Goal: Task Accomplishment & Management: Complete application form

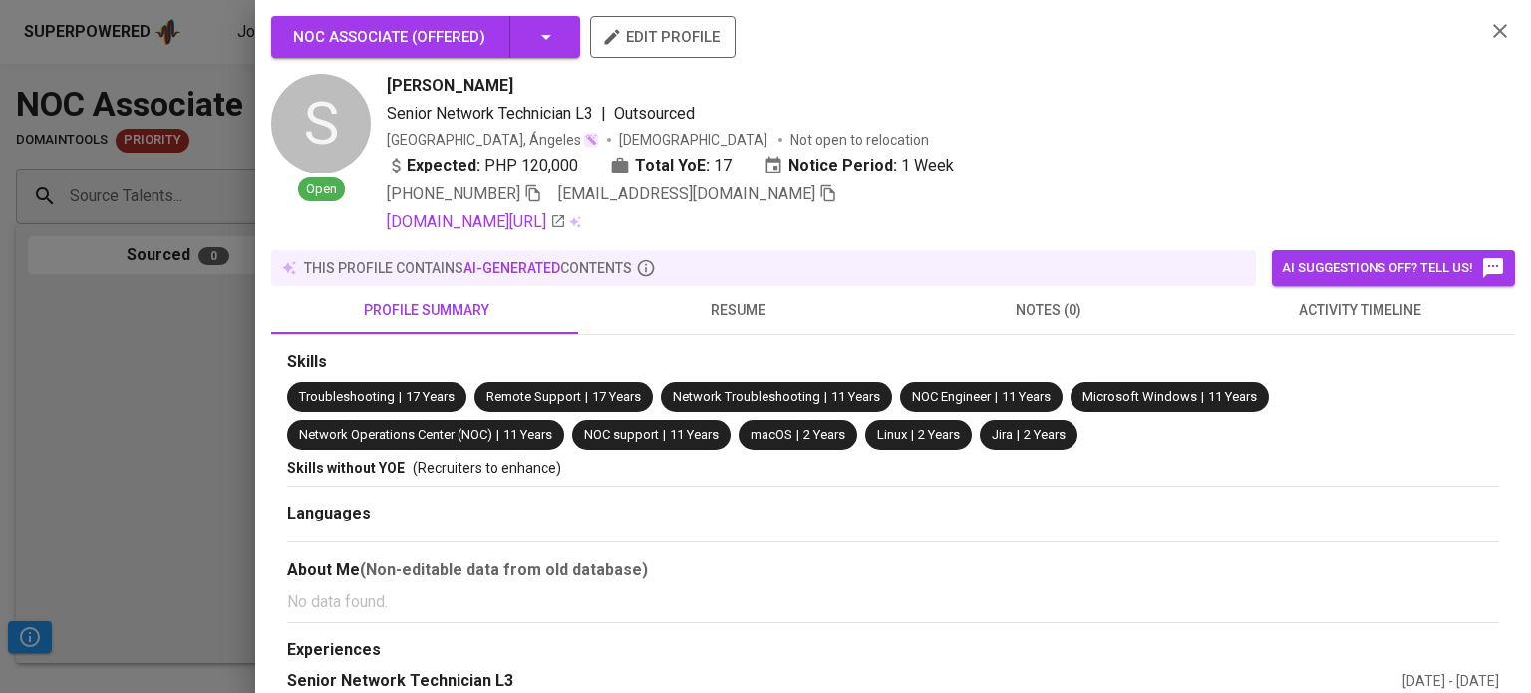
scroll to position [0, 468]
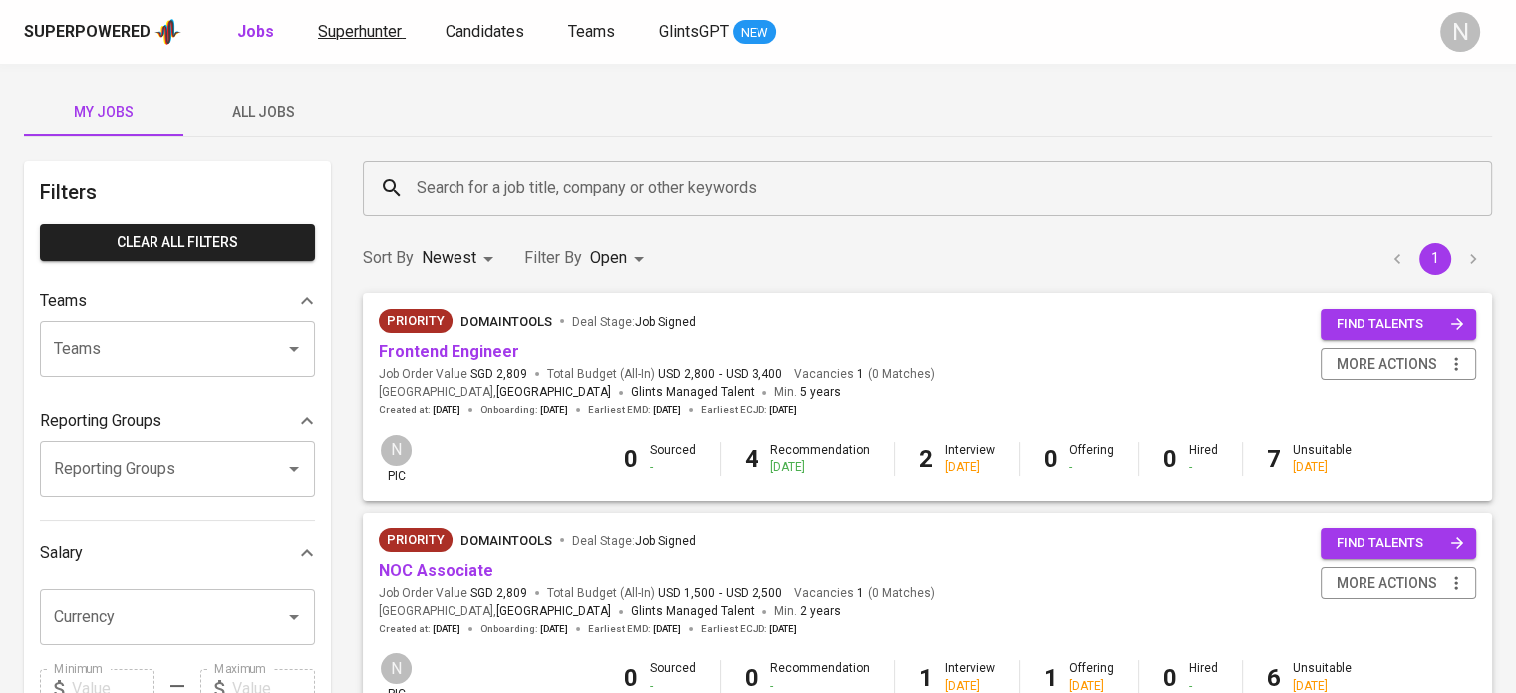
click at [360, 41] on link "Superhunter" at bounding box center [362, 32] width 88 height 25
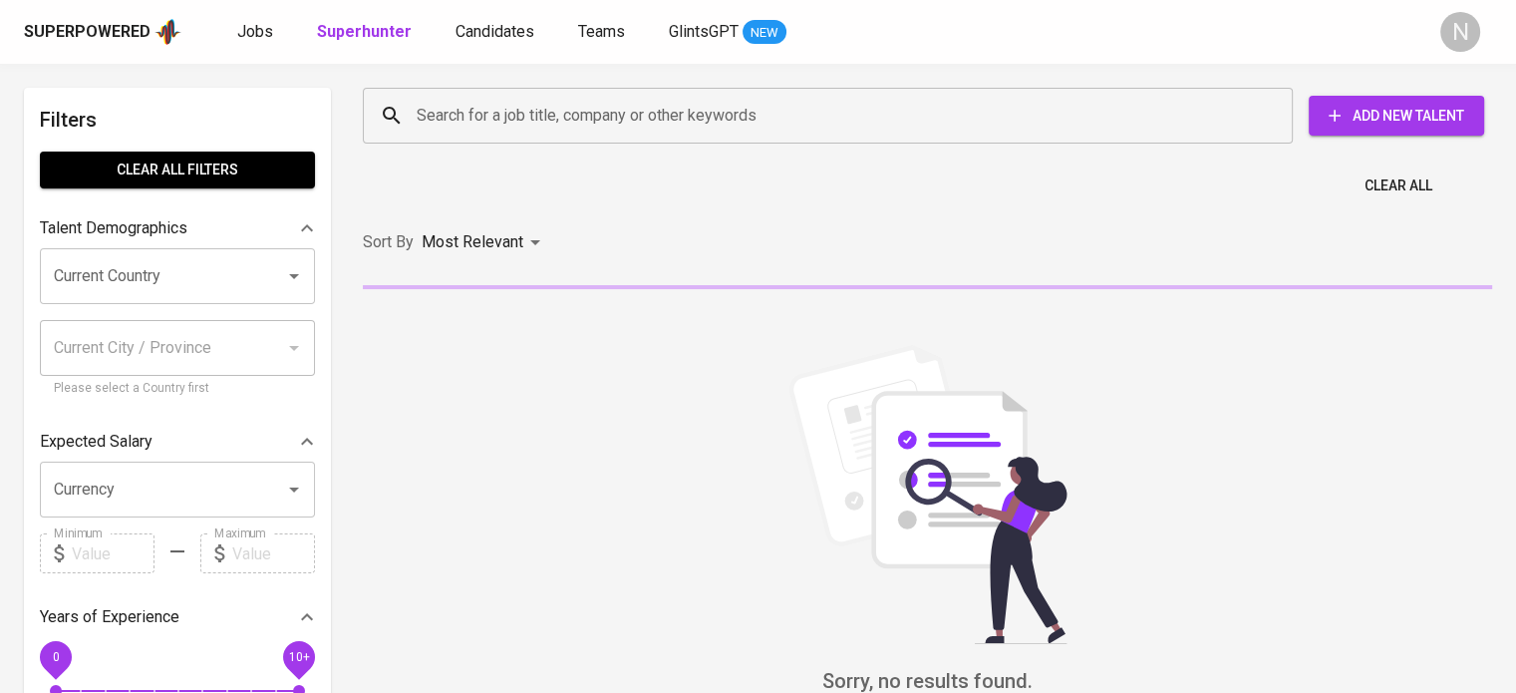
click at [280, 41] on div "Jobs Superhunter Candidates Teams GlintsGPT NEW" at bounding box center [511, 32] width 549 height 25
click at [254, 31] on span "Jobs" at bounding box center [255, 31] width 36 height 19
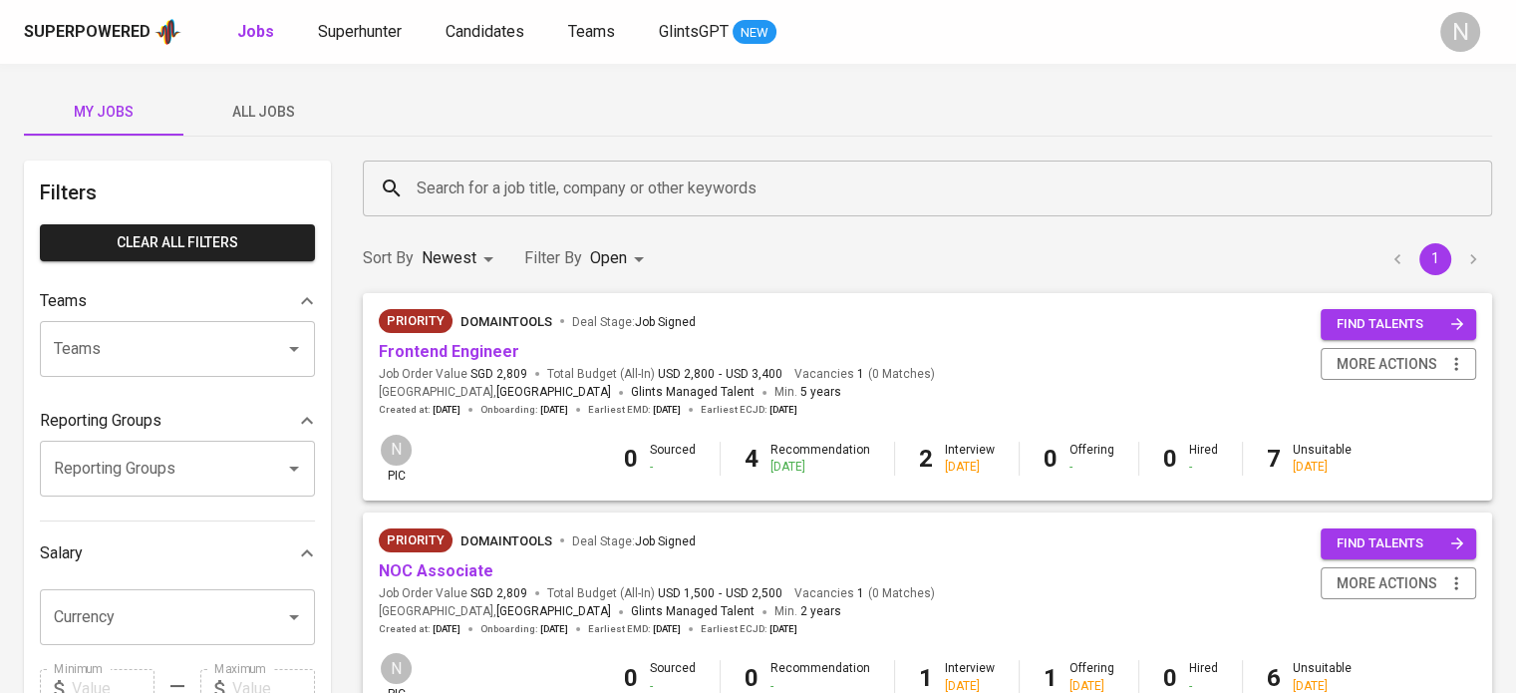
click at [272, 112] on span "All Jobs" at bounding box center [263, 112] width 136 height 25
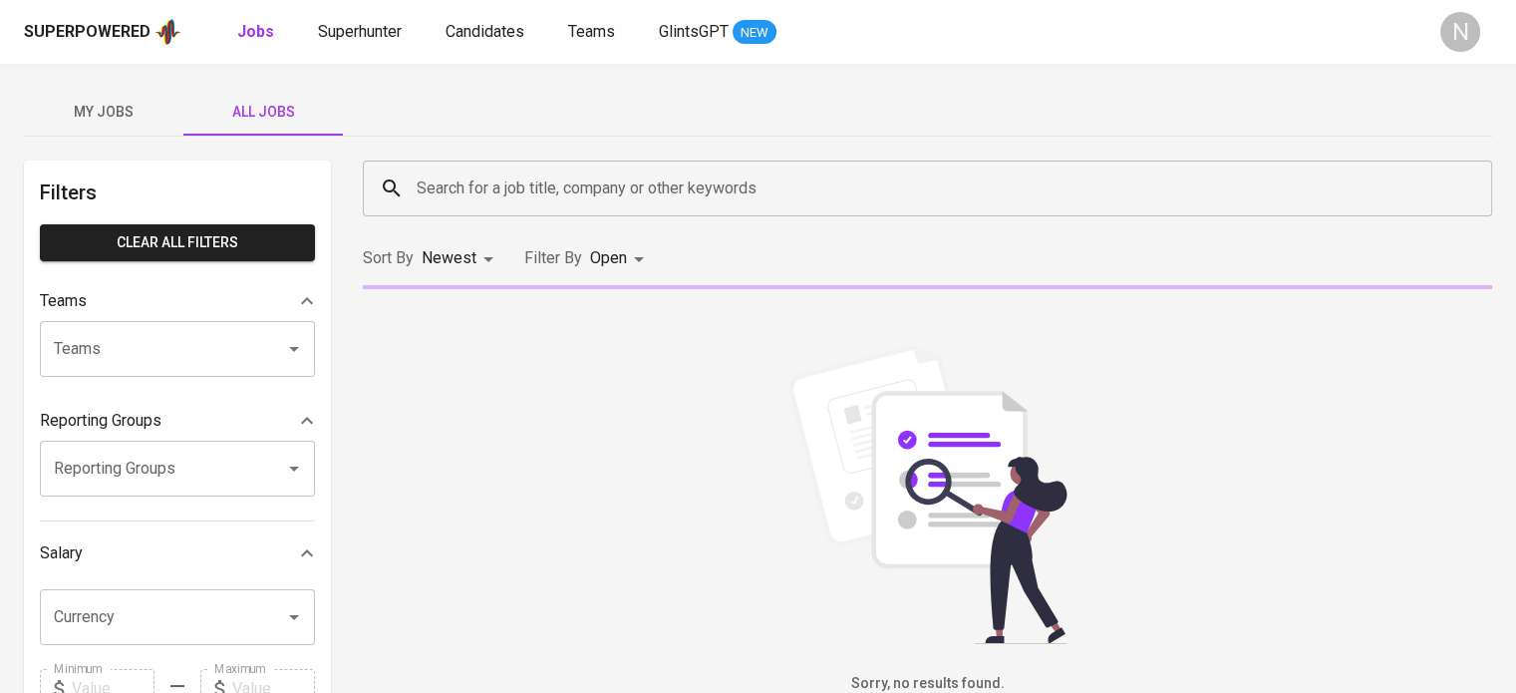
click at [473, 169] on input "Search for a job title, company or other keywords" at bounding box center [932, 188] width 1041 height 38
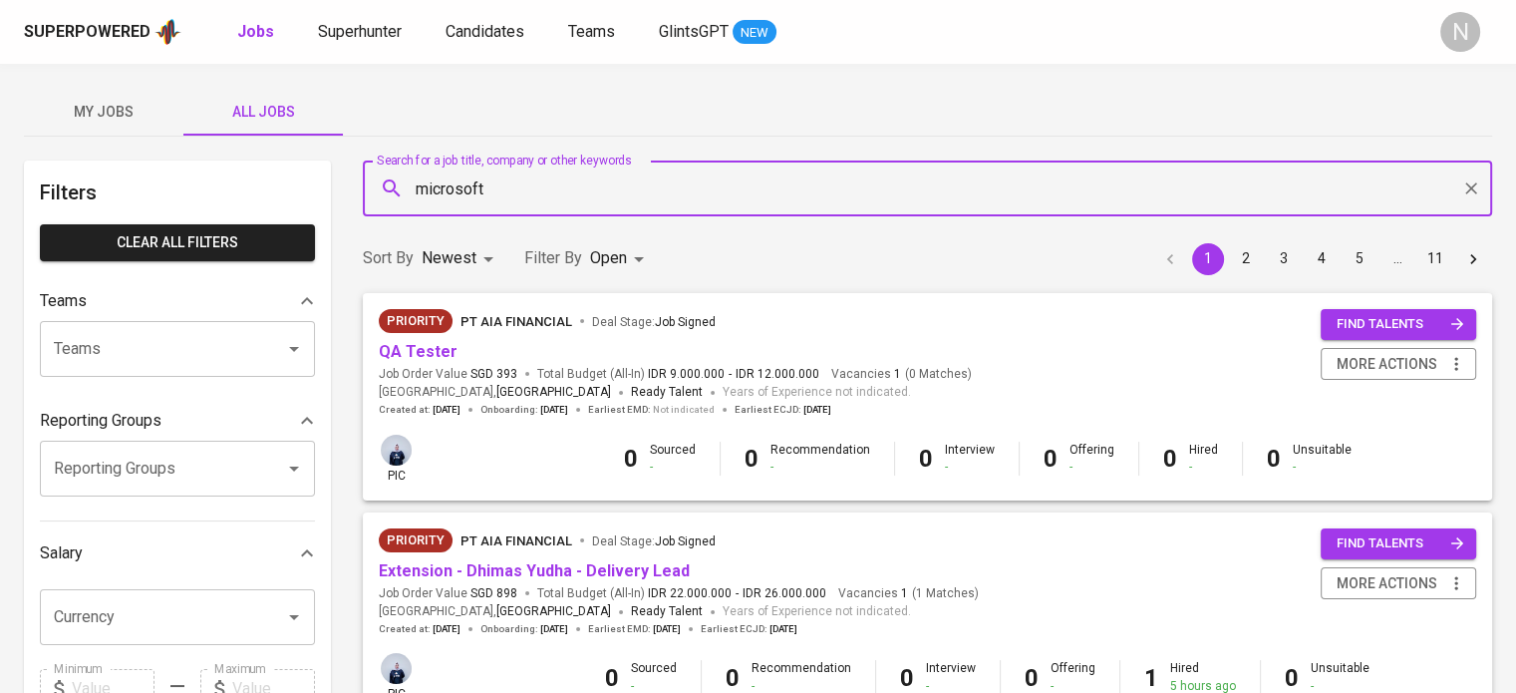
type input "microsoft"
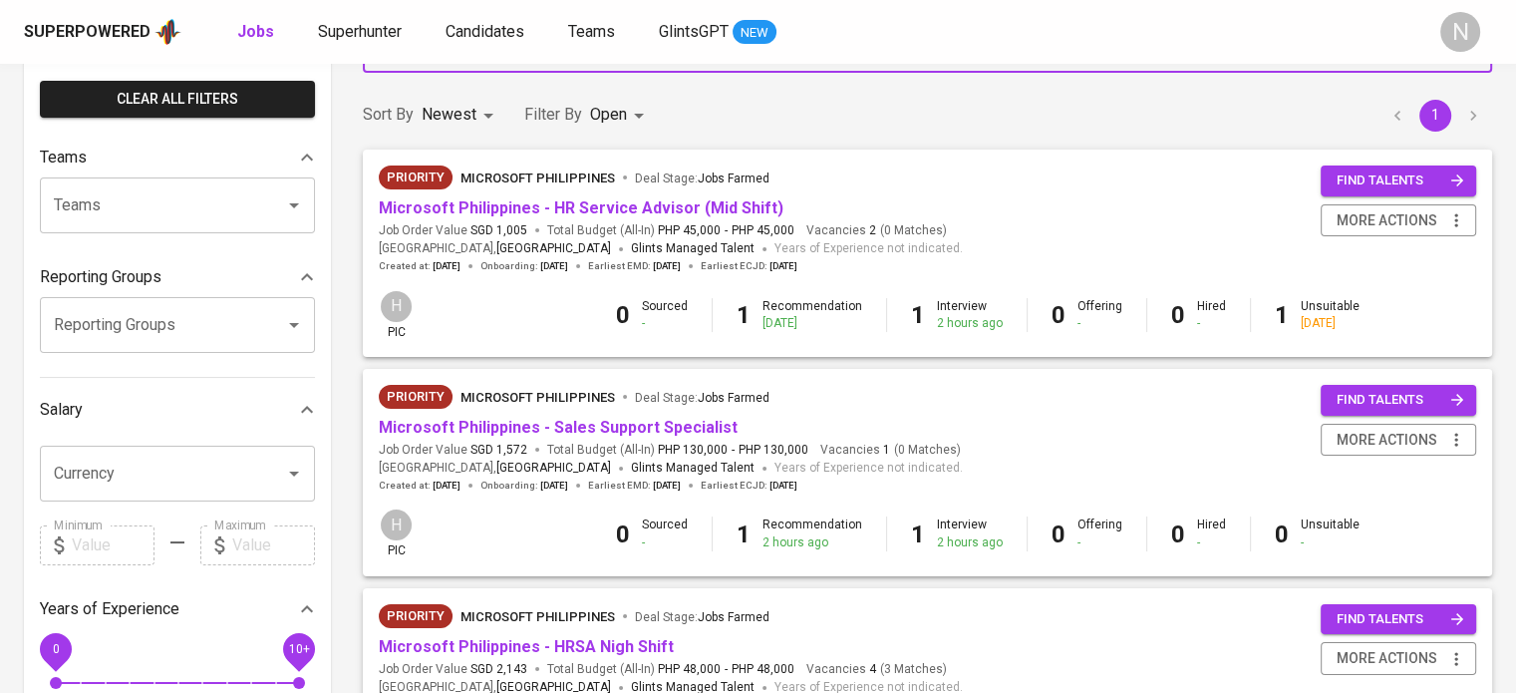
scroll to position [199, 0]
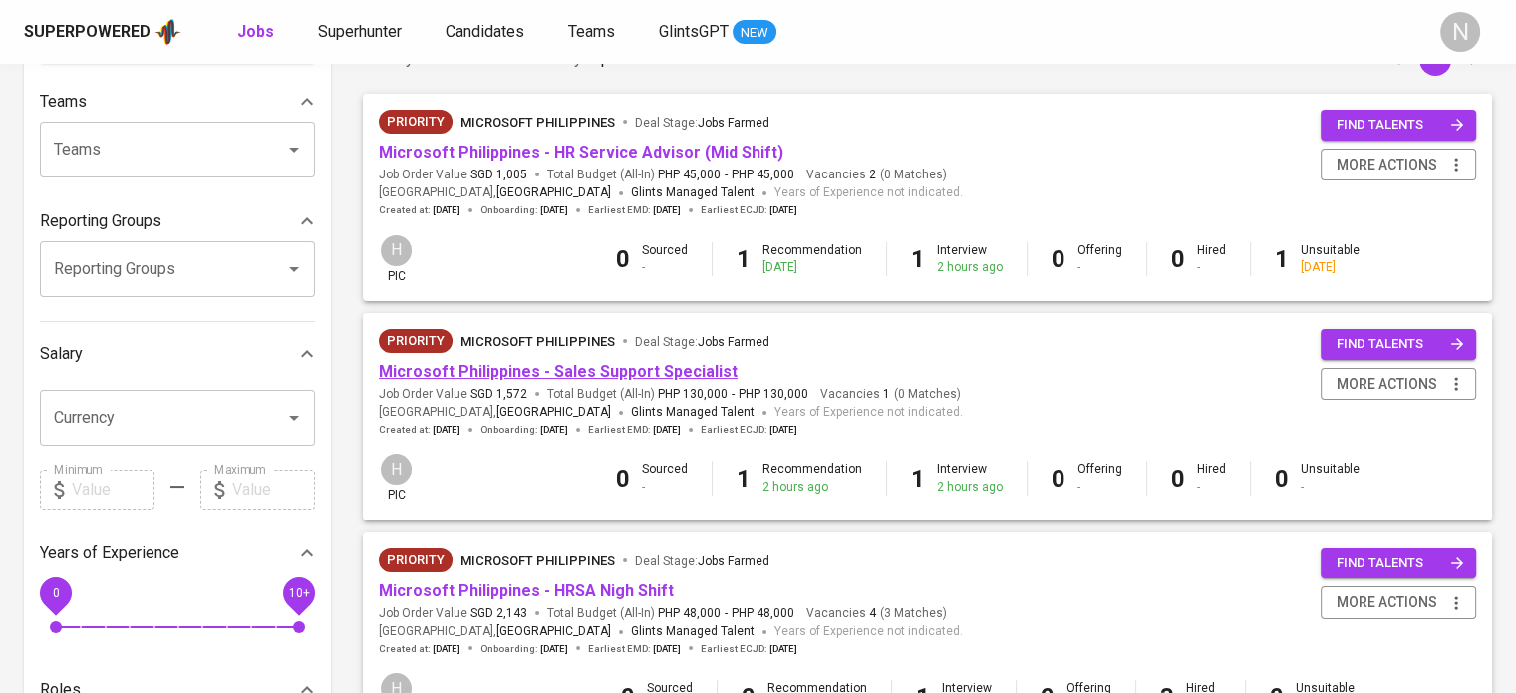
click at [519, 374] on link "Microsoft Philippines - Sales Support Specialist" at bounding box center [558, 371] width 359 height 19
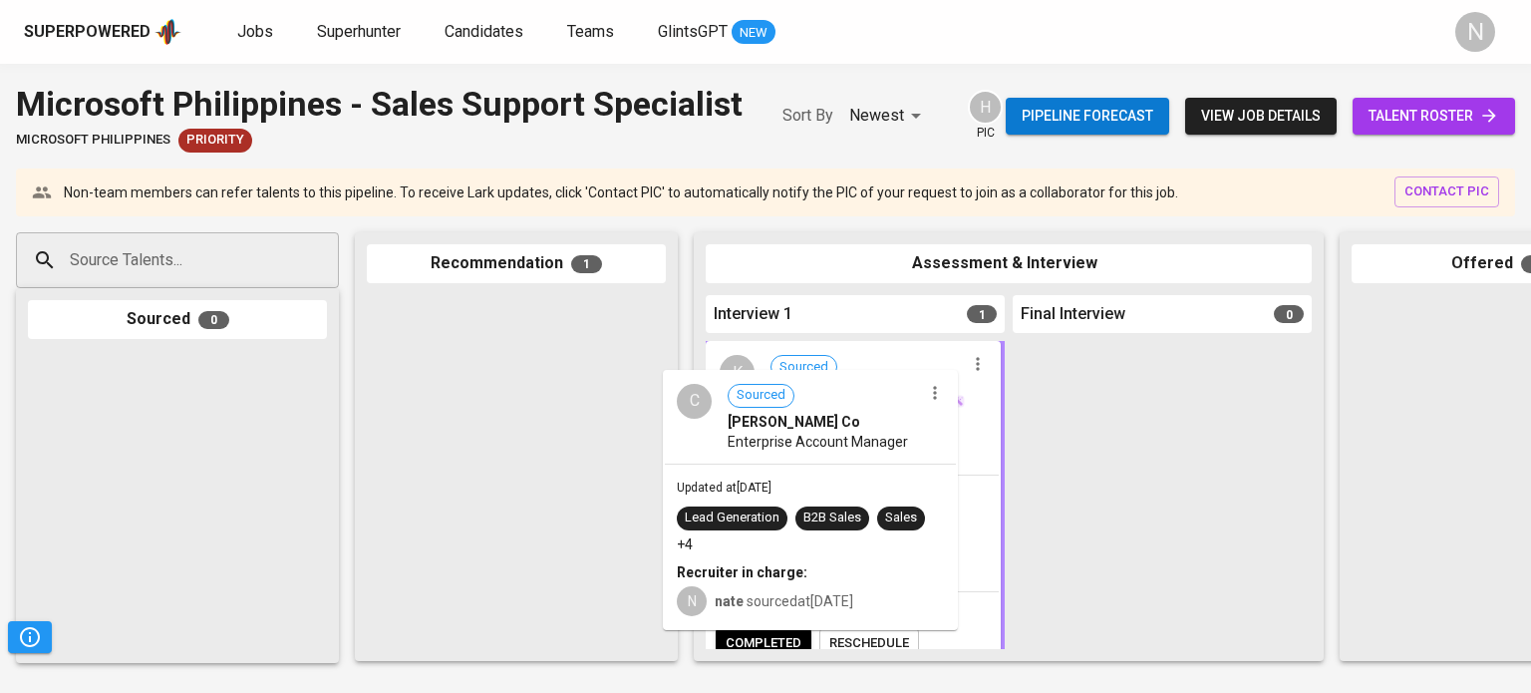
drag, startPoint x: 554, startPoint y: 430, endPoint x: 842, endPoint y: 454, distance: 289.0
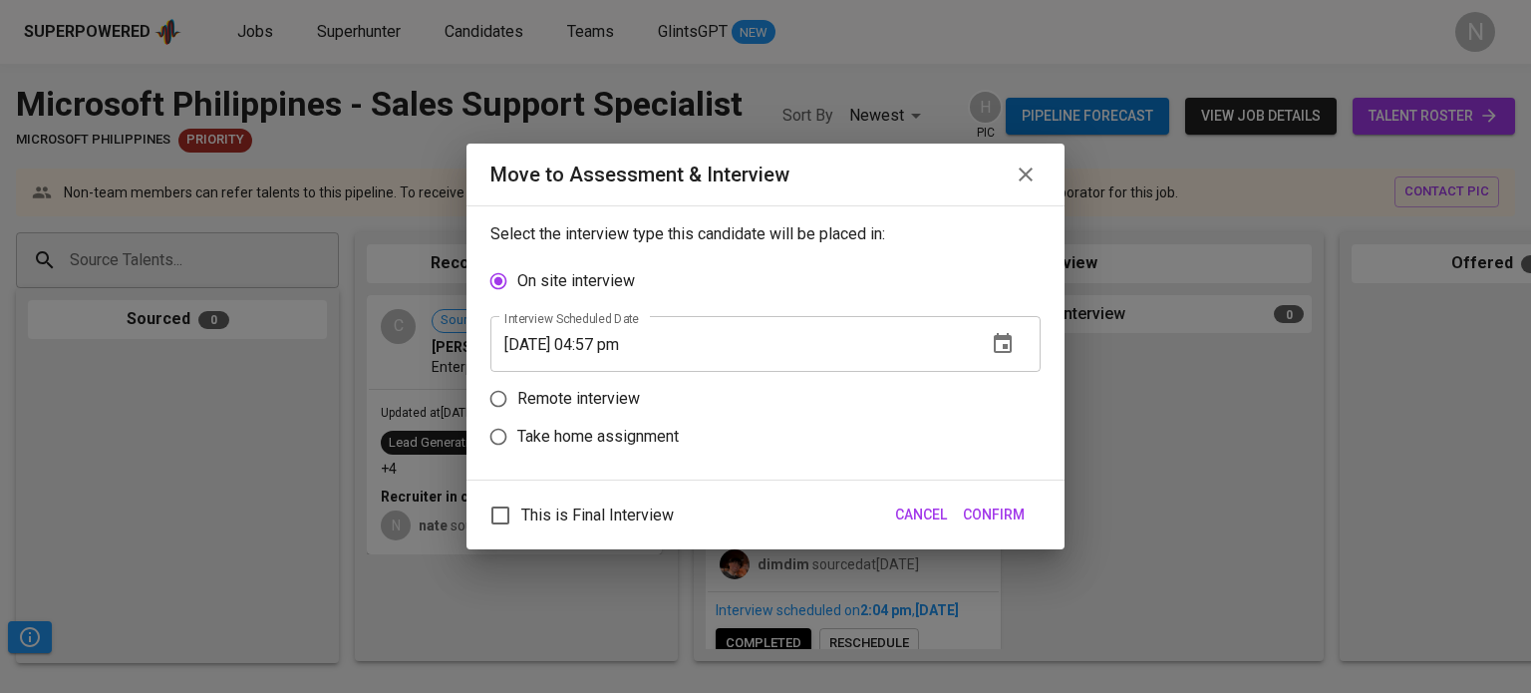
click at [590, 401] on p "Remote interview" at bounding box center [578, 399] width 123 height 24
click at [576, 405] on p "Remote interview" at bounding box center [578, 399] width 123 height 24
click at [517, 405] on input "Remote interview" at bounding box center [498, 399] width 38 height 38
radio input "true"
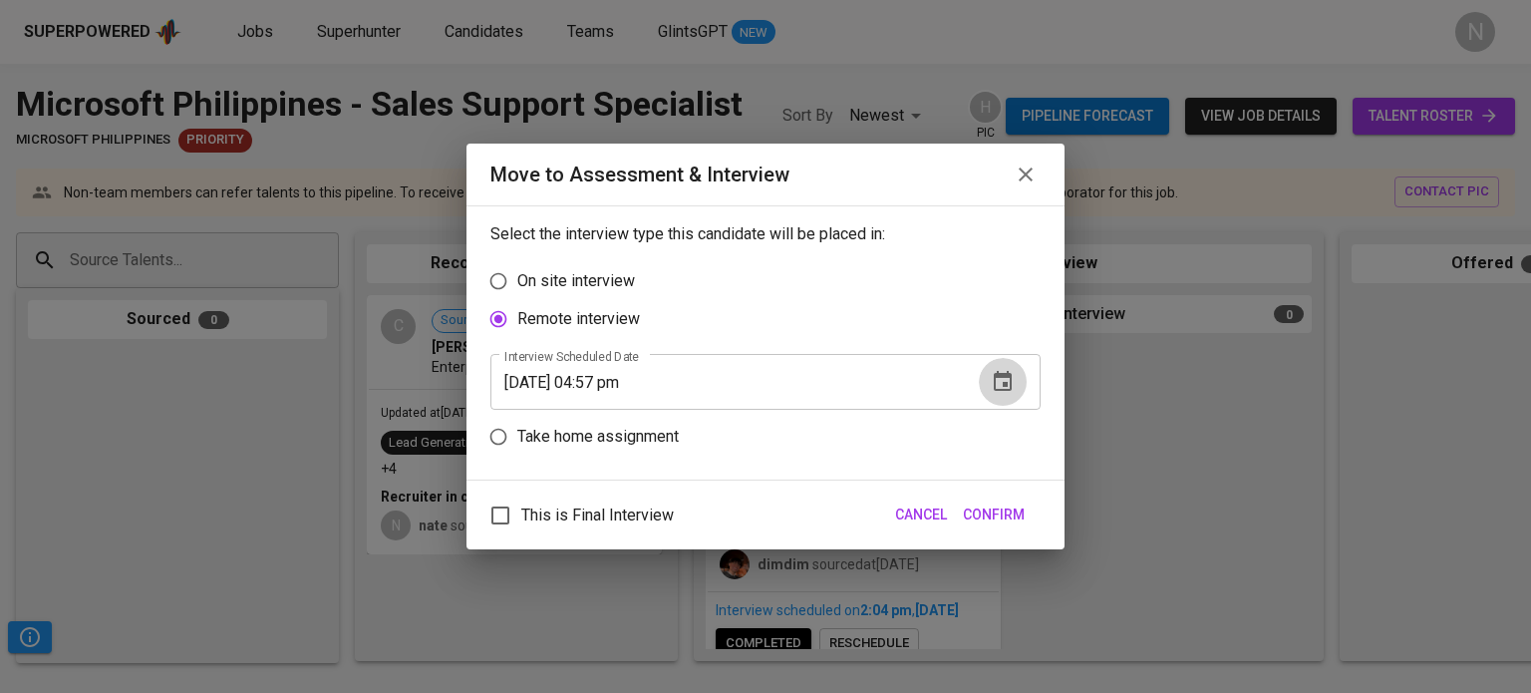
click at [998, 390] on icon "button" at bounding box center [1003, 382] width 24 height 24
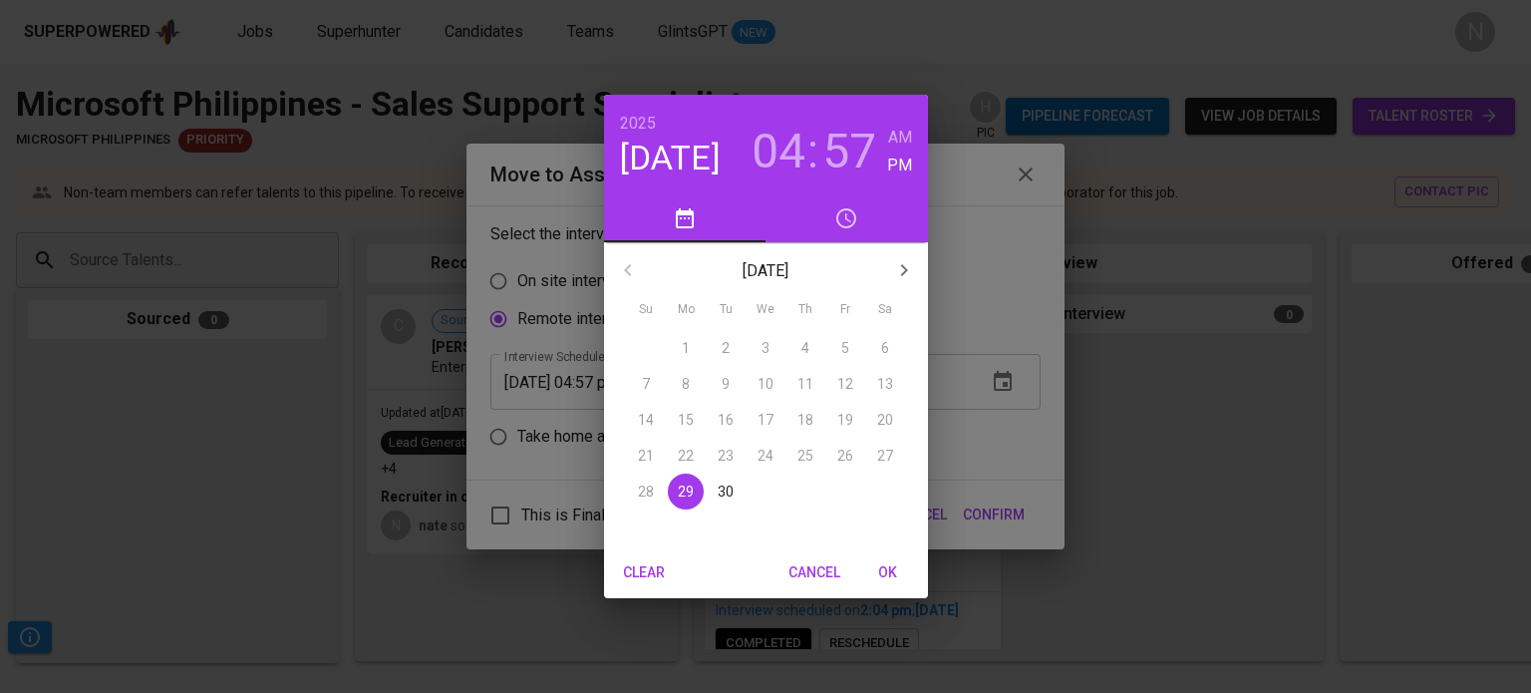
click at [783, 131] on h3 "04" at bounding box center [778, 152] width 54 height 56
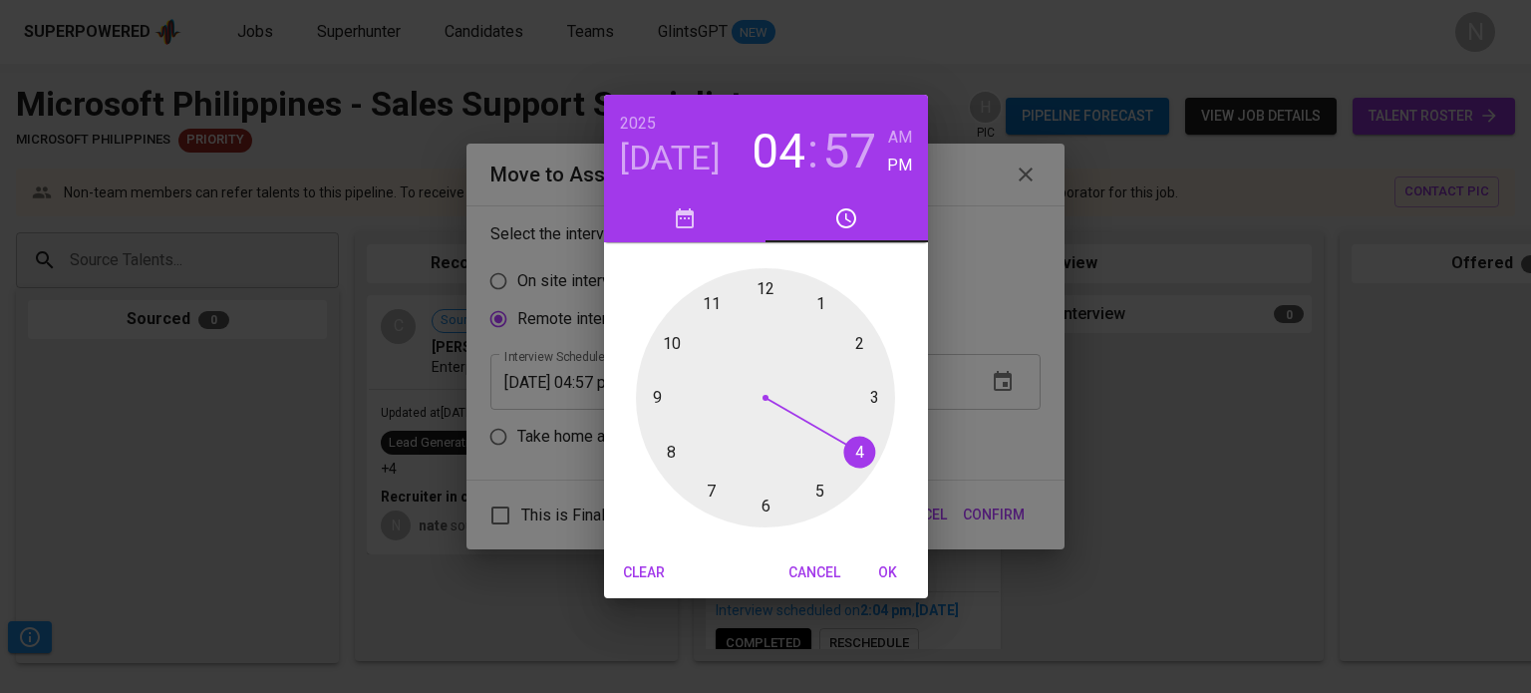
click at [873, 400] on div at bounding box center [765, 397] width 259 height 259
click at [737, 291] on div at bounding box center [765, 397] width 259 height 259
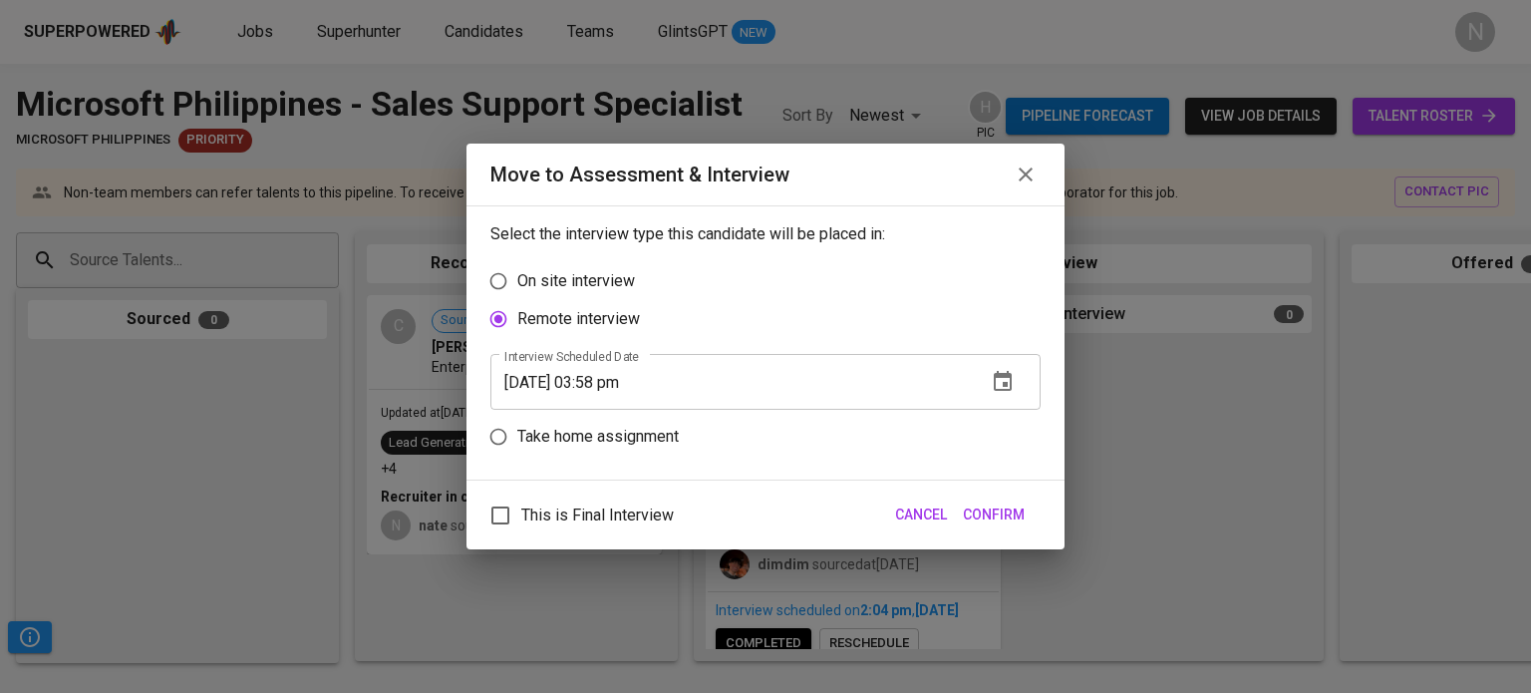
click at [977, 503] on span "Confirm" at bounding box center [994, 514] width 62 height 25
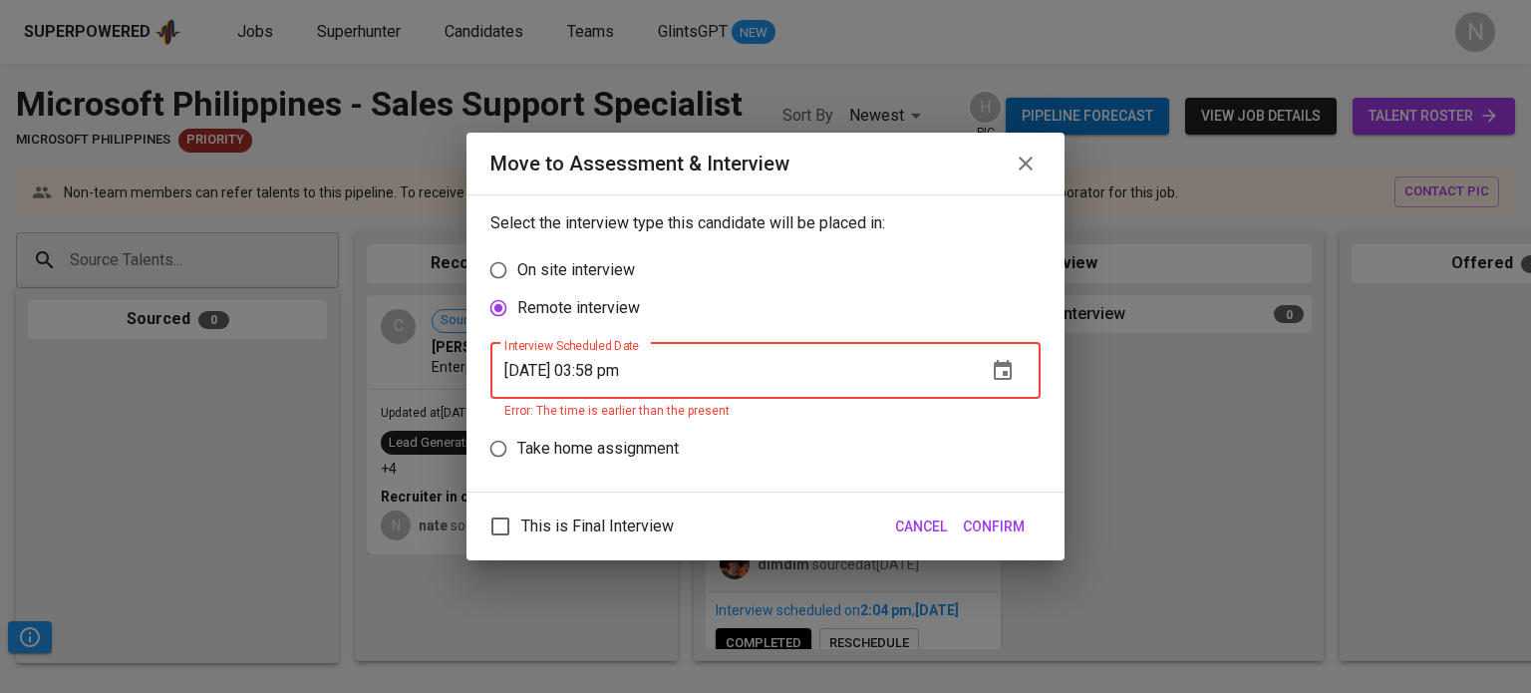
click at [630, 375] on input "09/29/2025 03:58 pm" at bounding box center [730, 371] width 480 height 56
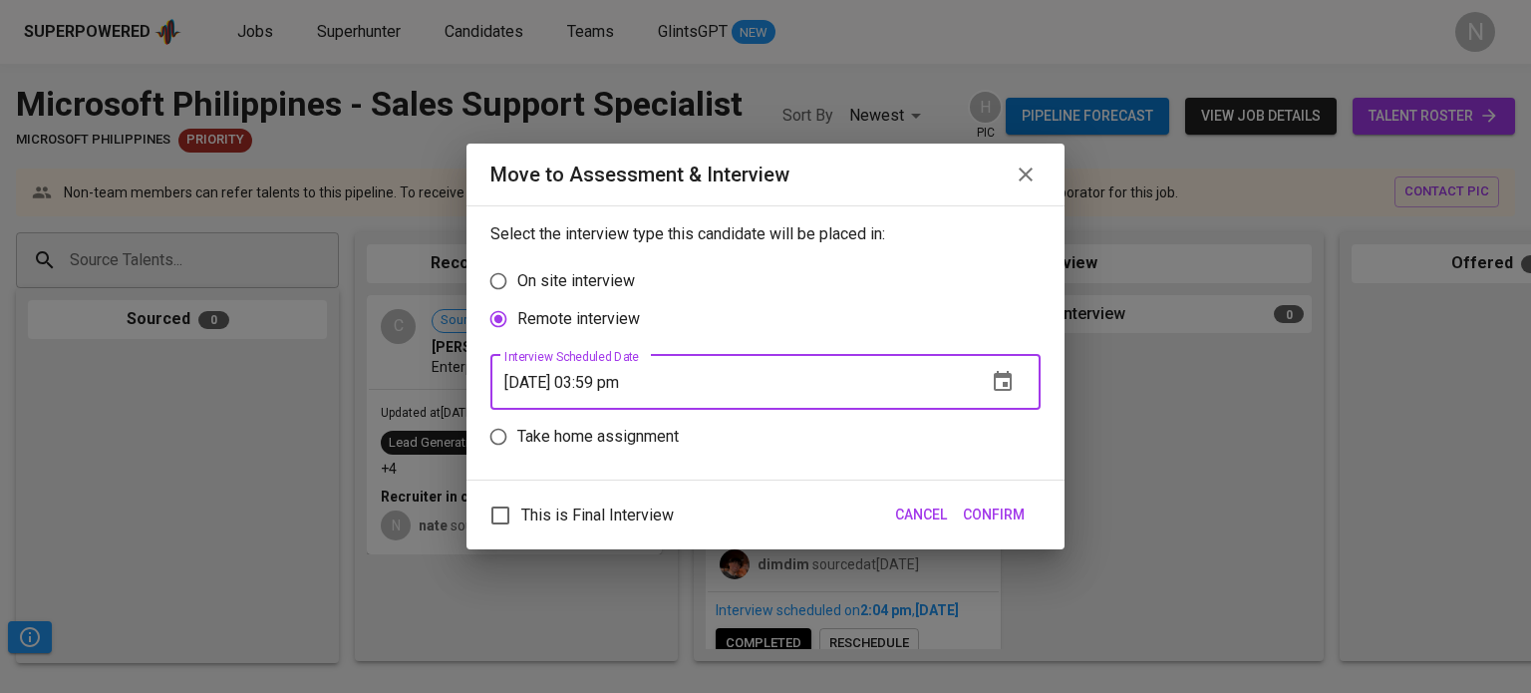
type input "09/29/2025 03:59 pm"
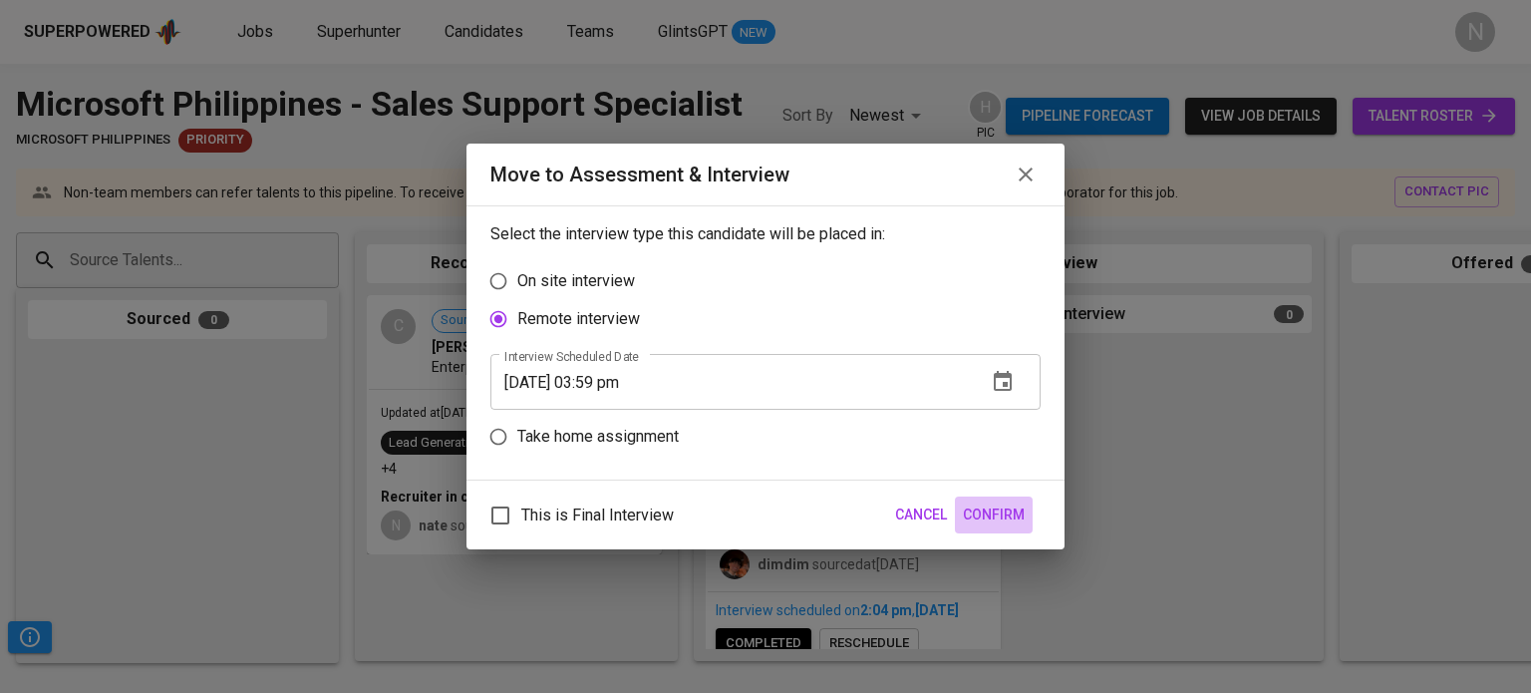
click at [995, 519] on span "Confirm" at bounding box center [994, 514] width 62 height 25
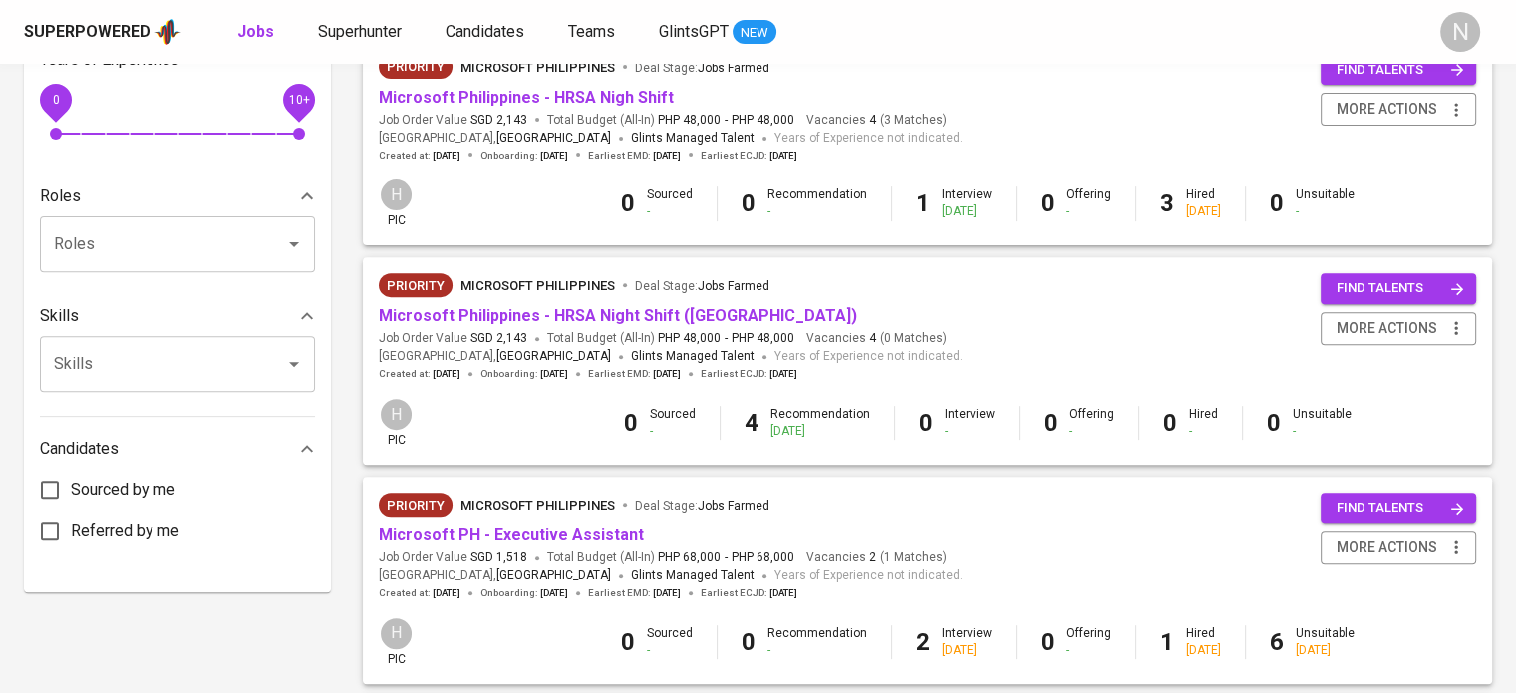
scroll to position [698, 0]
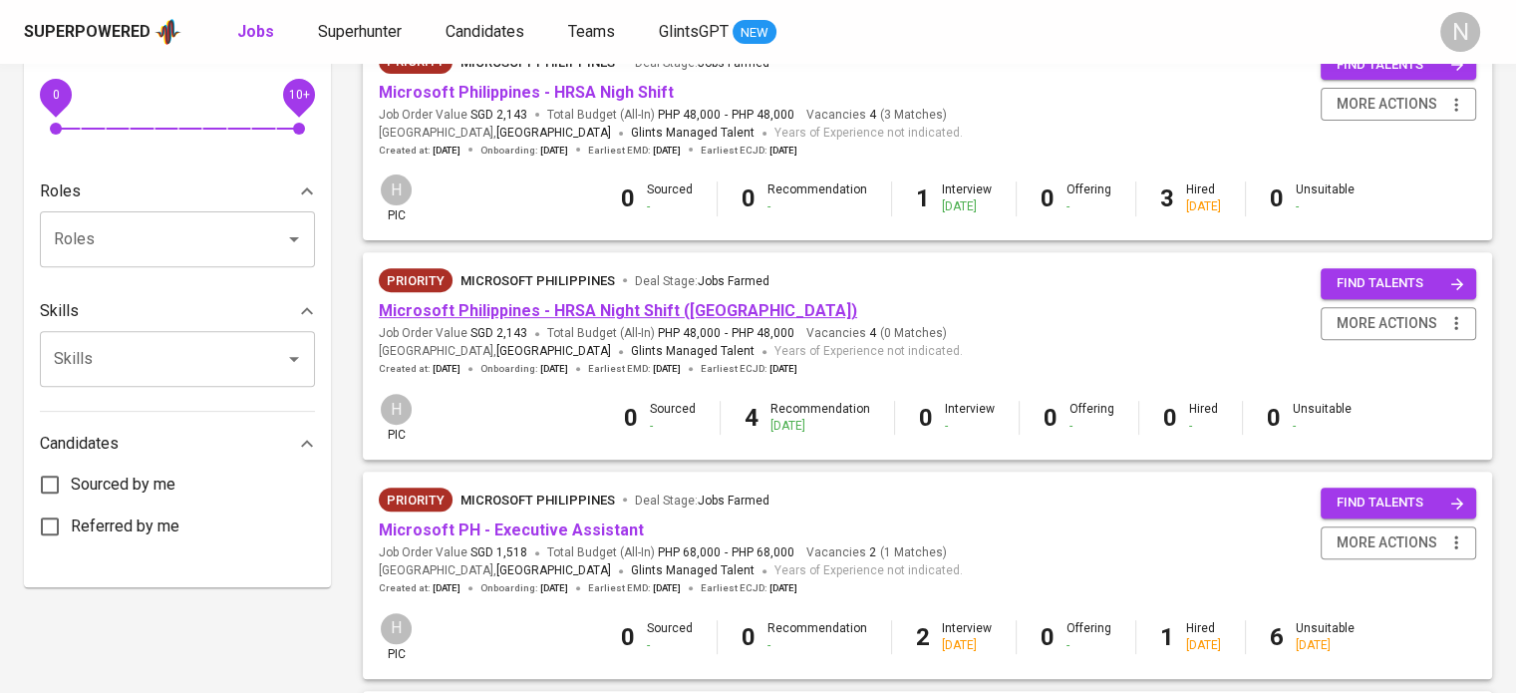
click at [523, 320] on link "Microsoft Philippines - HRSA Night Shift ([GEOGRAPHIC_DATA])" at bounding box center [618, 310] width 478 height 19
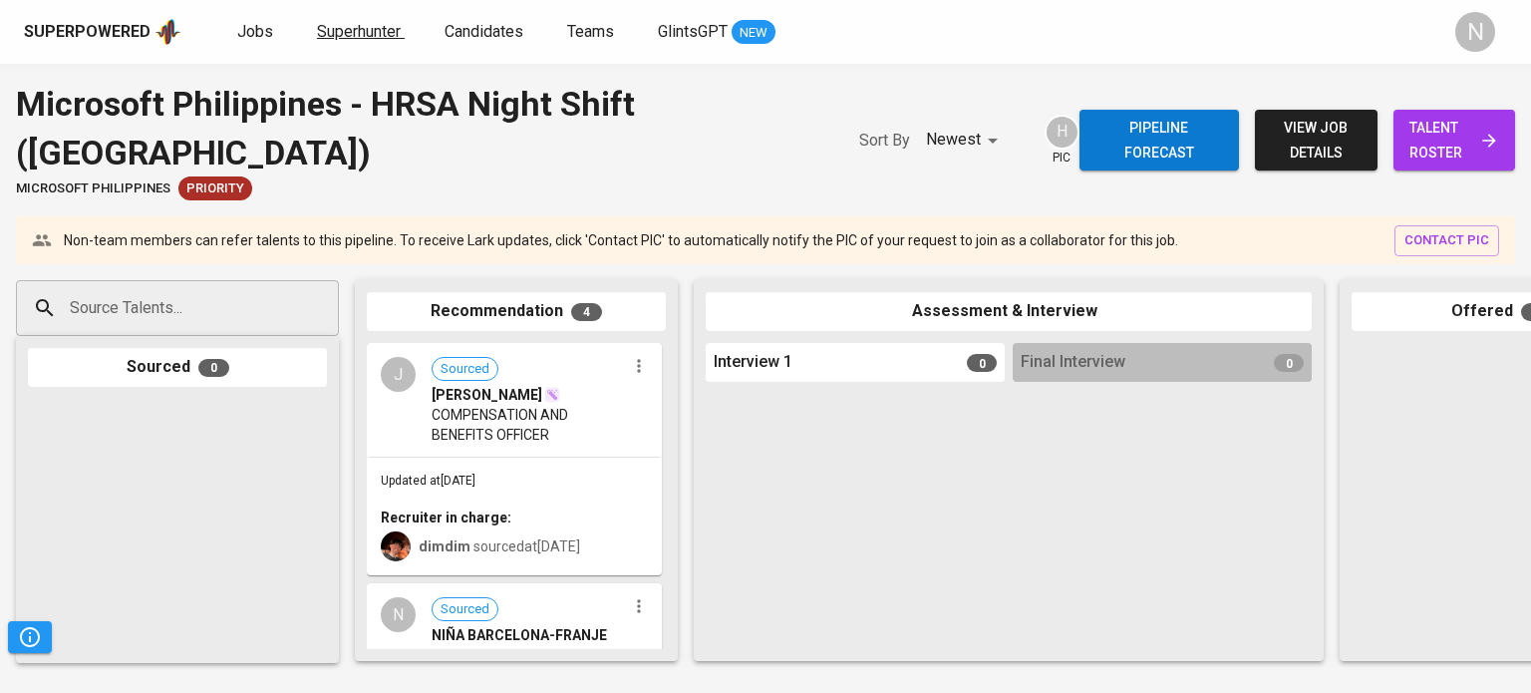
click at [351, 28] on span "Superhunter" at bounding box center [359, 31] width 84 height 19
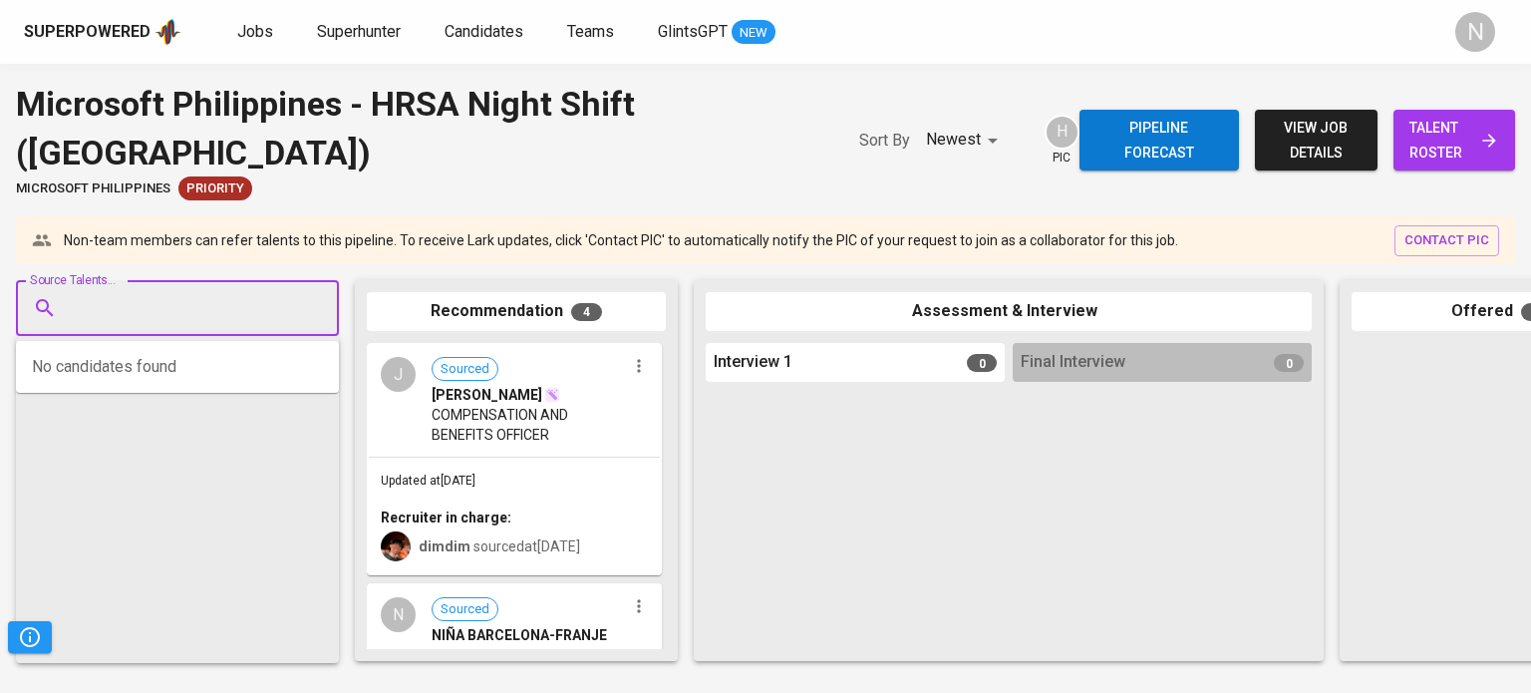
click at [187, 311] on input "Source Talents..." at bounding box center [169, 308] width 209 height 38
paste input "fgungon04@gmail.com"
type input "fgungon04@gmail.com"
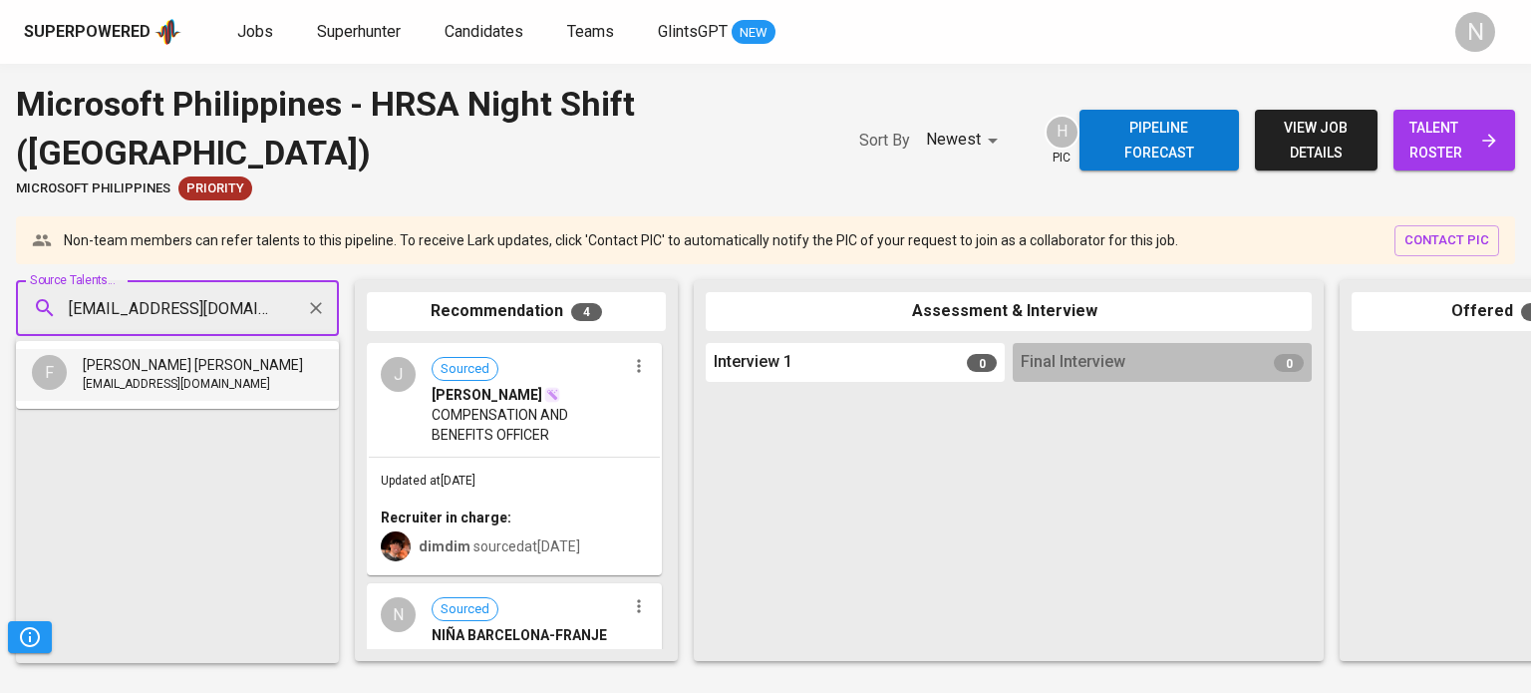
click at [192, 367] on span "[PERSON_NAME] [PERSON_NAME]" at bounding box center [193, 365] width 220 height 20
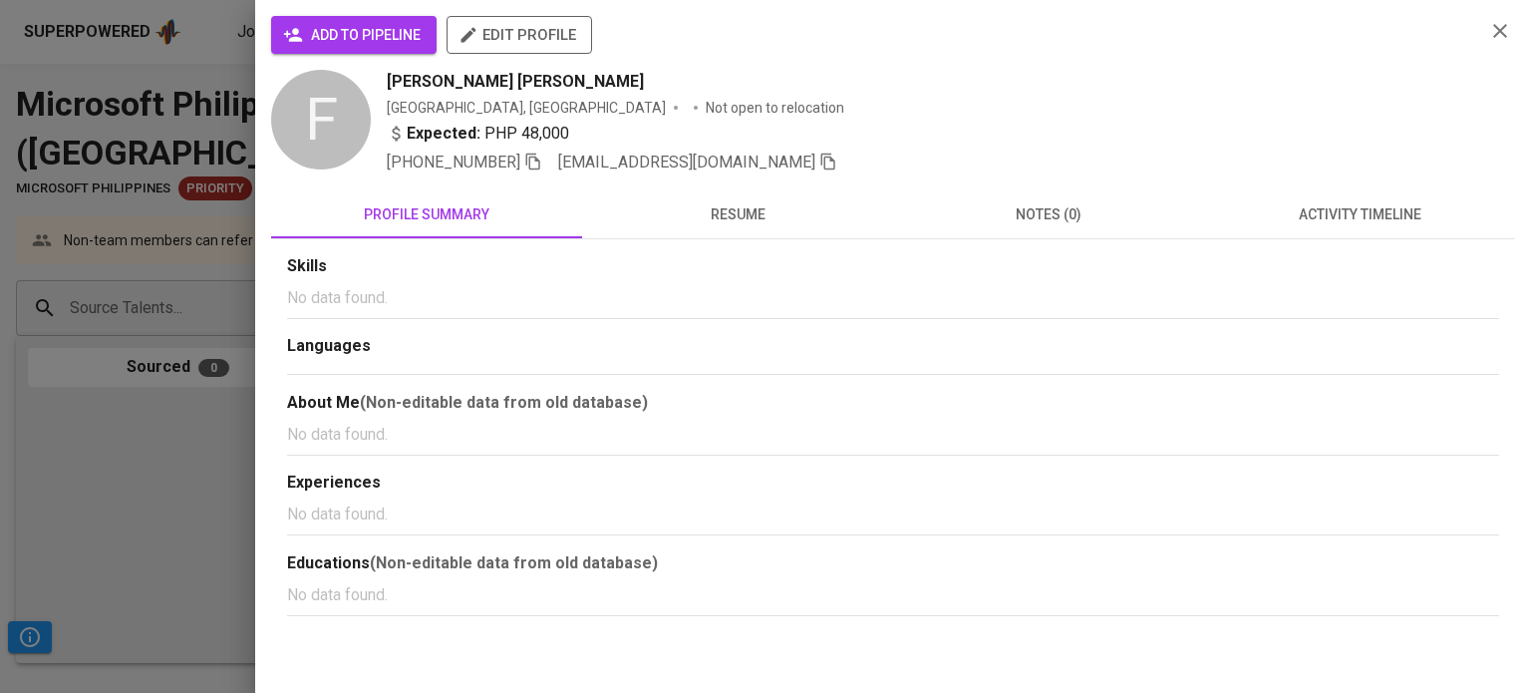
click at [371, 23] on span "add to pipeline" at bounding box center [354, 35] width 134 height 25
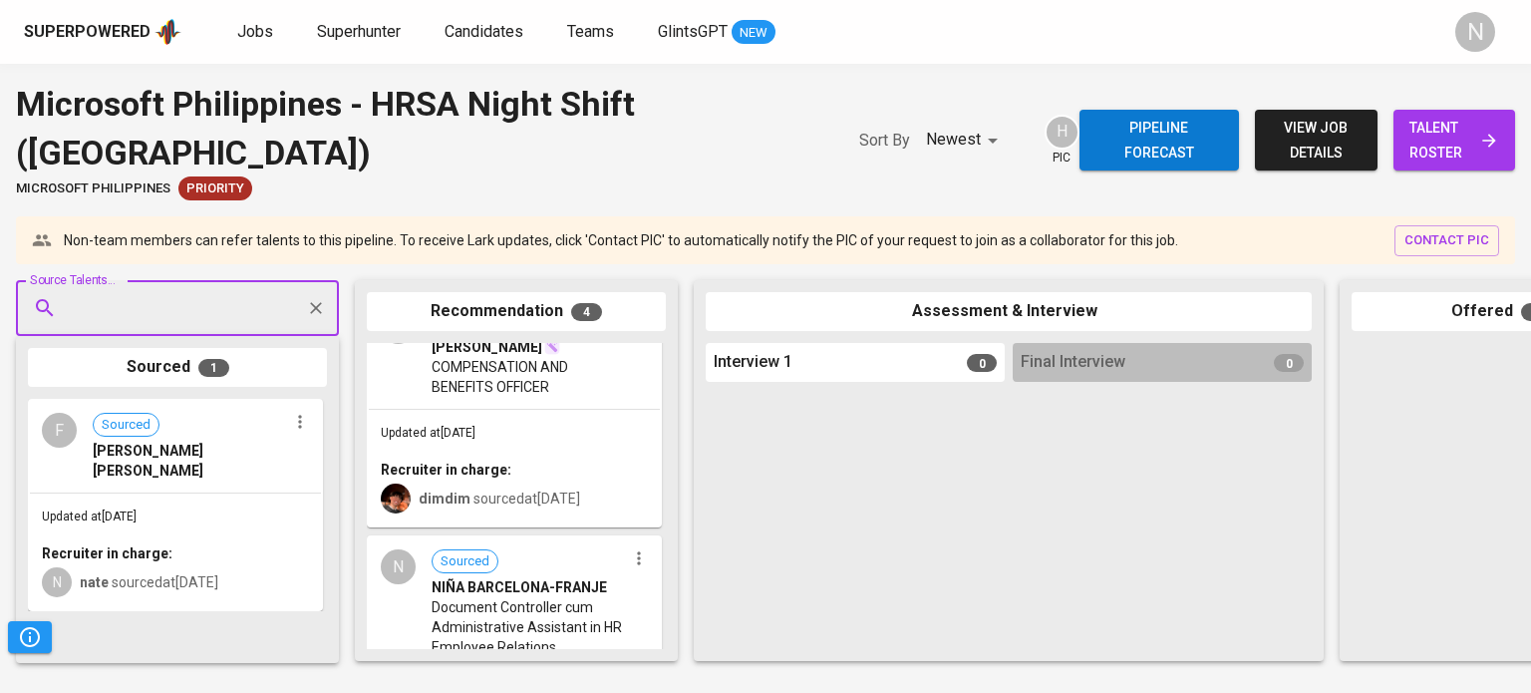
scroll to position [199, 0]
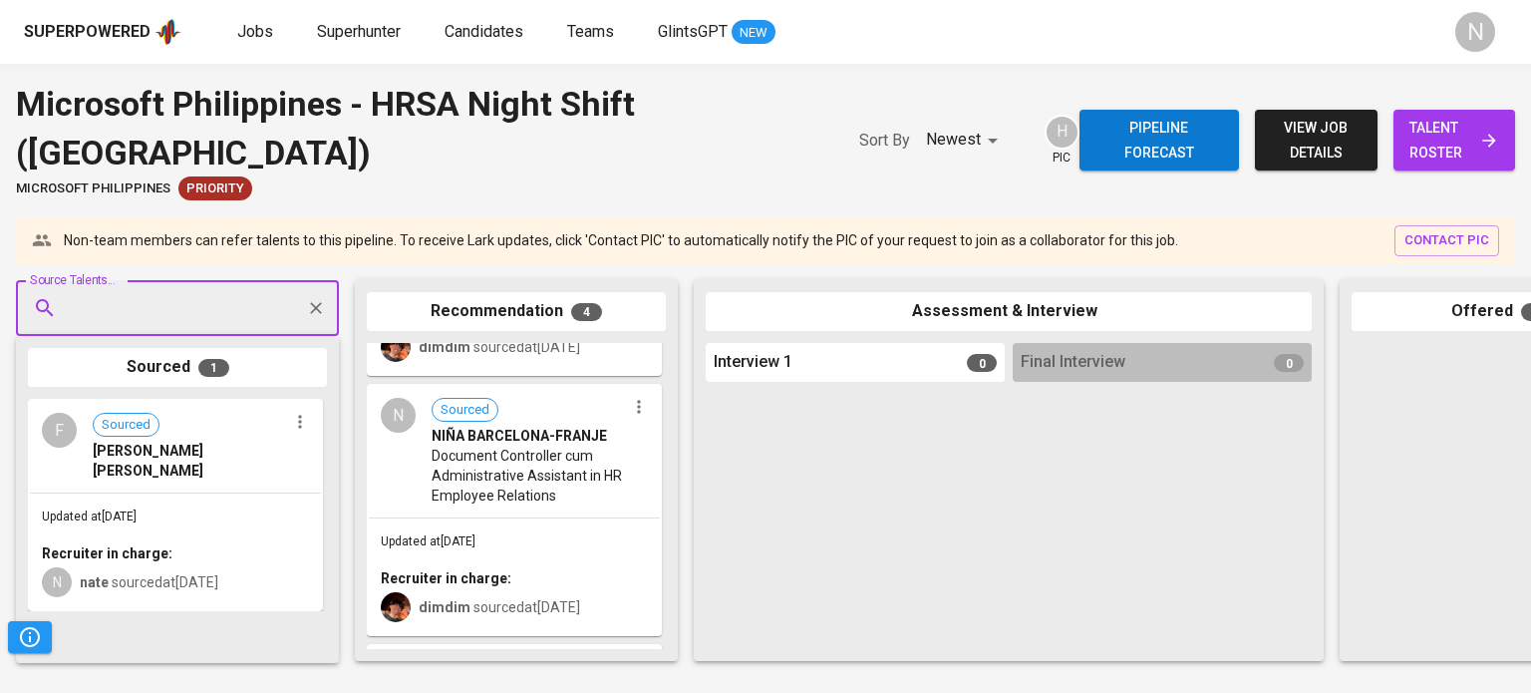
click at [522, 518] on div "Updated at Sep 26, 2025 Recruiter in charge: dimdim sourced at Sep 26, 2025" at bounding box center [514, 576] width 291 height 116
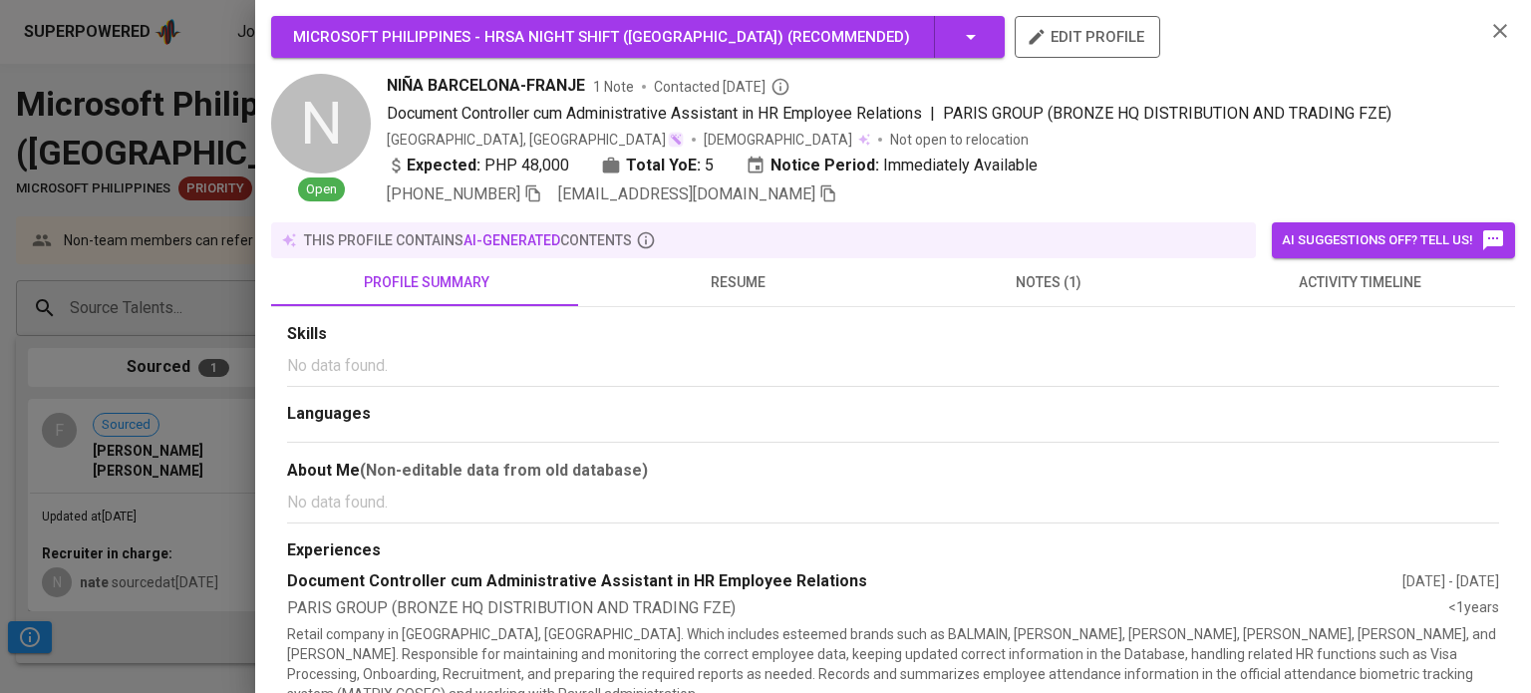
click at [775, 274] on span "resume" at bounding box center [737, 282] width 287 height 25
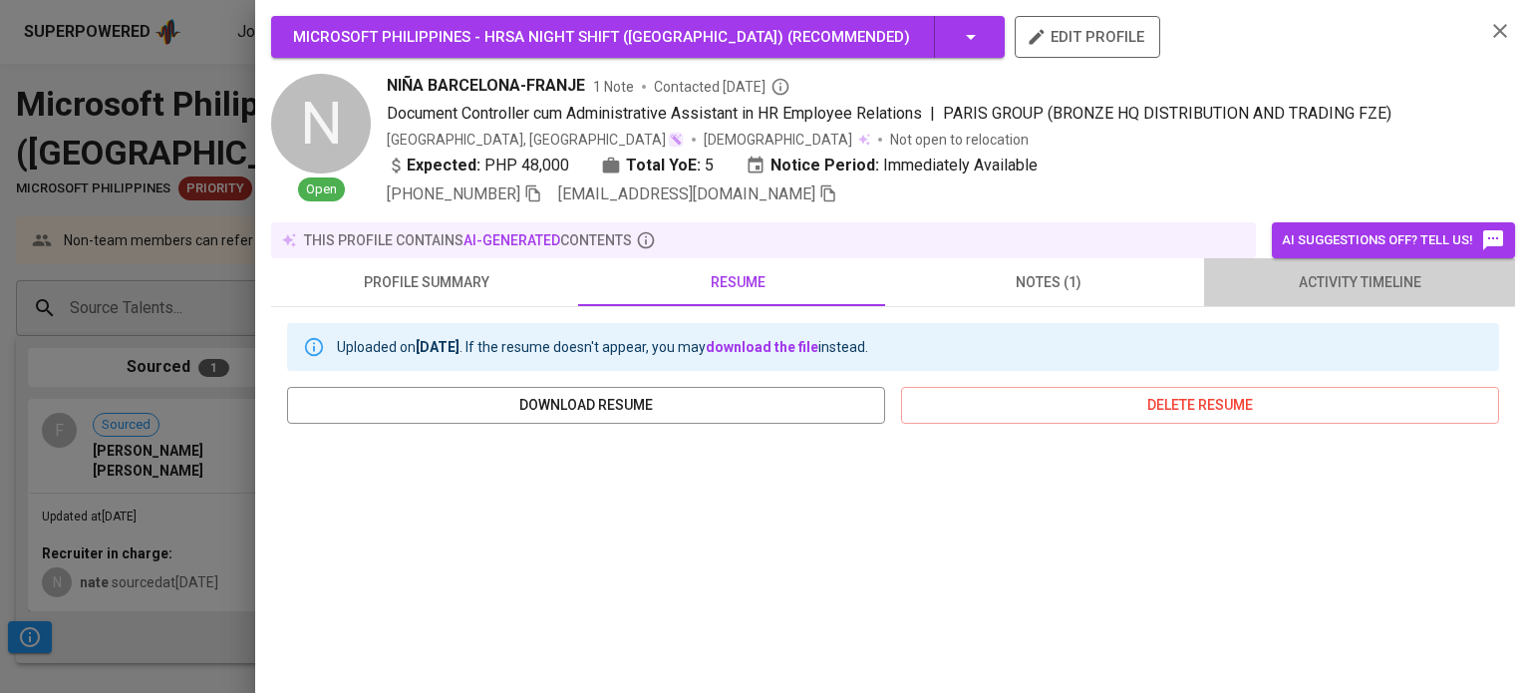
click at [1378, 296] on button "activity timeline" at bounding box center [1359, 282] width 311 height 48
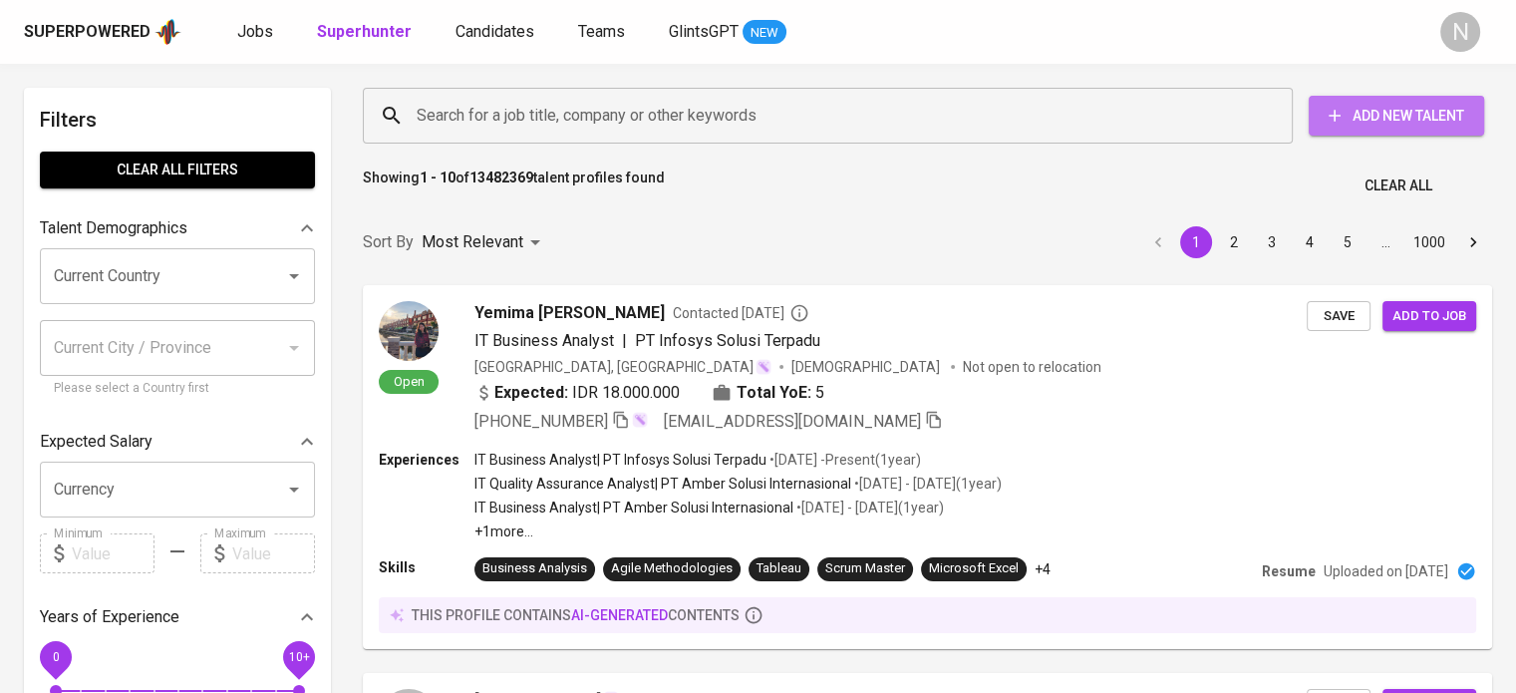
click at [1447, 113] on span "Add New Talent" at bounding box center [1395, 116] width 143 height 25
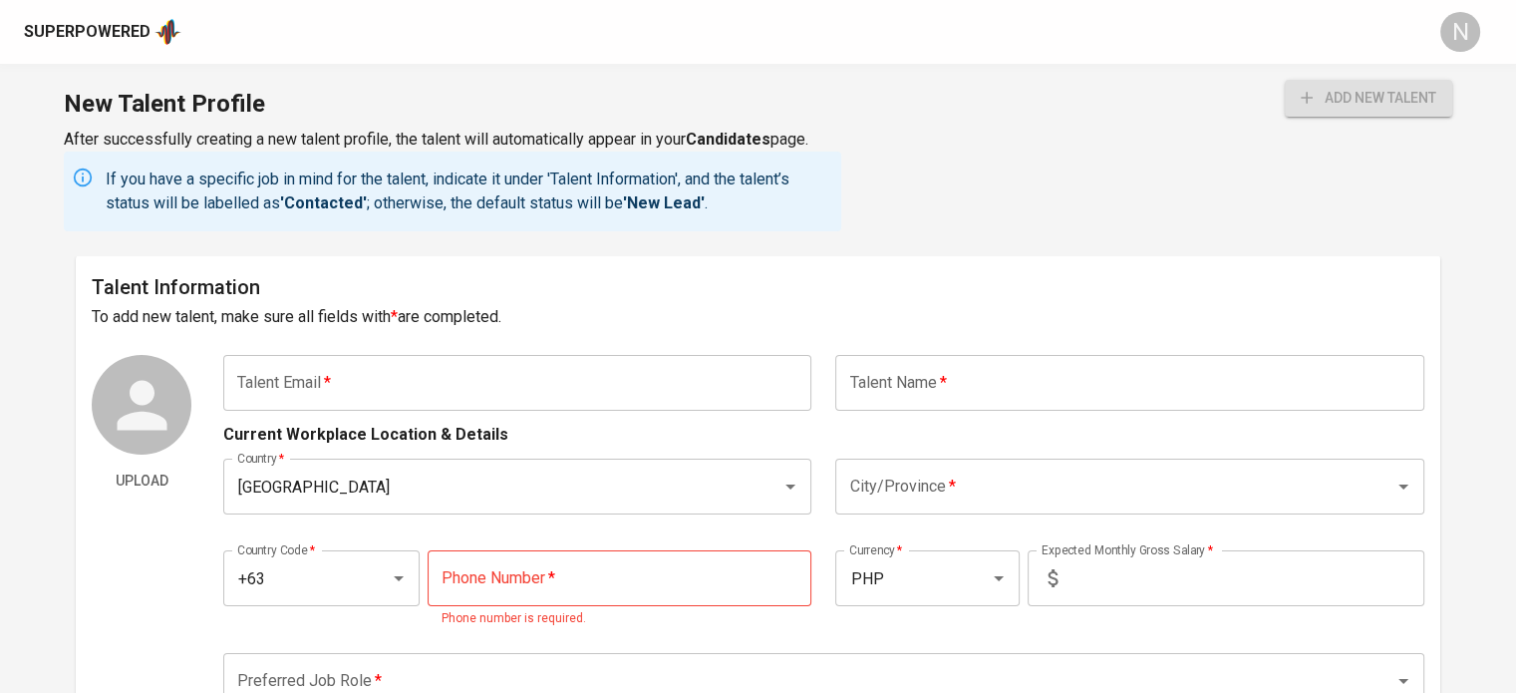
click at [563, 374] on input "text" at bounding box center [517, 383] width 588 height 56
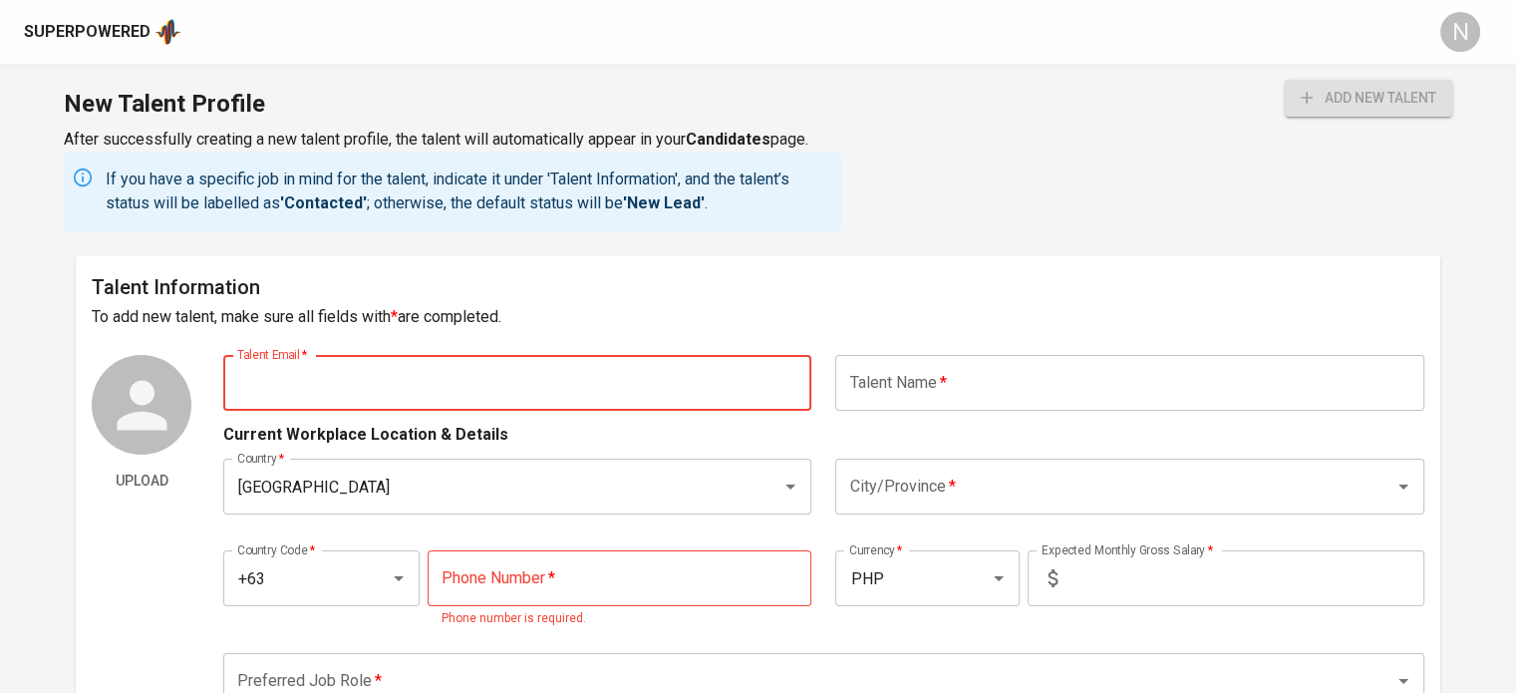
click at [949, 361] on input "text" at bounding box center [1129, 383] width 588 height 56
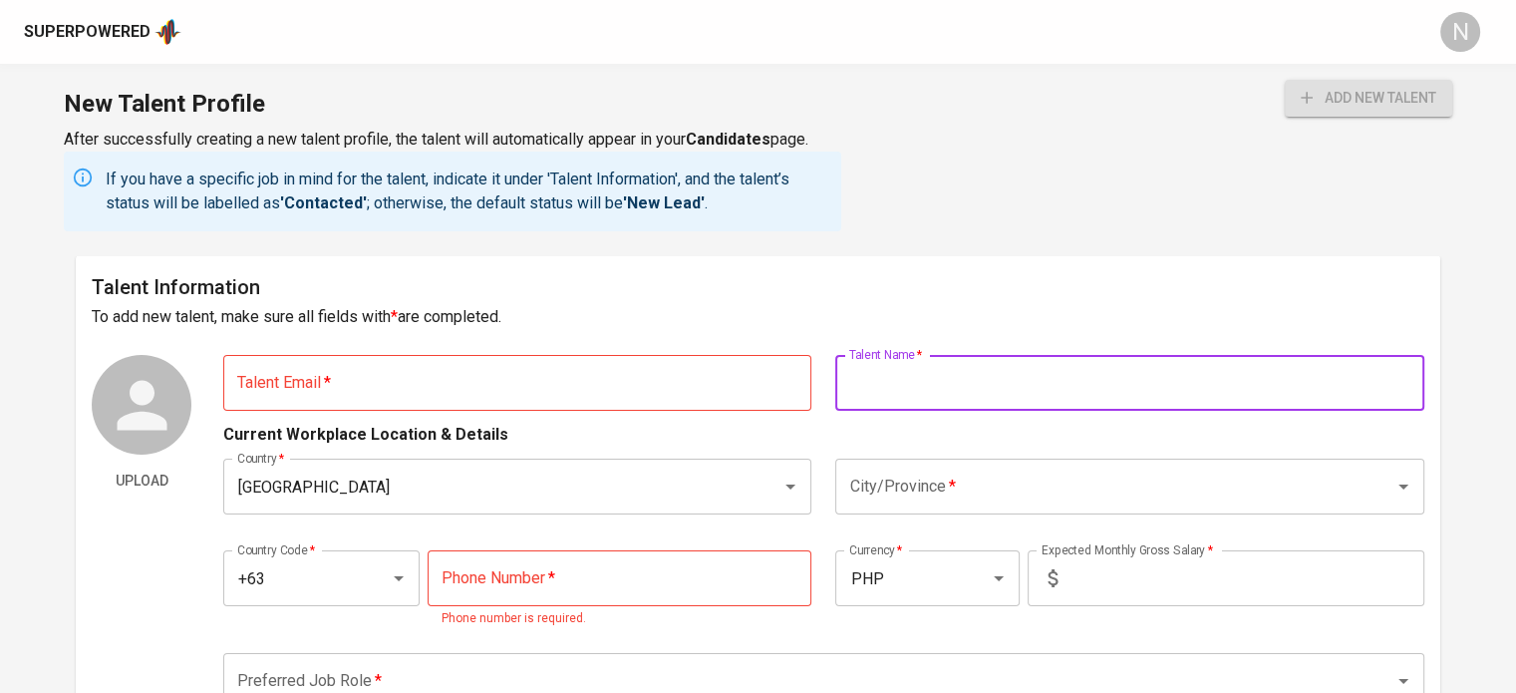
paste input "[PERSON_NAME] [PERSON_NAME]"
type input "[PERSON_NAME] [PERSON_NAME]"
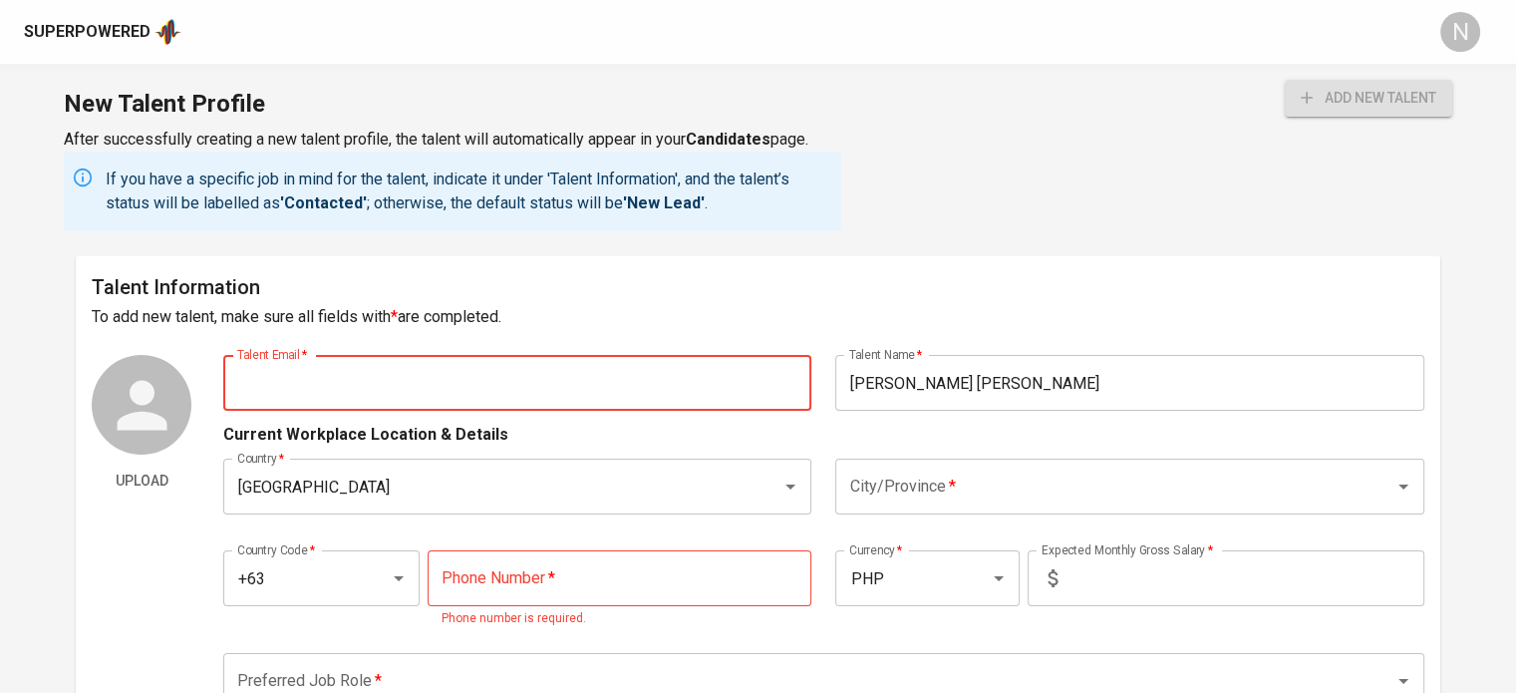
click at [626, 397] on input "text" at bounding box center [517, 383] width 588 height 56
paste input "fgungon04@gmail.com"
type input "fgungon04@gmail.com"
click at [709, 303] on h6 "To add new talent, make sure all fields with * are completed." at bounding box center [758, 317] width 1332 height 28
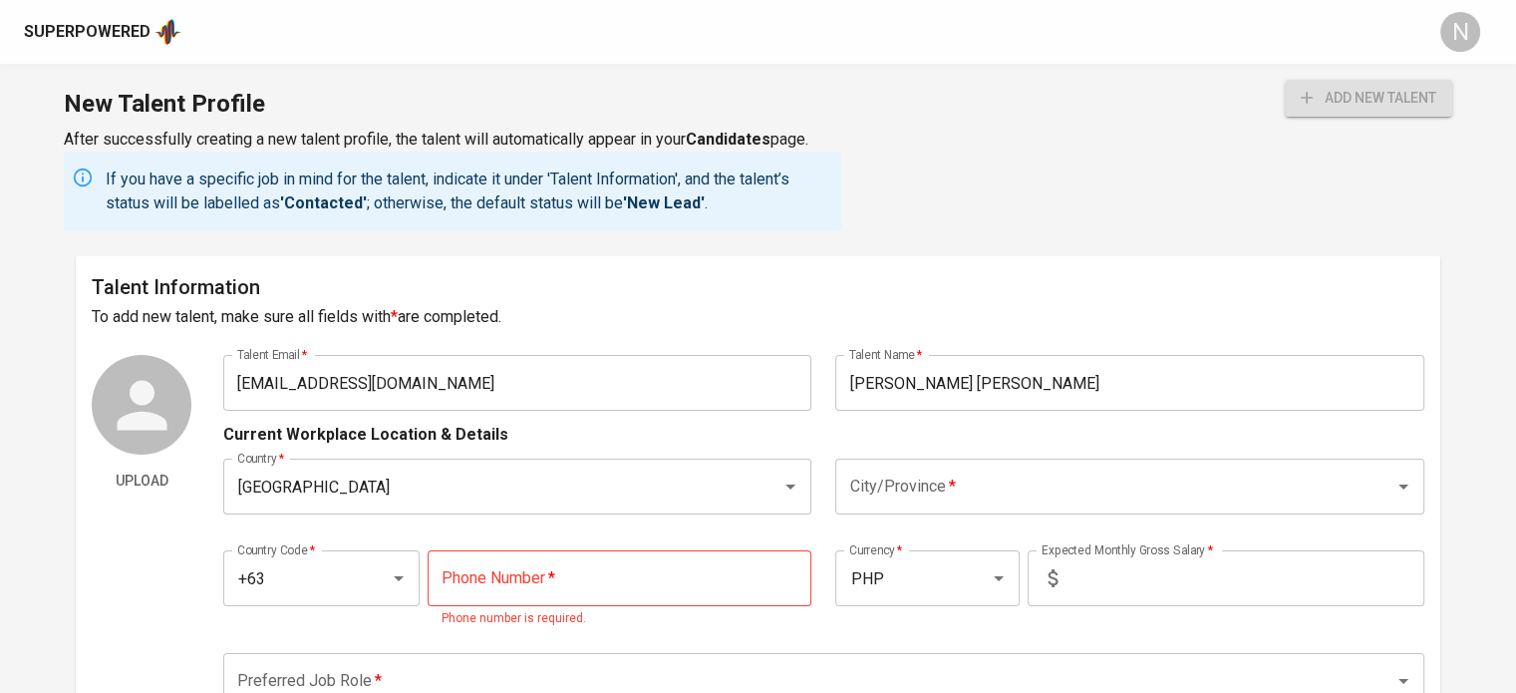
click at [630, 557] on input "tel" at bounding box center [620, 578] width 385 height 56
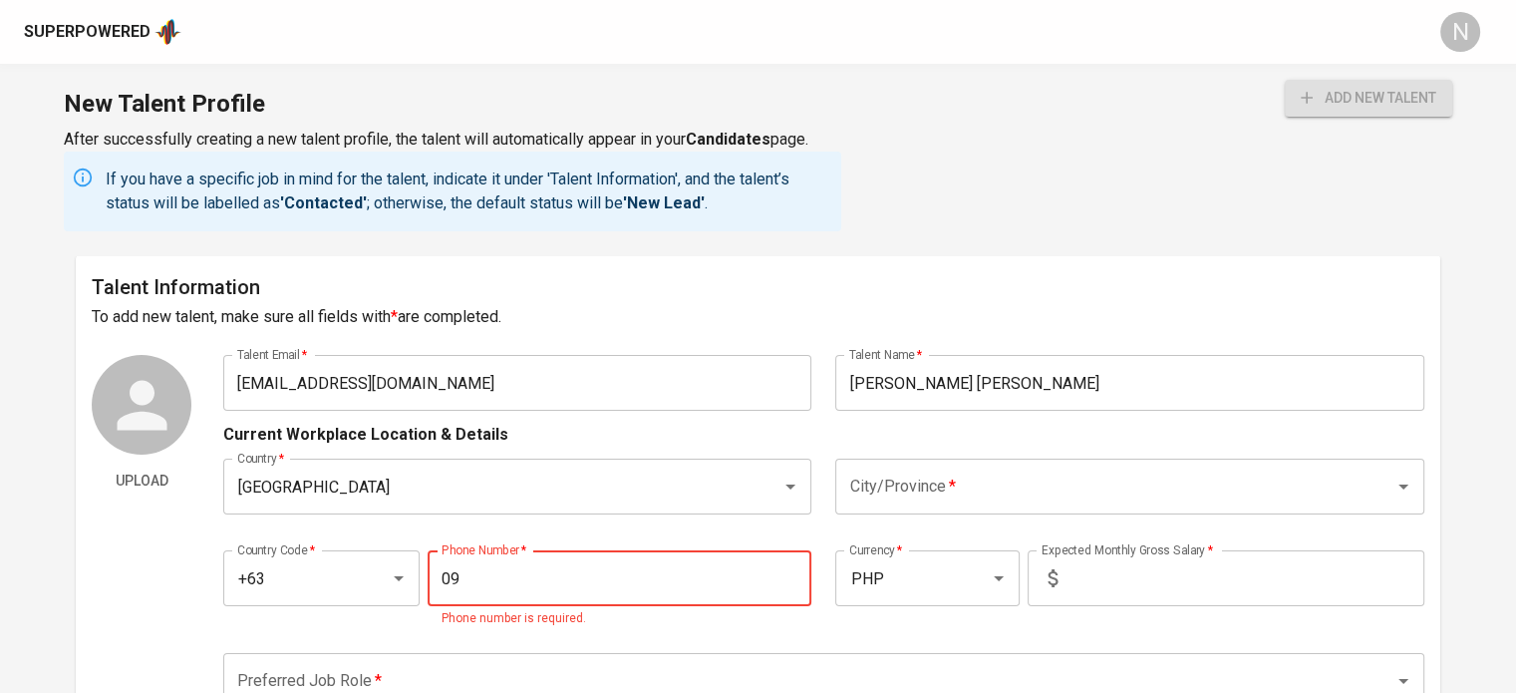
type input "0"
type input "966-827-7397"
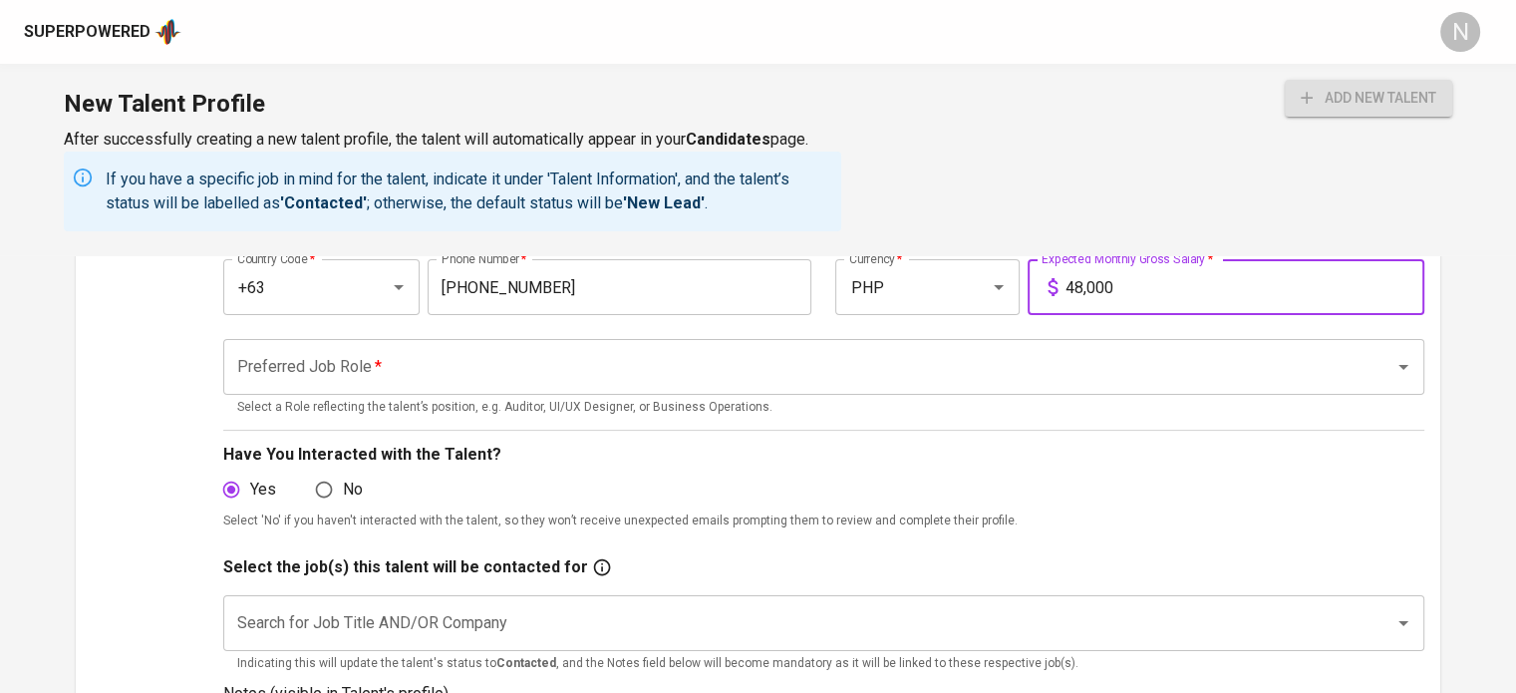
scroll to position [299, 0]
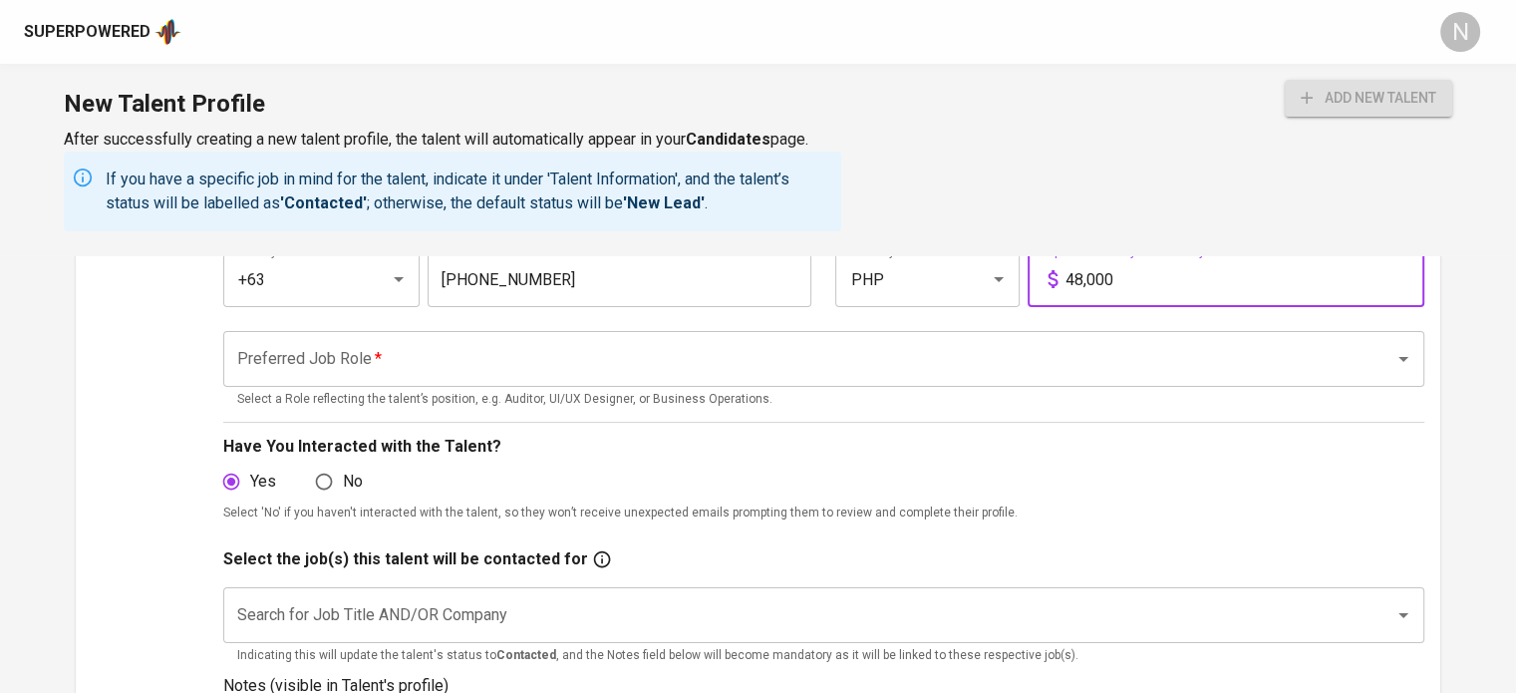
type input "48,000"
click at [657, 346] on input "Preferred Job Role   *" at bounding box center [795, 359] width 1127 height 38
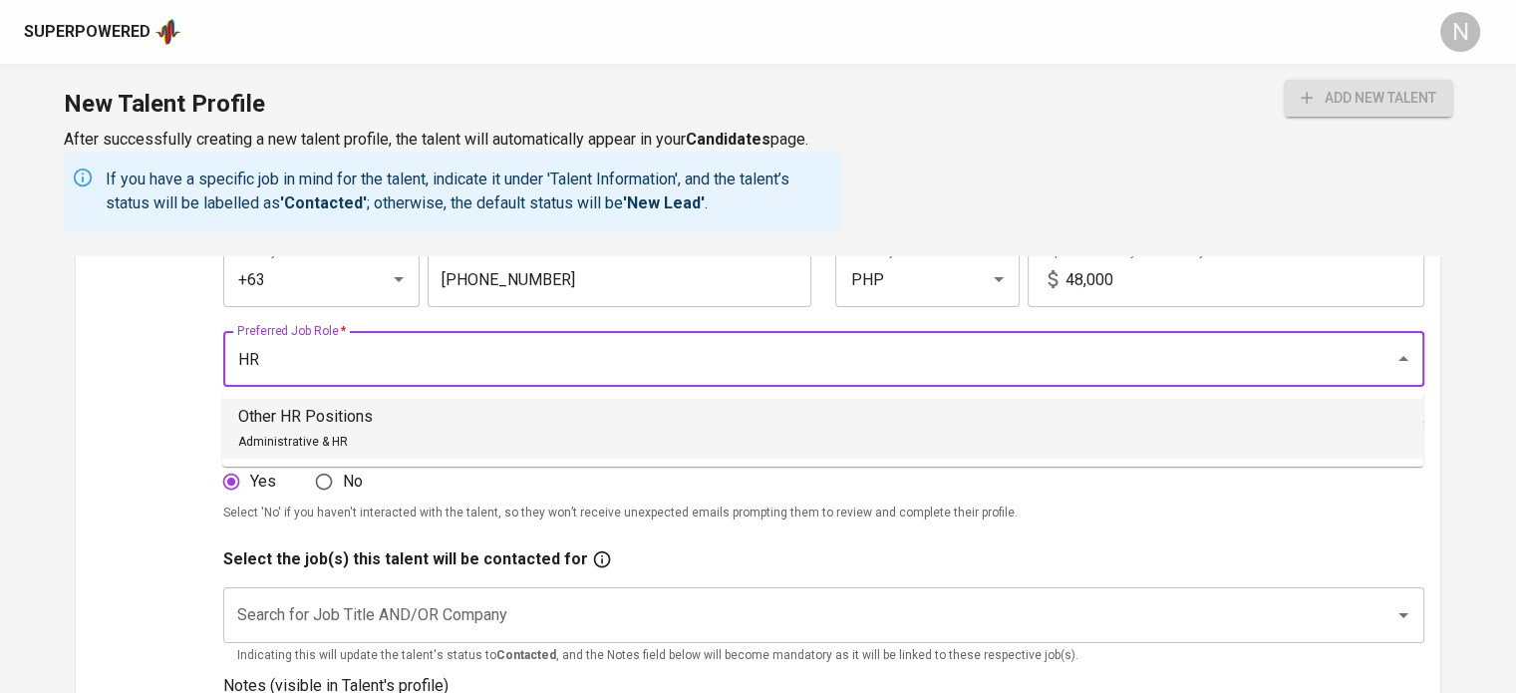
click at [461, 428] on li "Other HR Positions Administrative & HR" at bounding box center [822, 429] width 1201 height 60
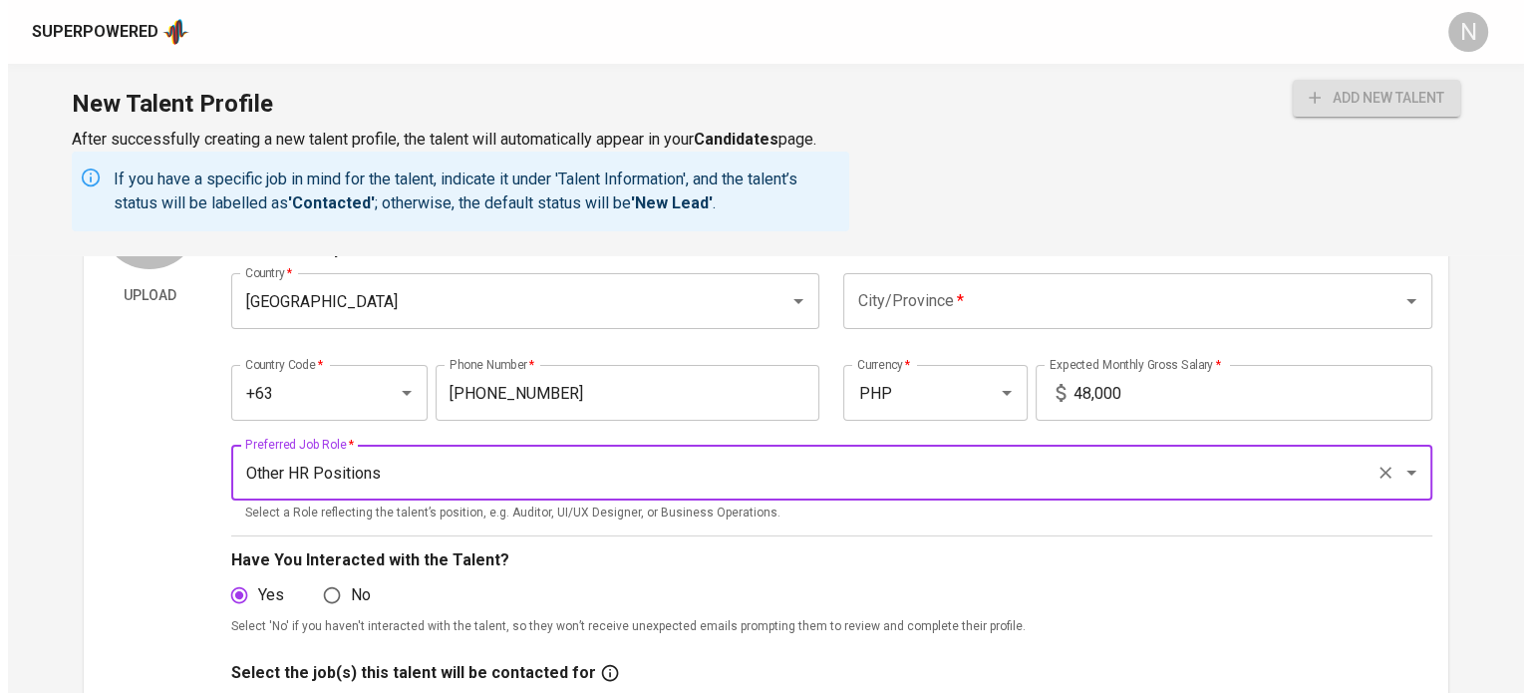
scroll to position [100, 0]
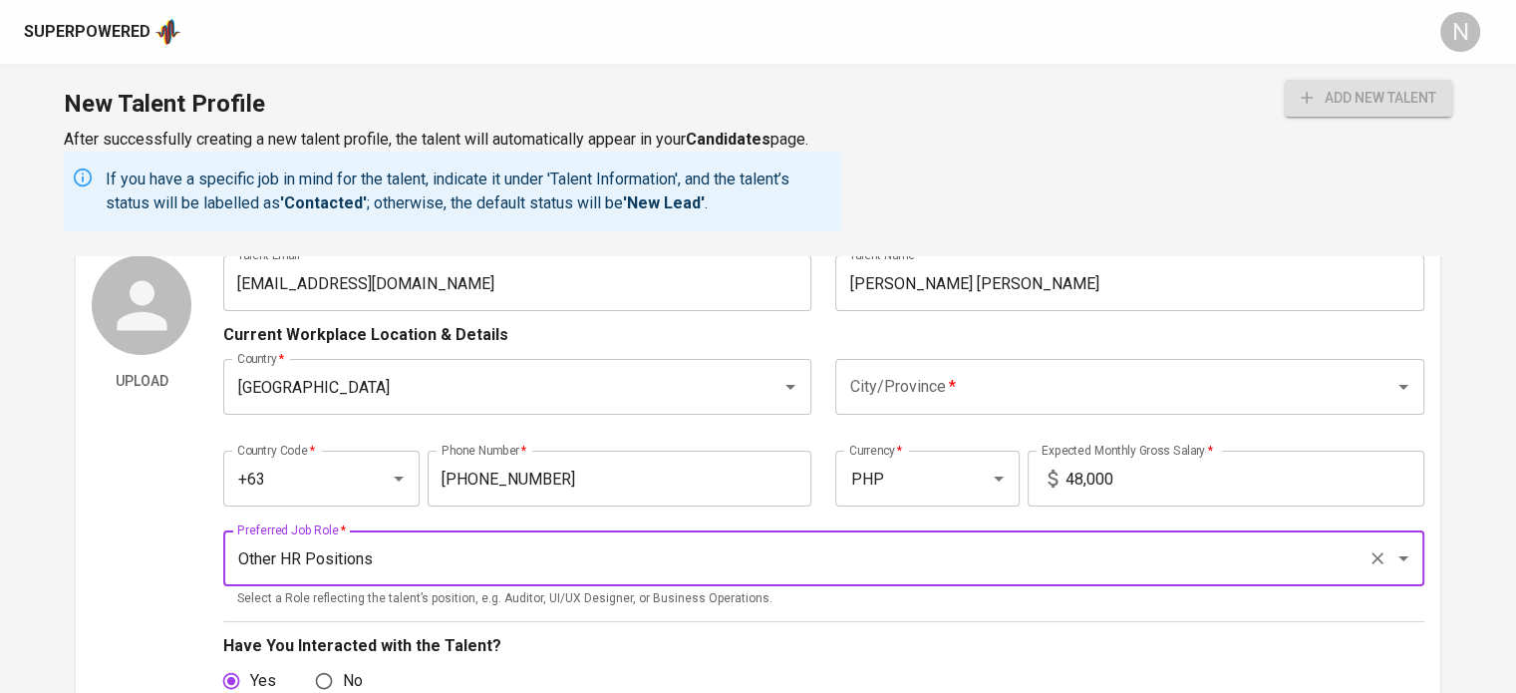
type input "Other HR Positions"
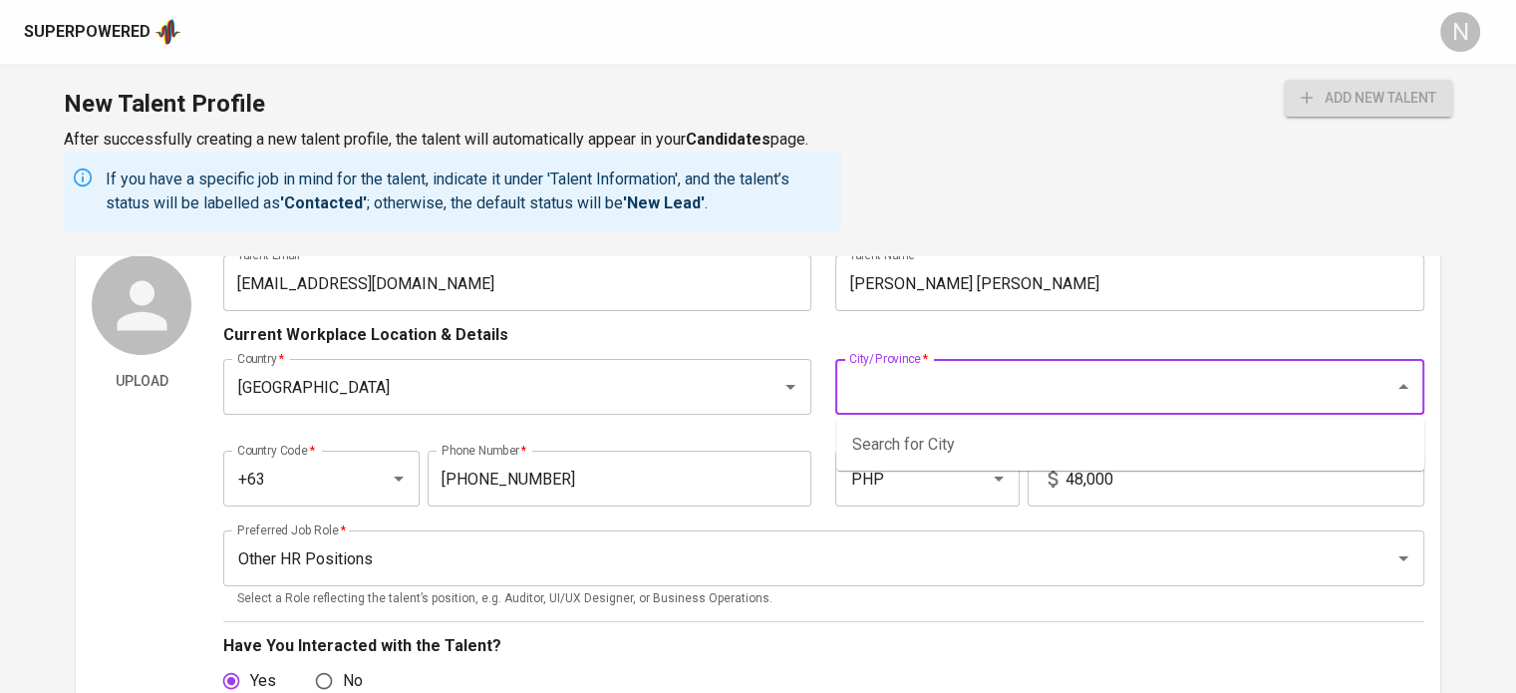
click at [893, 383] on input "City/Province   *" at bounding box center [1101, 387] width 514 height 38
type input "Makati"
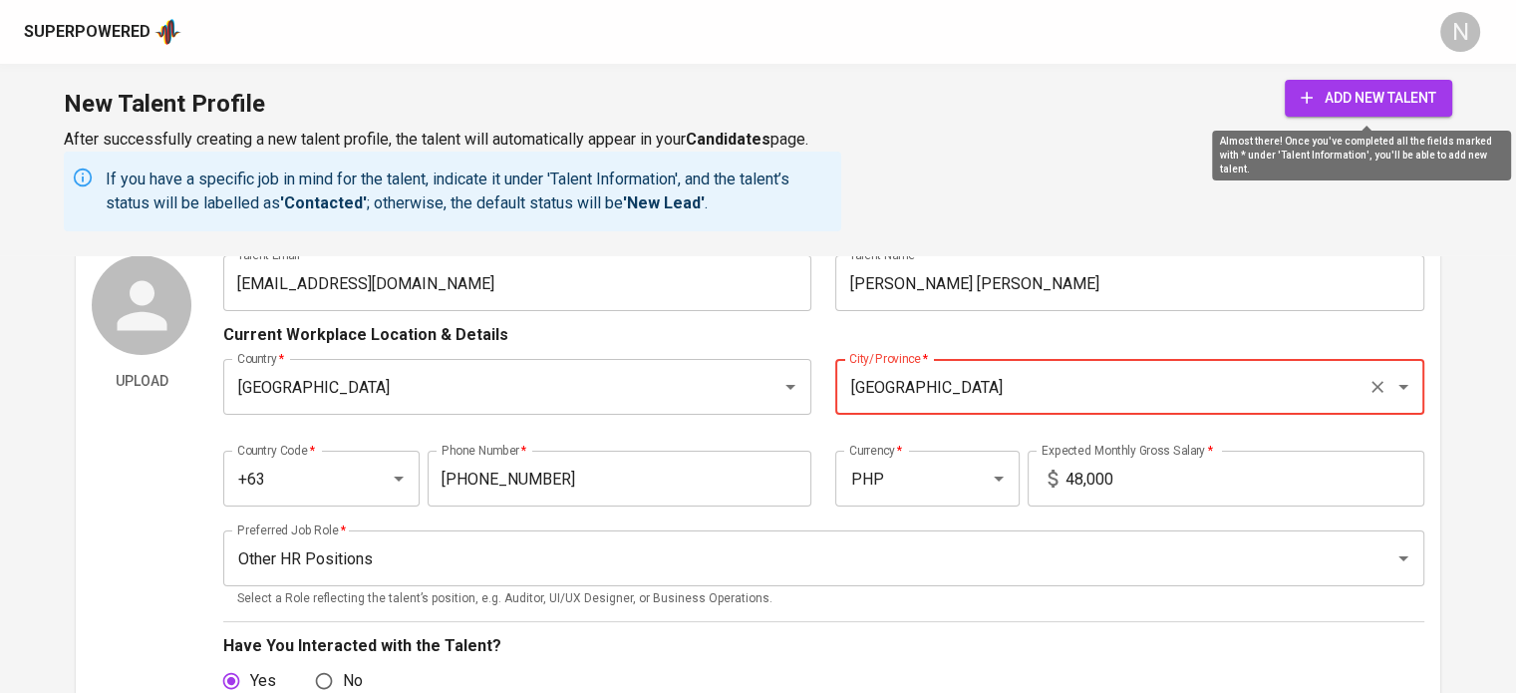
type input "Manila"
click at [1363, 91] on span "add new talent" at bounding box center [1368, 98] width 136 height 25
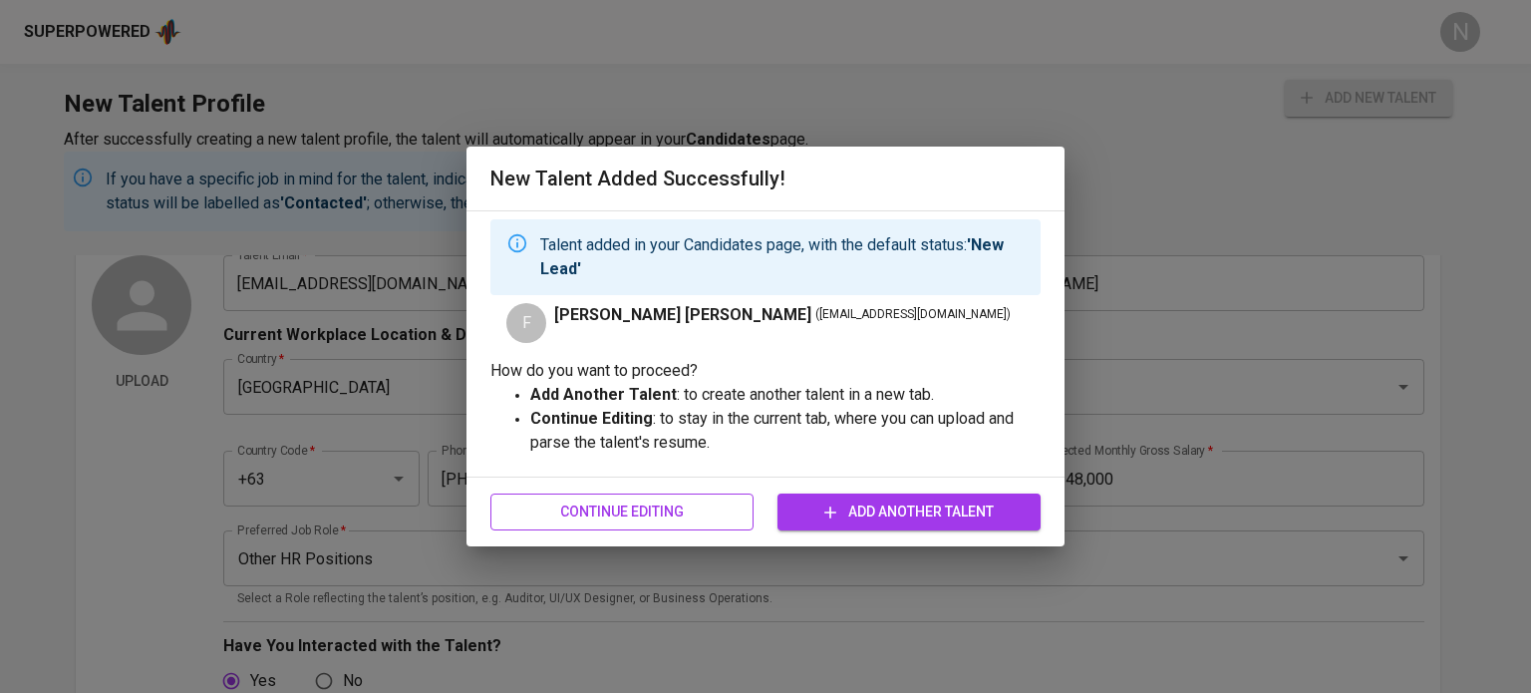
click at [682, 521] on span "Continue Editing" at bounding box center [621, 511] width 231 height 25
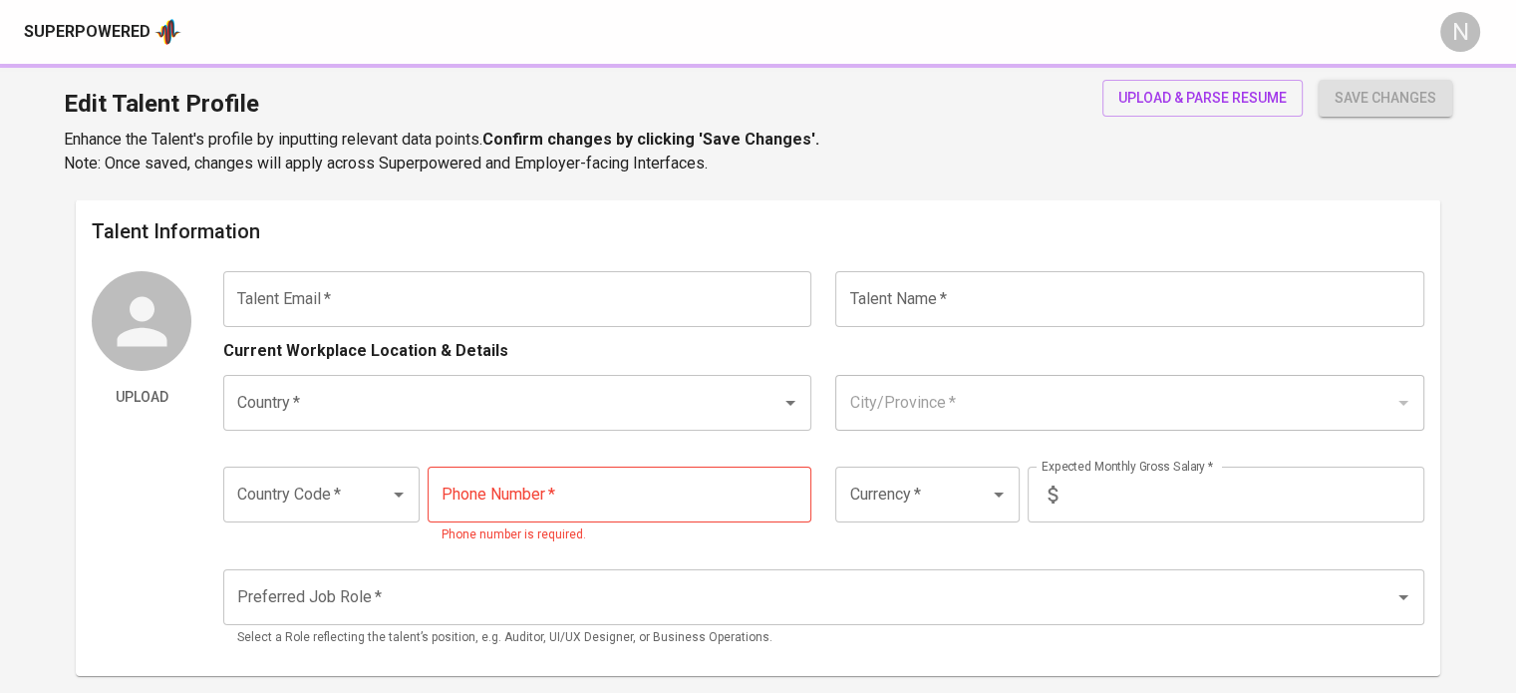
type input "fgungon04@gmail.com"
type input "[PERSON_NAME] [PERSON_NAME]"
type input "Philippines"
type input "Manila"
type input "+63"
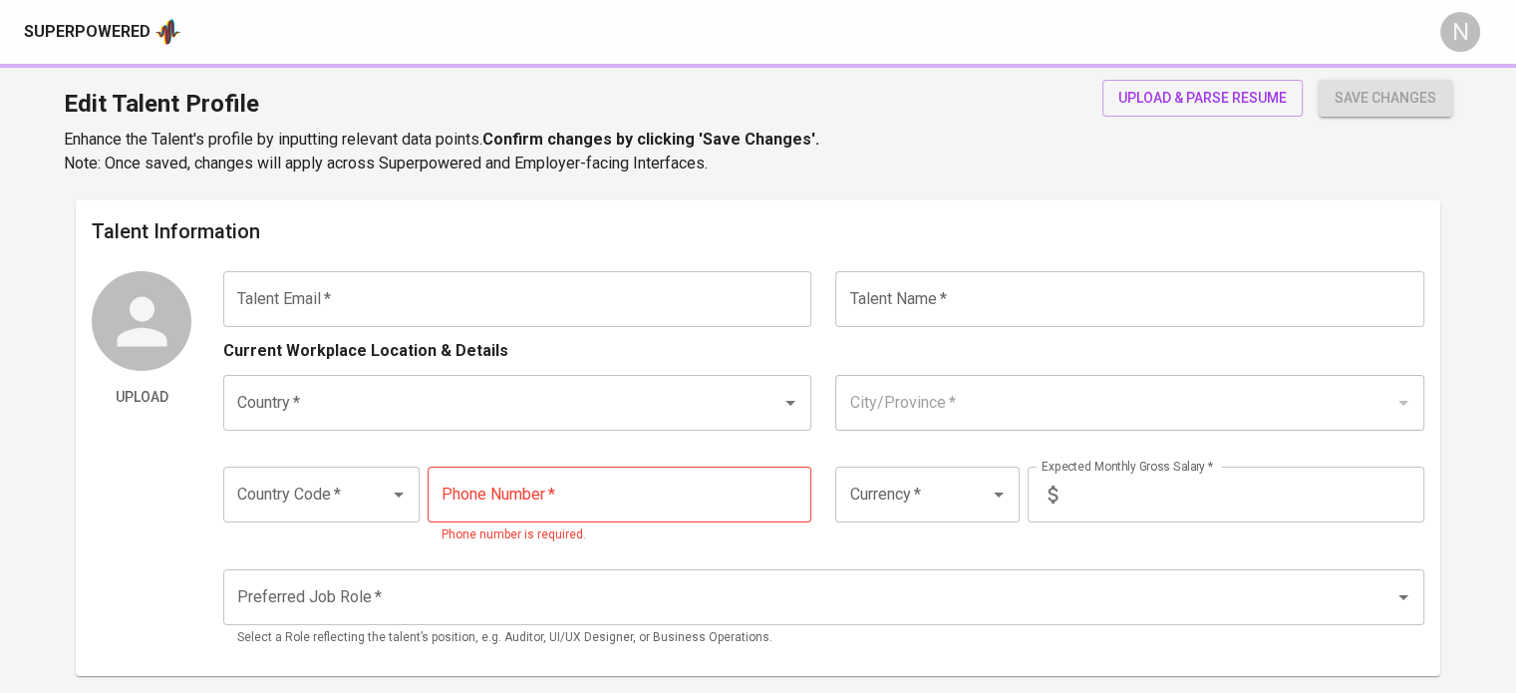
type input "966-827-7397"
type input "PHP"
type input "48,000"
type input "Other HR Positions"
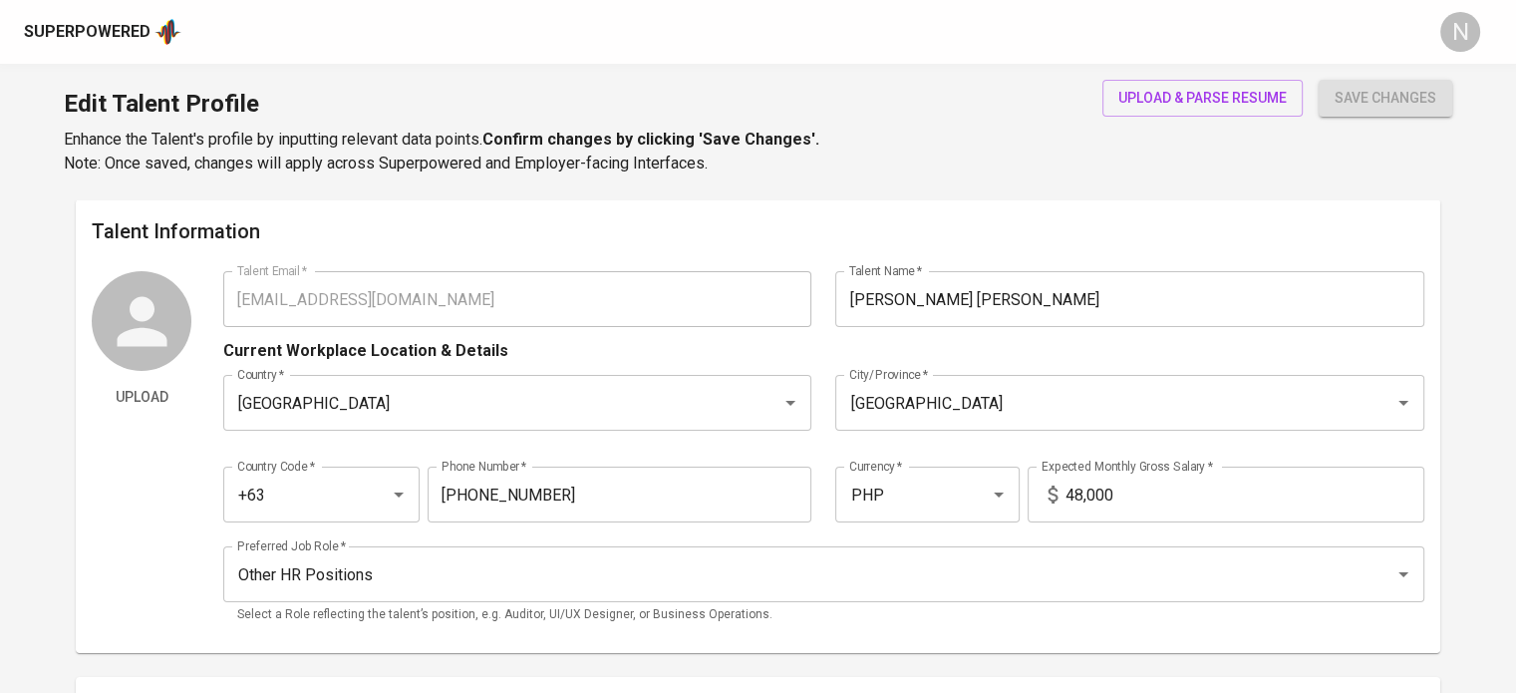
click at [1172, 86] on span "upload & parse resume" at bounding box center [1202, 98] width 168 height 25
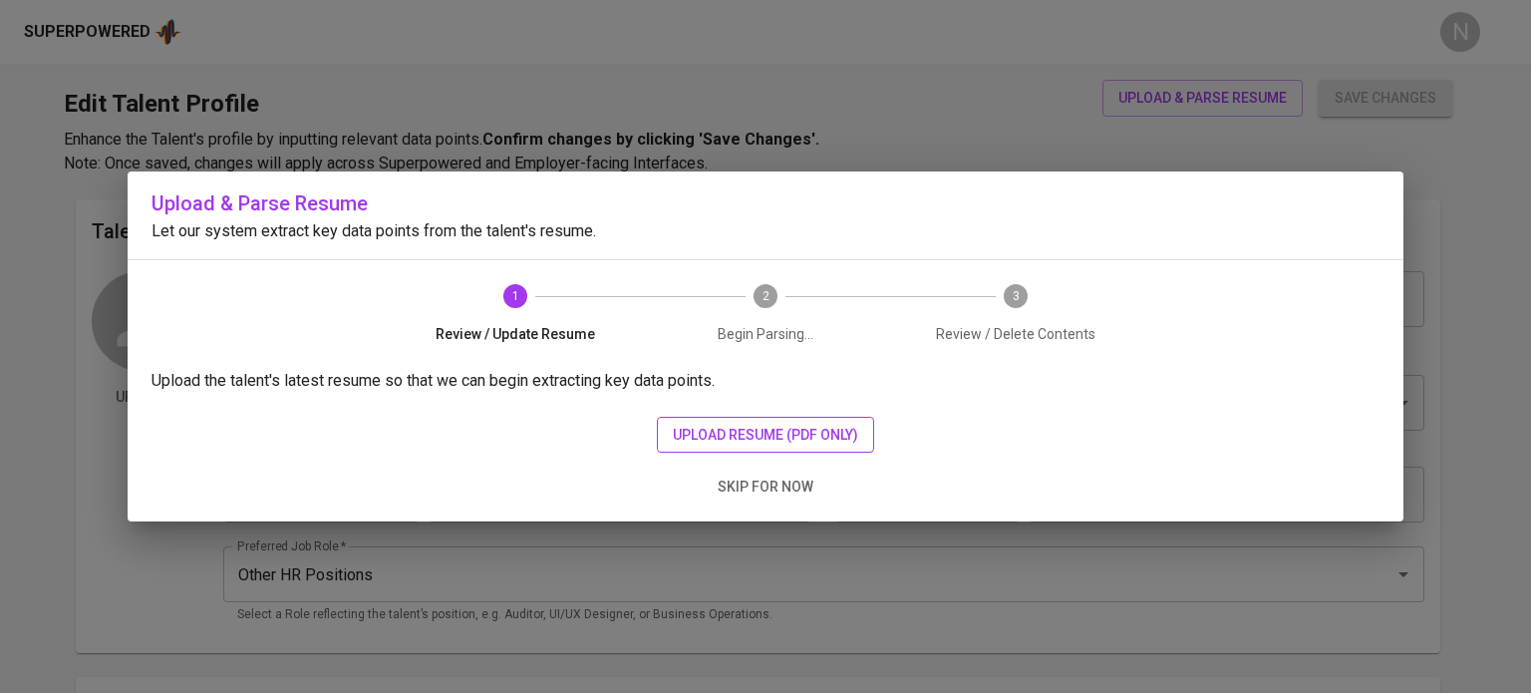
click at [746, 428] on span "upload resume (pdf only)" at bounding box center [765, 435] width 185 height 25
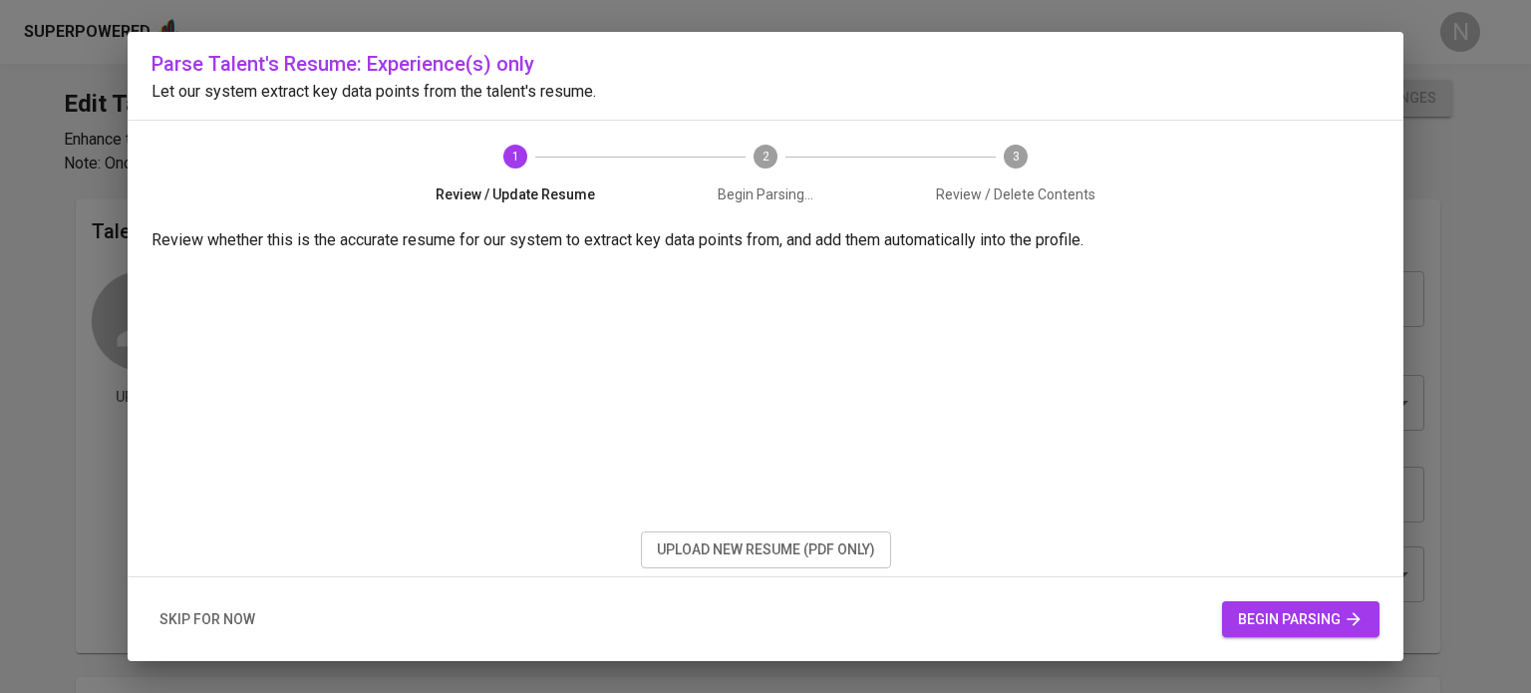
click at [1297, 610] on span "begin parsing" at bounding box center [1301, 619] width 126 height 25
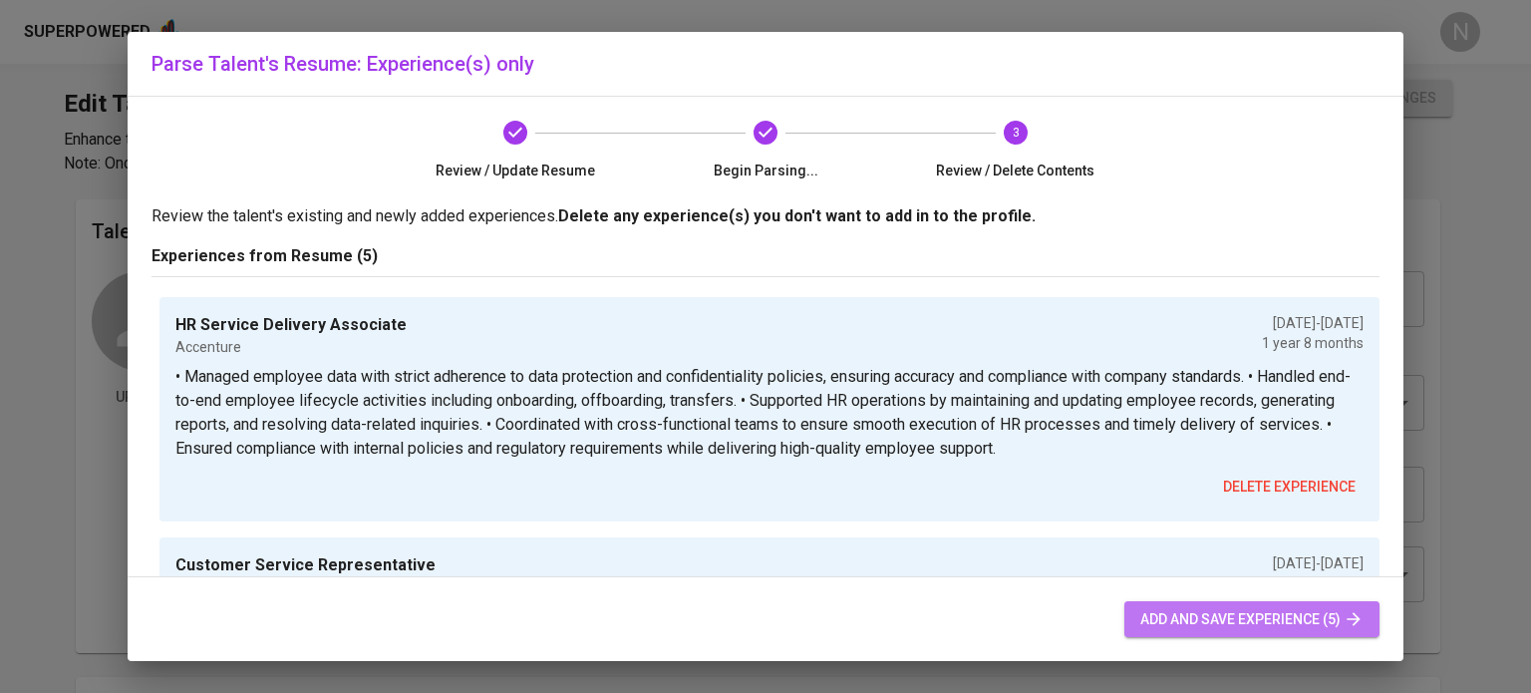
click at [1140, 611] on span "add and save experience (5)" at bounding box center [1251, 619] width 223 height 25
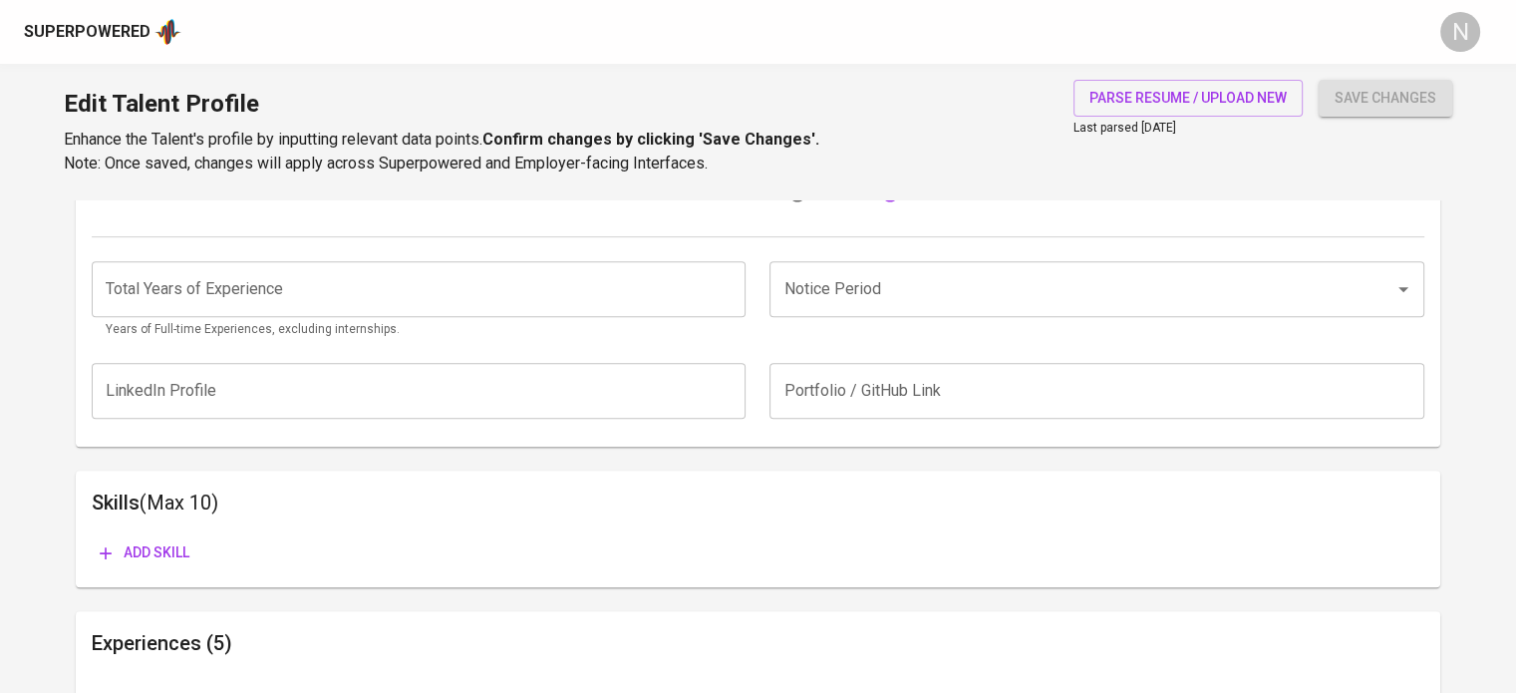
scroll to position [696, 0]
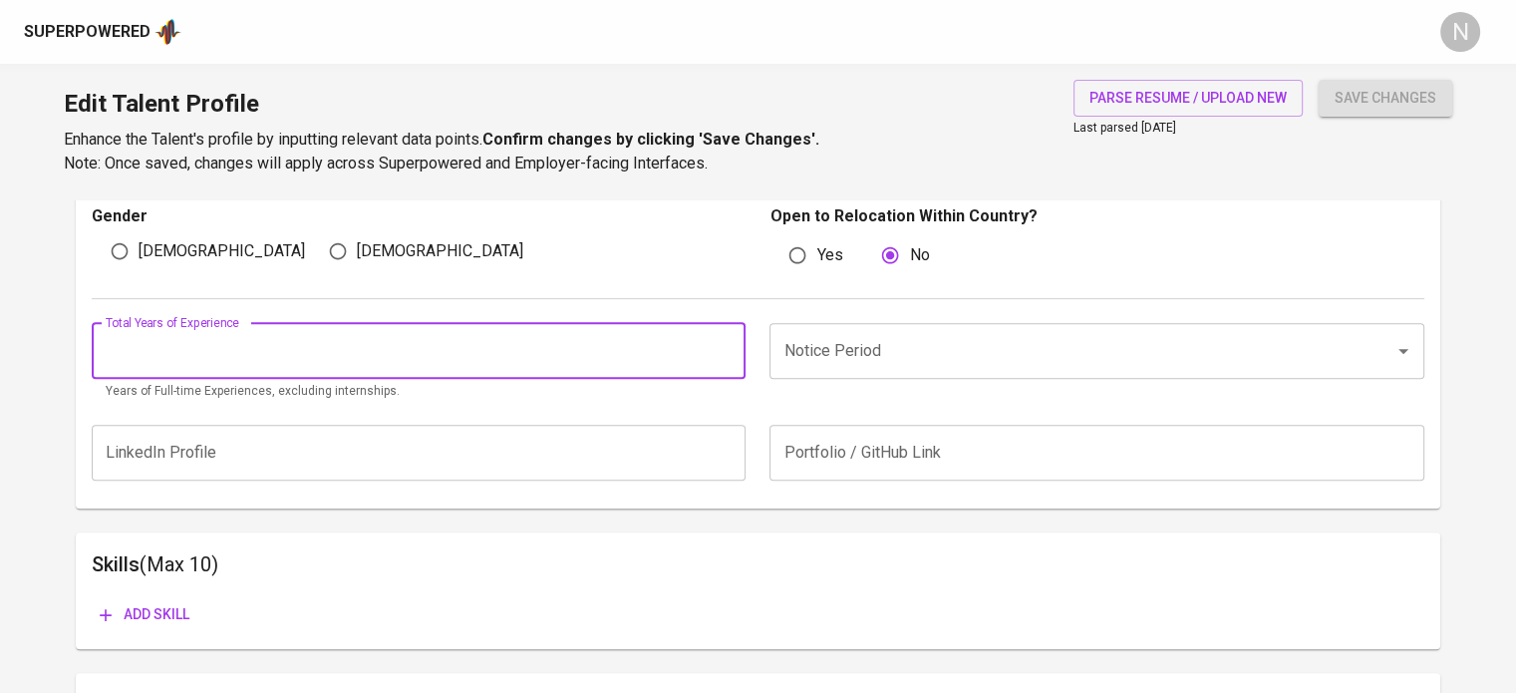
click at [192, 367] on input "number" at bounding box center [419, 351] width 654 height 56
type input "5"
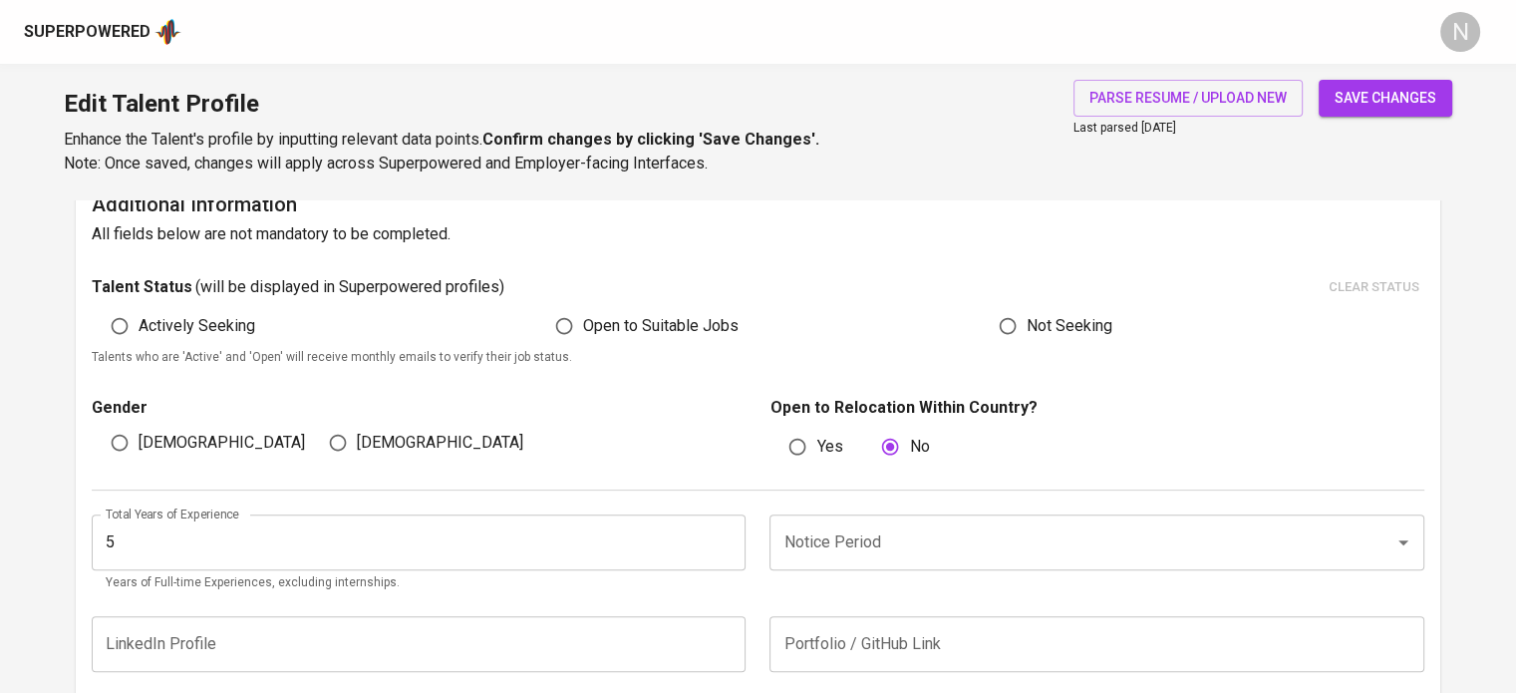
scroll to position [496, 0]
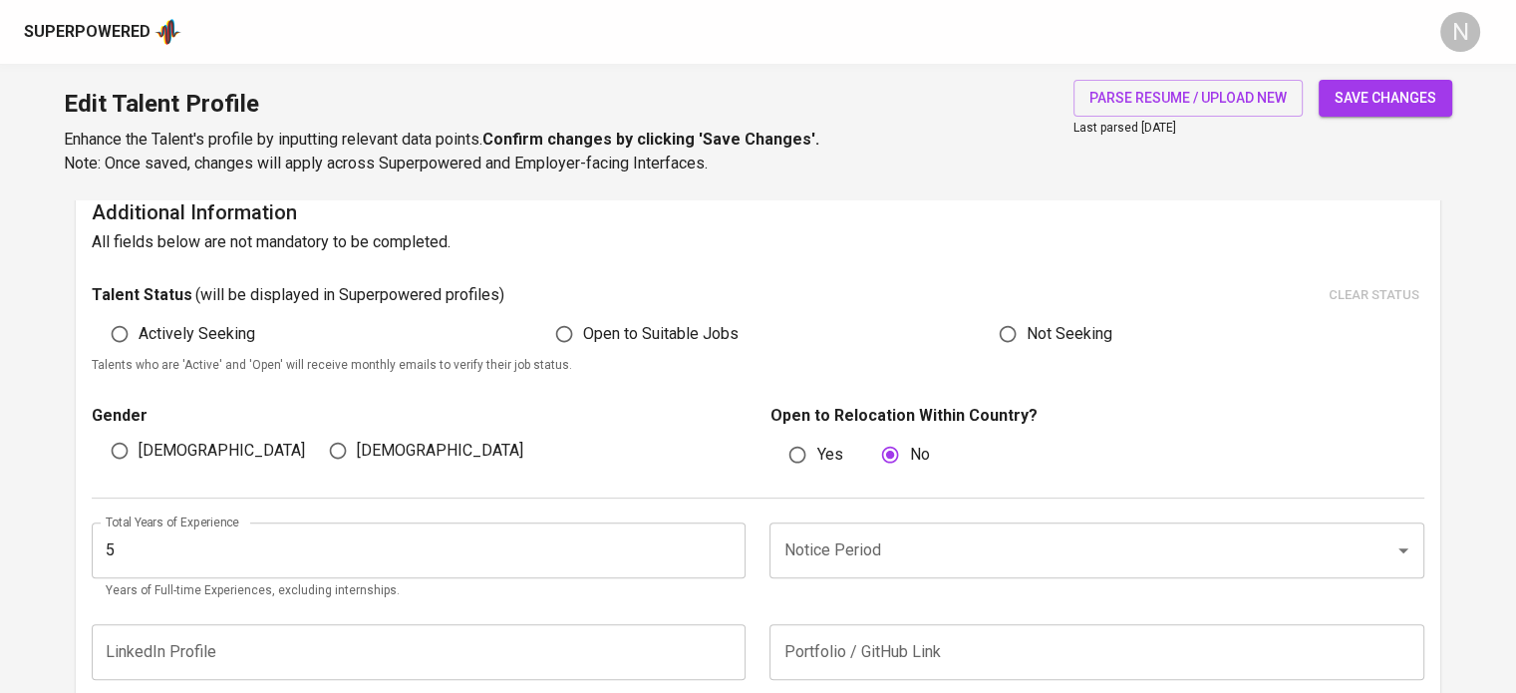
click at [132, 447] on input "Male" at bounding box center [120, 450] width 38 height 38
radio input "true"
click at [118, 338] on input "Actively Seeking" at bounding box center [120, 334] width 38 height 38
radio input "true"
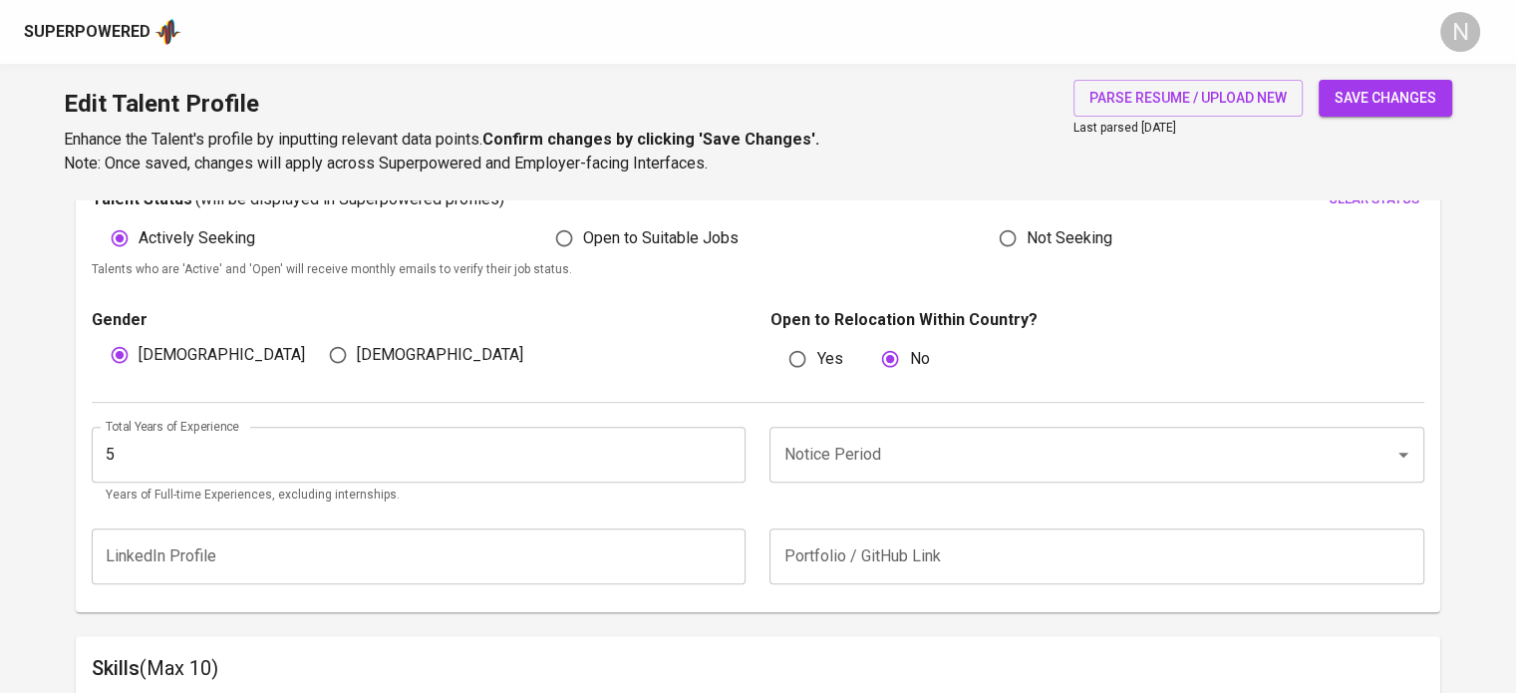
scroll to position [596, 0]
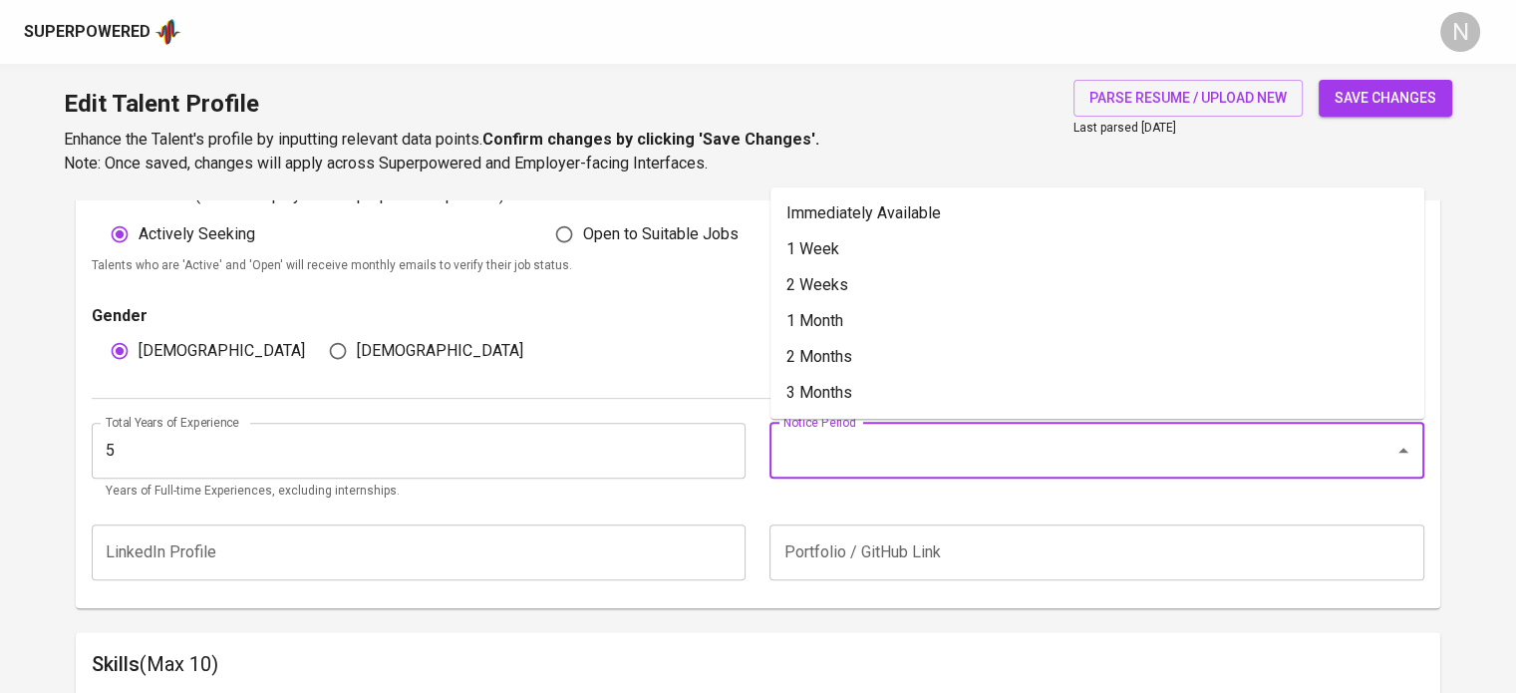
click at [877, 437] on input "Notice Period" at bounding box center [1068, 450] width 580 height 38
click at [837, 218] on li "Immediately Available" at bounding box center [1097, 213] width 654 height 36
type input "Immediately Available"
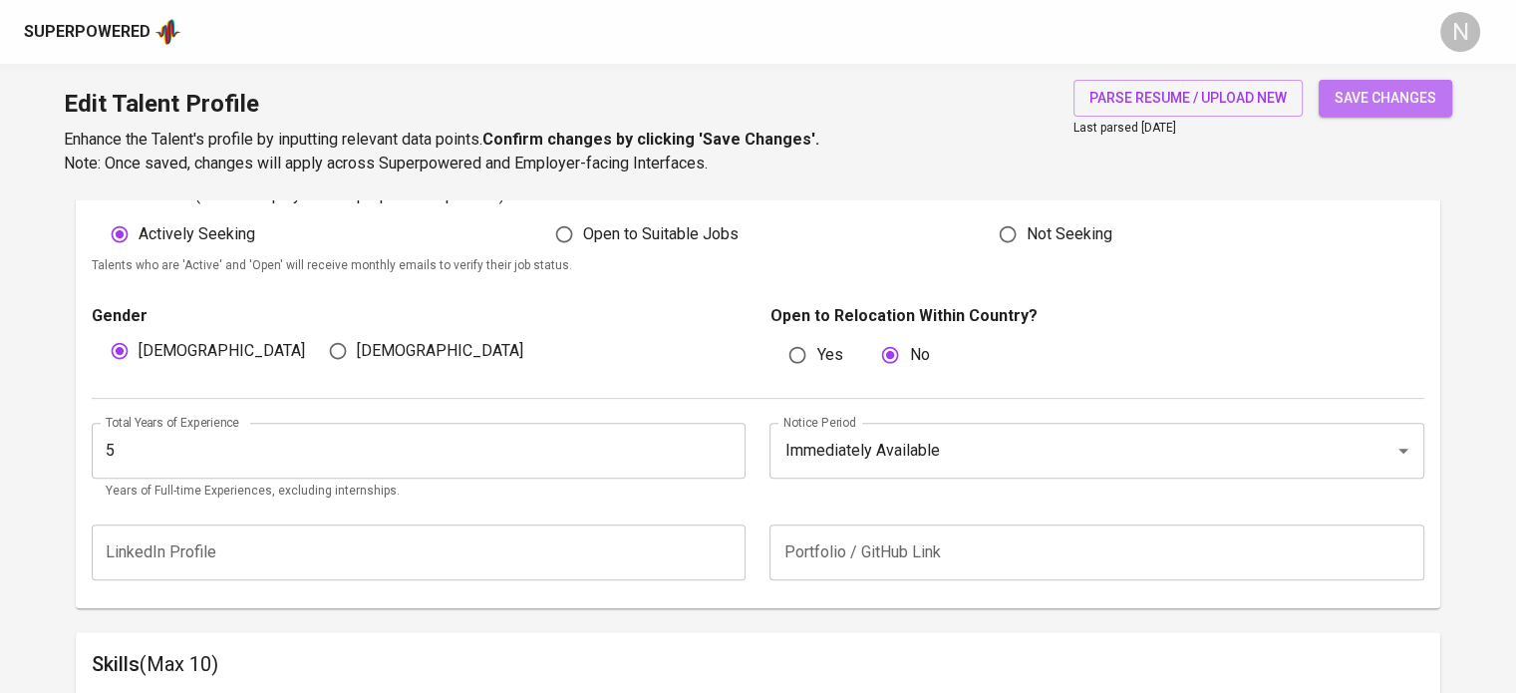
click at [1365, 89] on span "save changes" at bounding box center [1385, 98] width 102 height 25
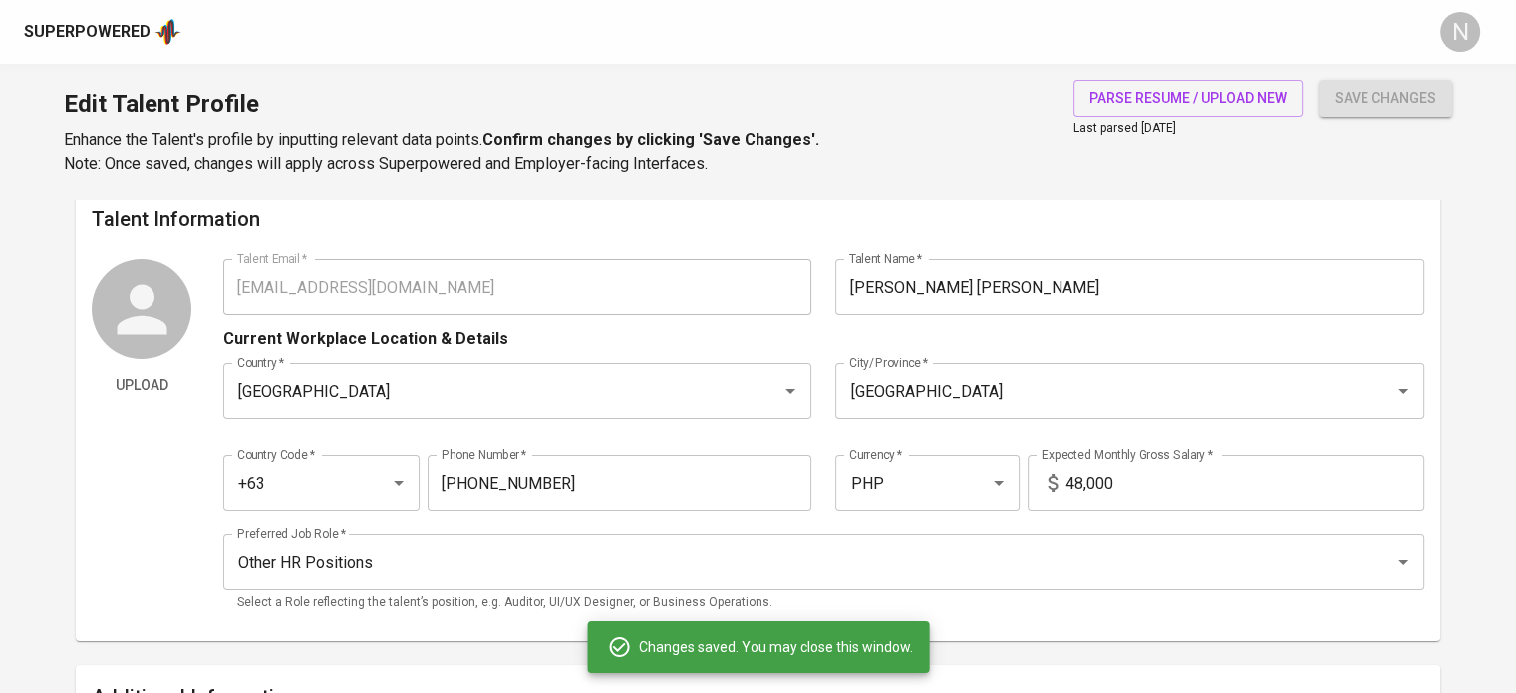
scroll to position [0, 0]
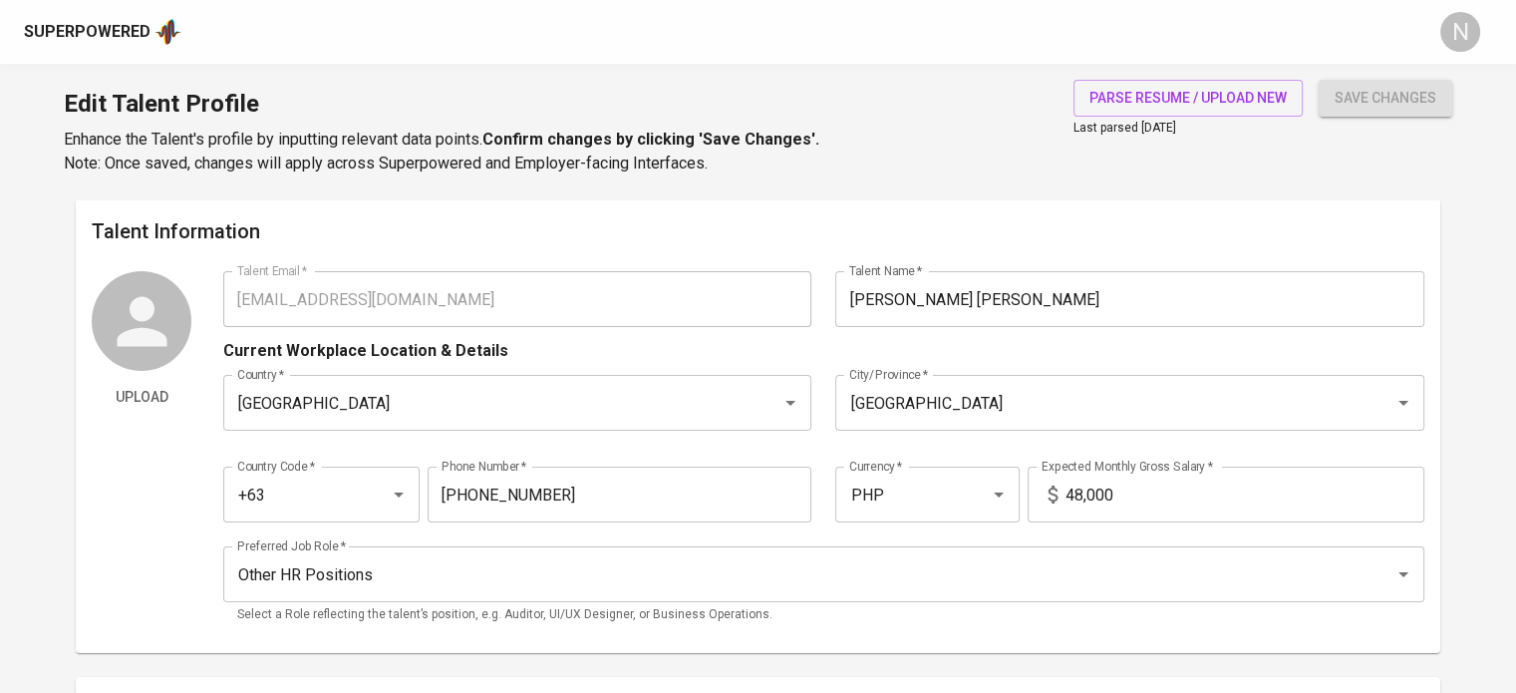
click at [180, 294] on div "Upload Talent Email   * fgungon04@gmail.com Talent Email * Talent Name   * Fran…" at bounding box center [758, 454] width 1332 height 366
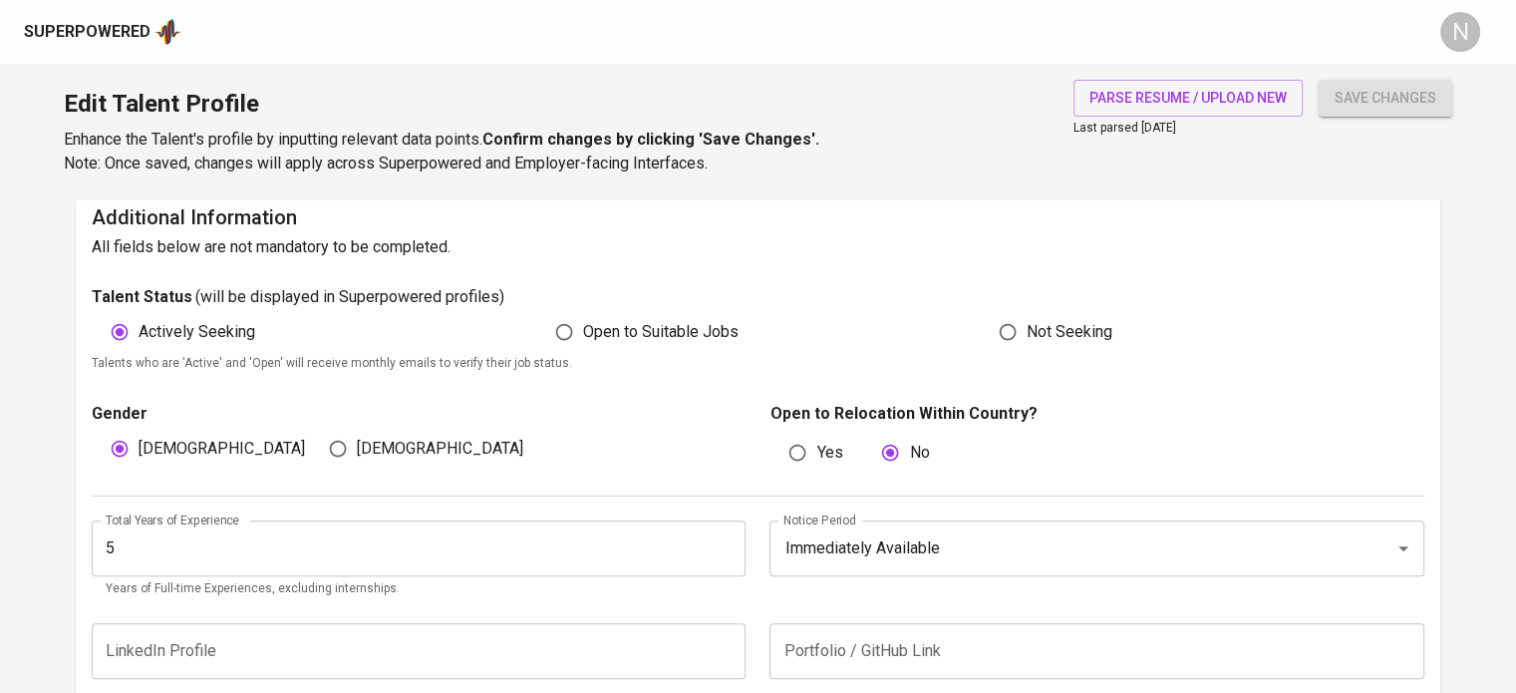
scroll to position [498, 0]
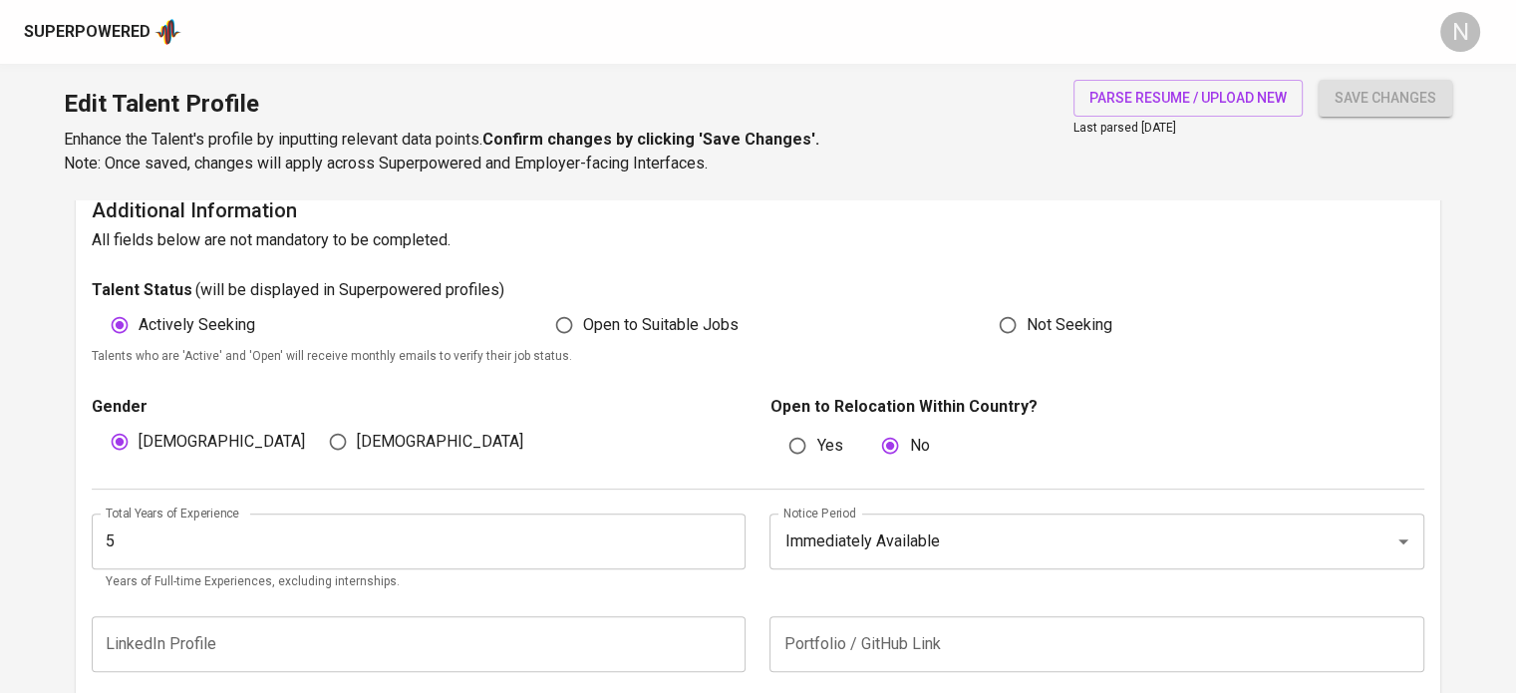
drag, startPoint x: 132, startPoint y: 558, endPoint x: 95, endPoint y: 553, distance: 37.2
click at [95, 553] on input "5" at bounding box center [419, 541] width 654 height 56
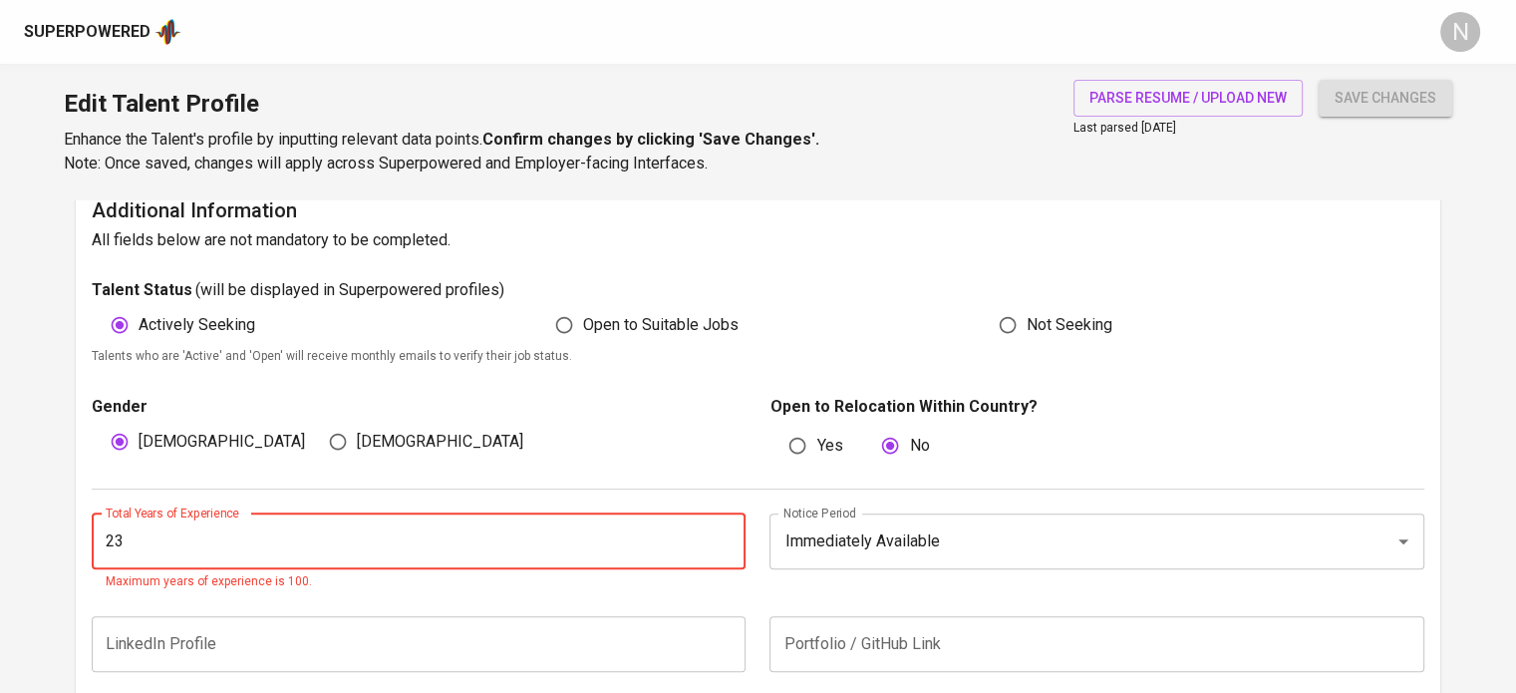
type input "2"
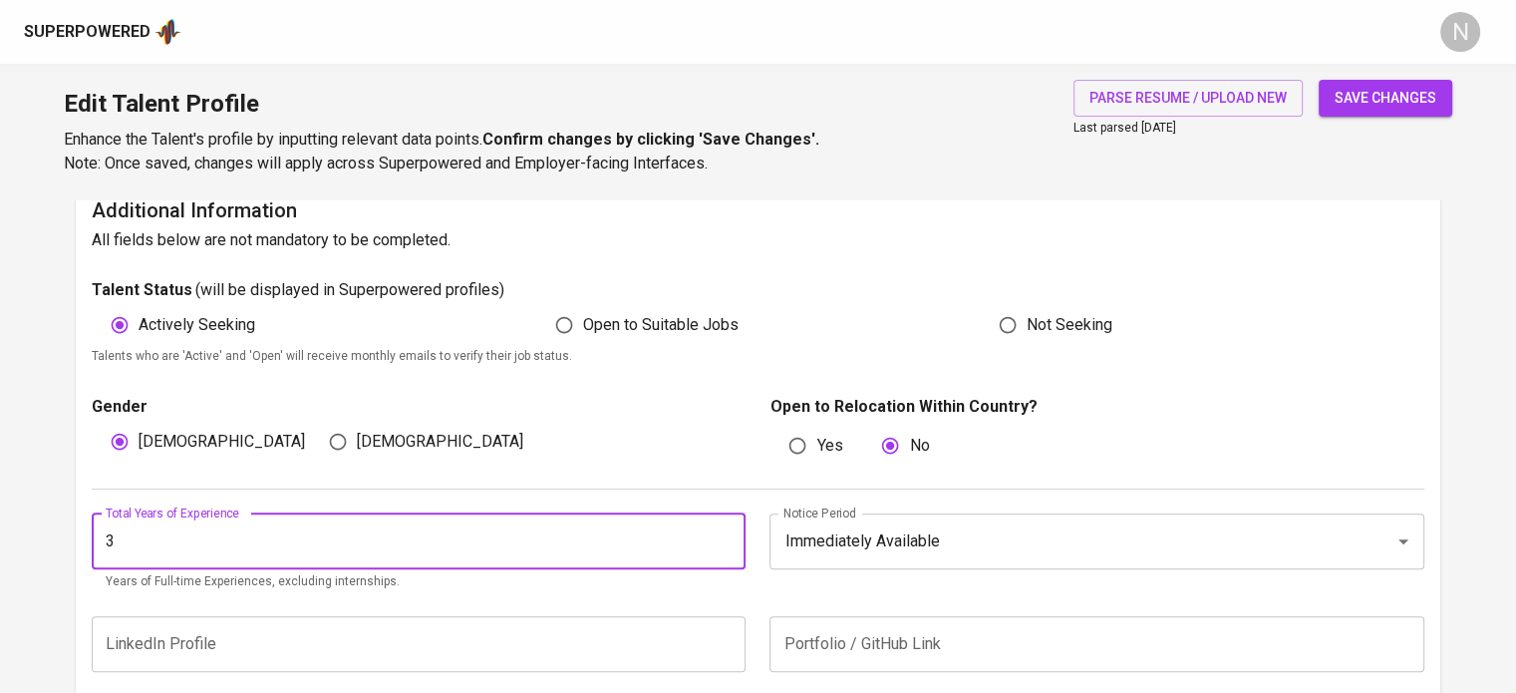
type input "3"
click at [1378, 100] on span "save changes" at bounding box center [1385, 98] width 102 height 25
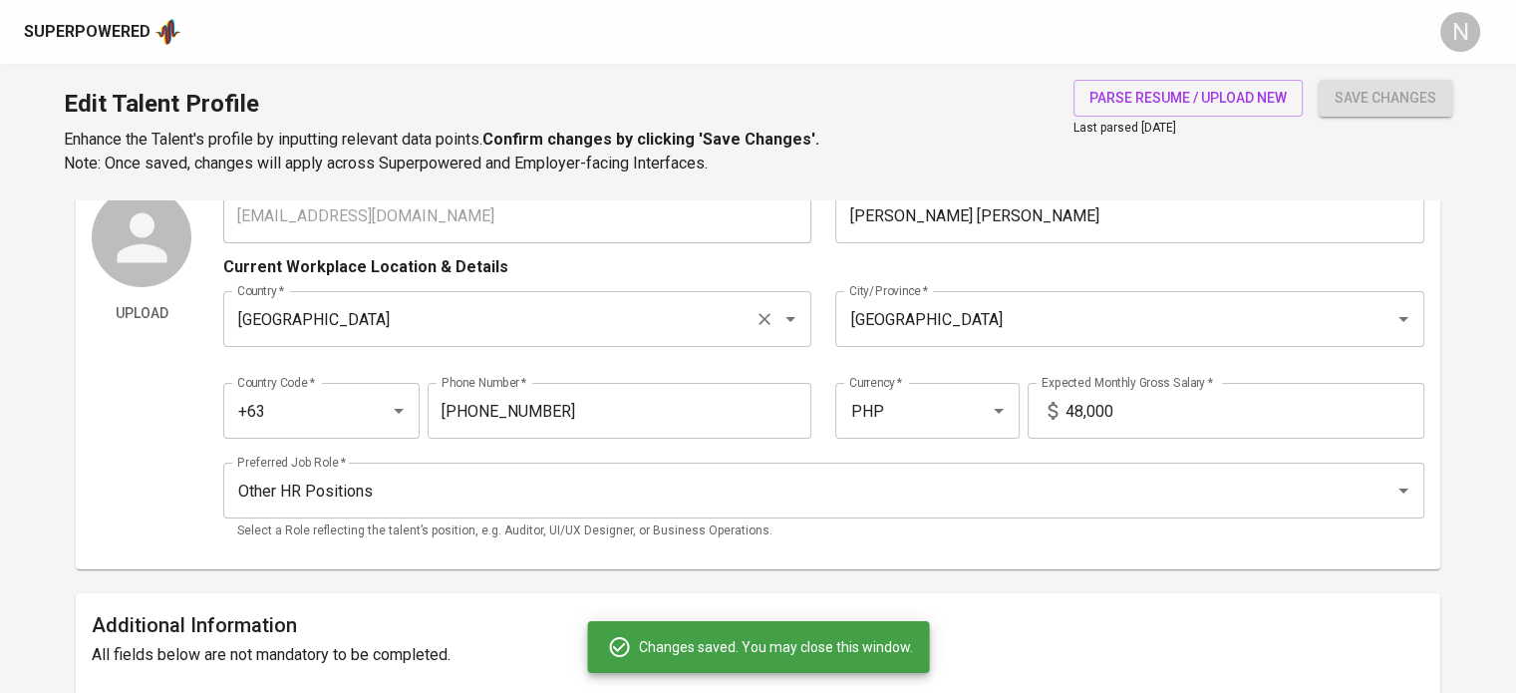
scroll to position [0, 0]
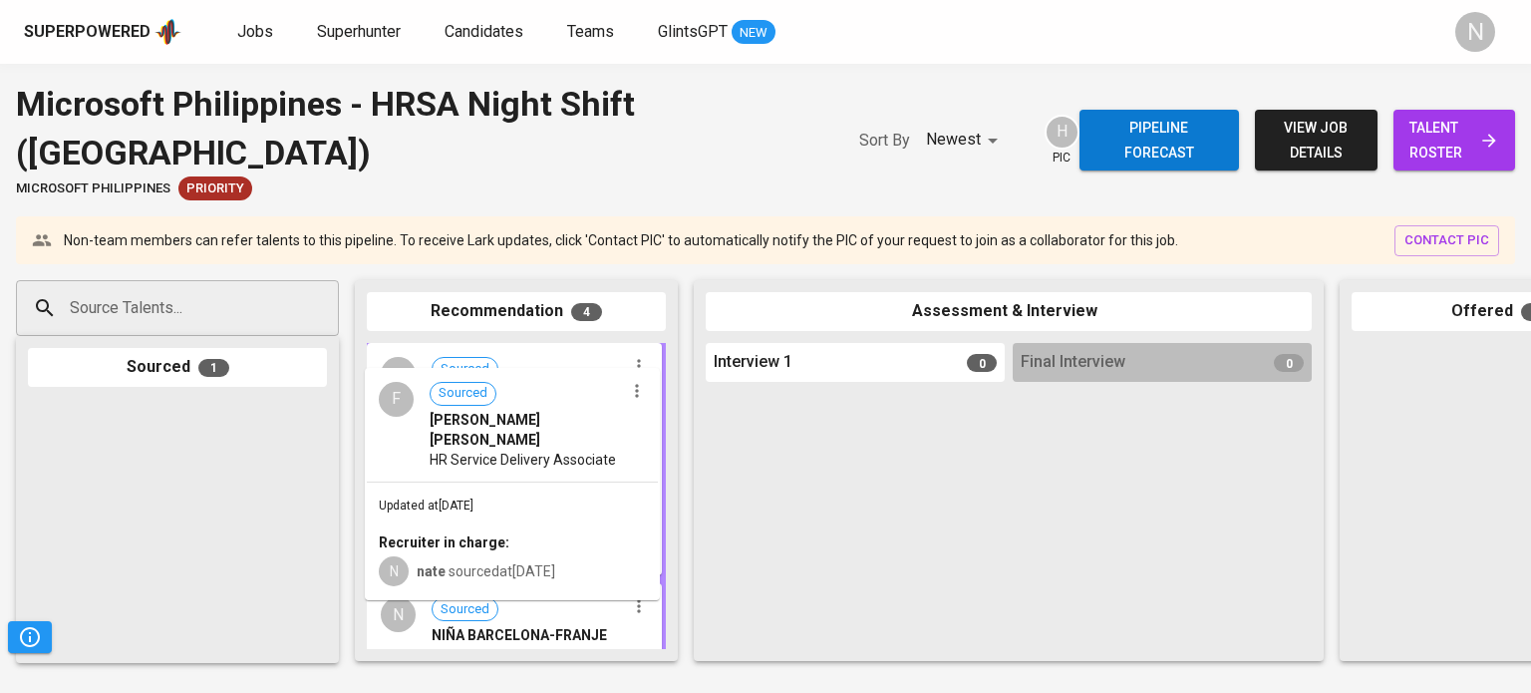
drag, startPoint x: 132, startPoint y: 516, endPoint x: 474, endPoint y: 482, distance: 344.5
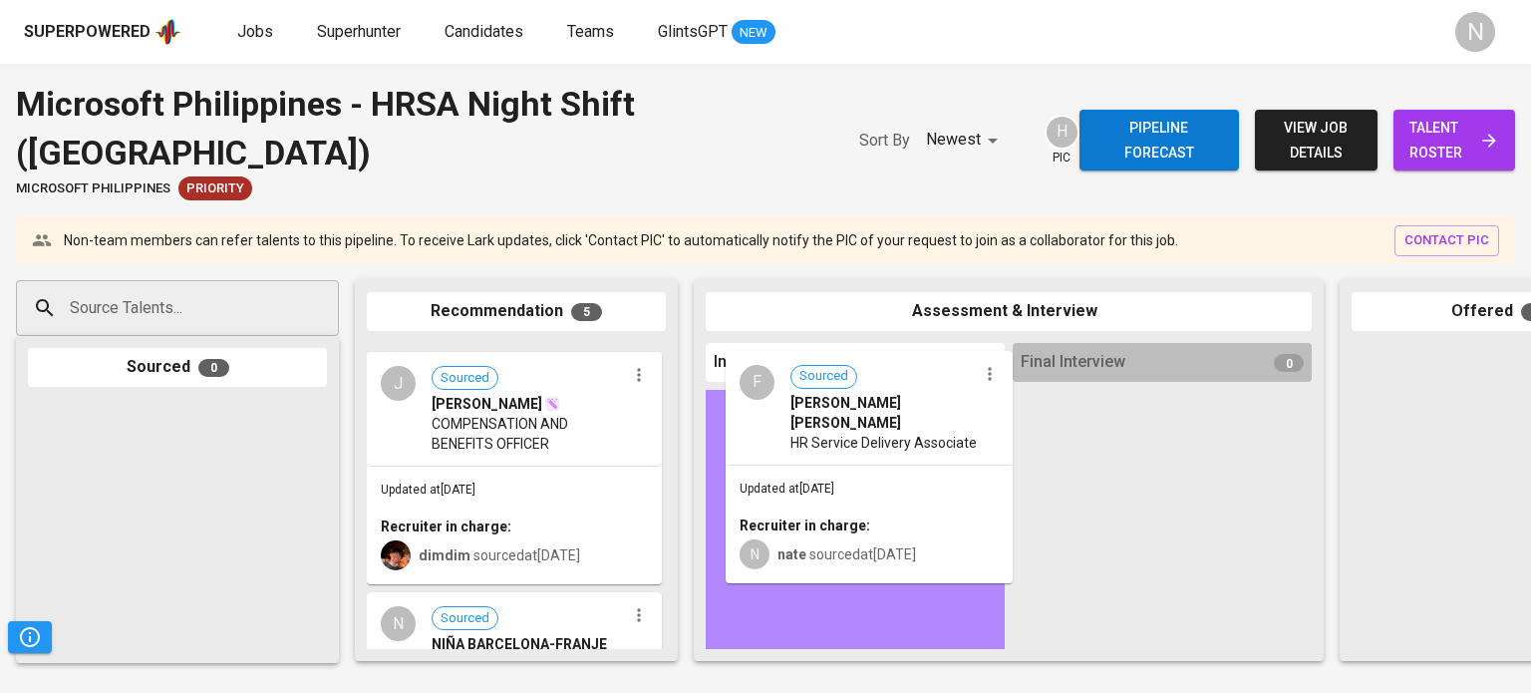
drag, startPoint x: 494, startPoint y: 465, endPoint x: 860, endPoint y: 472, distance: 365.8
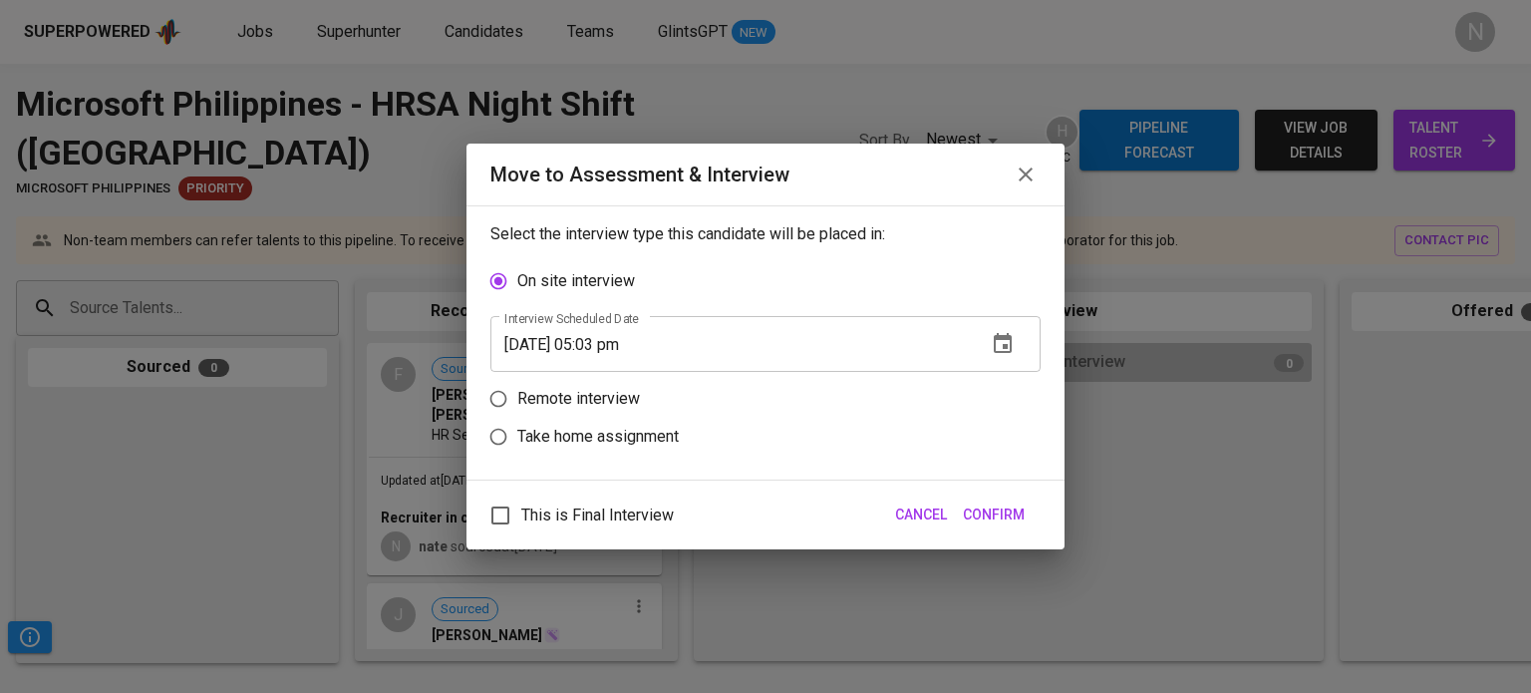
click at [606, 394] on p "Remote interview" at bounding box center [578, 399] width 123 height 24
click at [517, 394] on input "Remote interview" at bounding box center [498, 399] width 38 height 38
radio input "true"
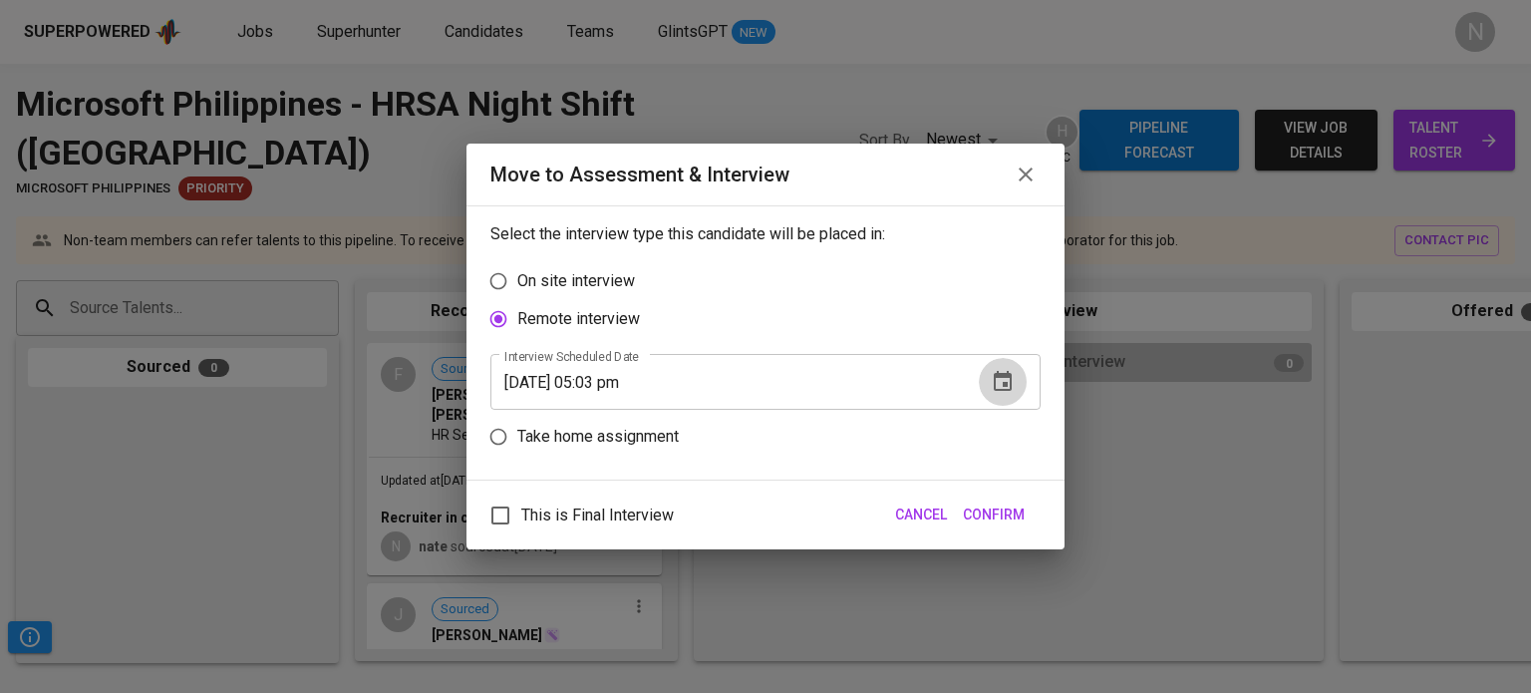
click at [1012, 378] on icon "button" at bounding box center [1003, 382] width 24 height 24
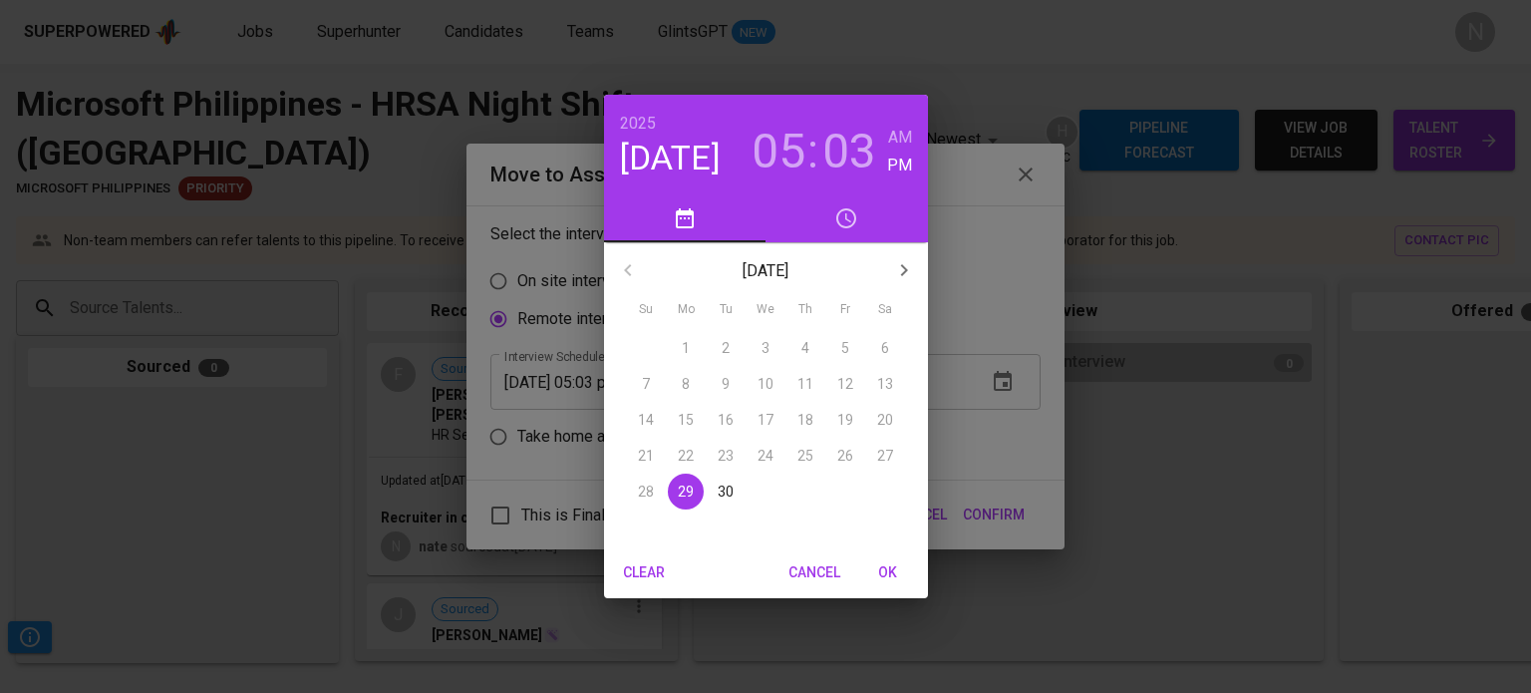
click at [719, 490] on p "30" at bounding box center [725, 491] width 16 height 20
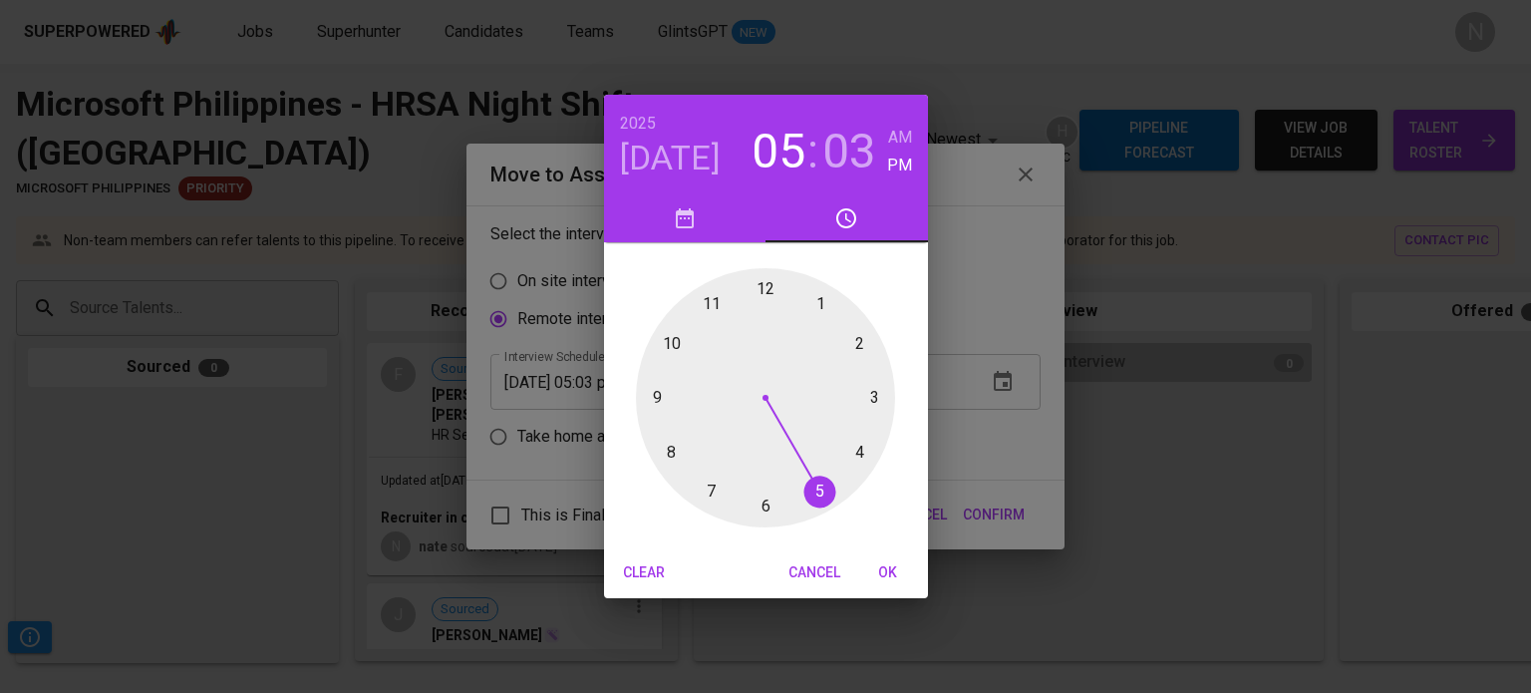
click at [817, 300] on div at bounding box center [765, 397] width 259 height 259
click at [766, 507] on div at bounding box center [765, 397] width 259 height 259
type input "[DATE] 01:30 pm"
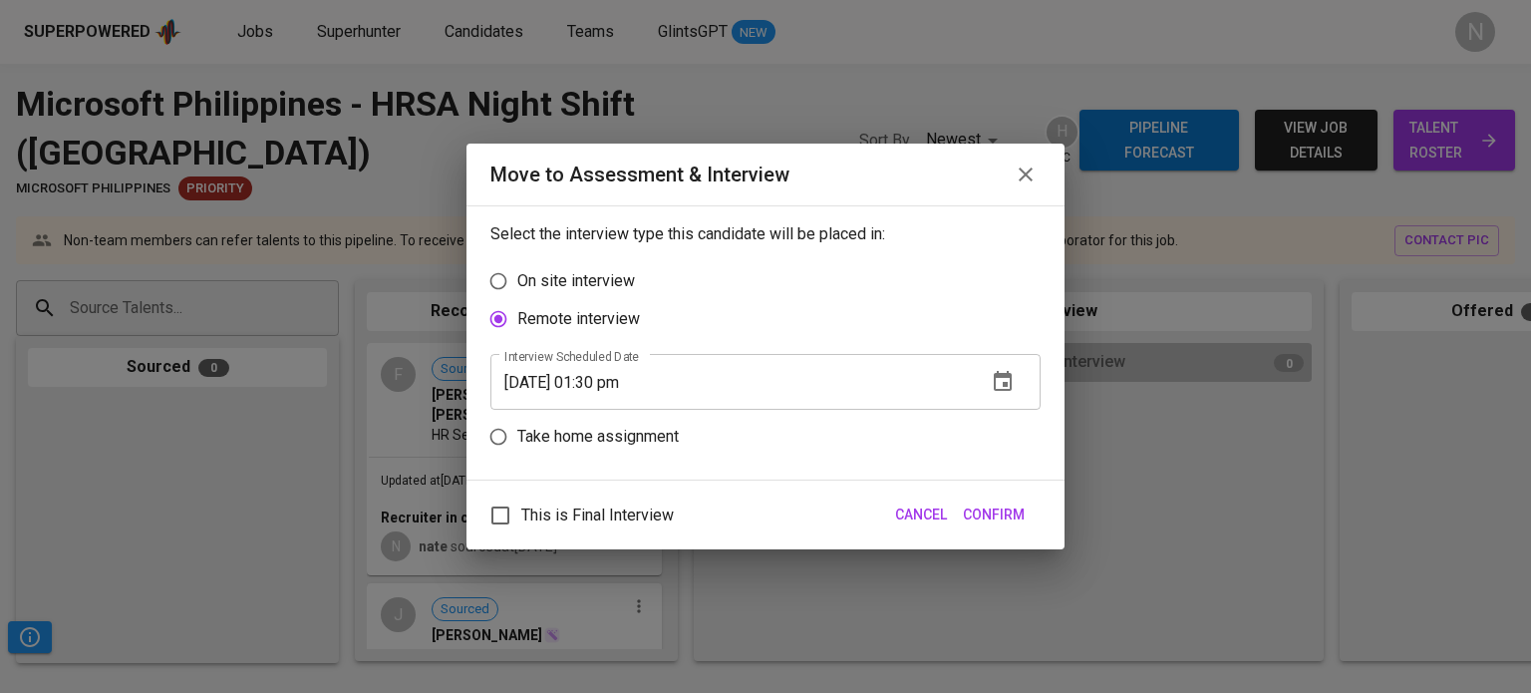
click at [1015, 520] on span "Confirm" at bounding box center [994, 514] width 62 height 25
